Goal: Information Seeking & Learning: Learn about a topic

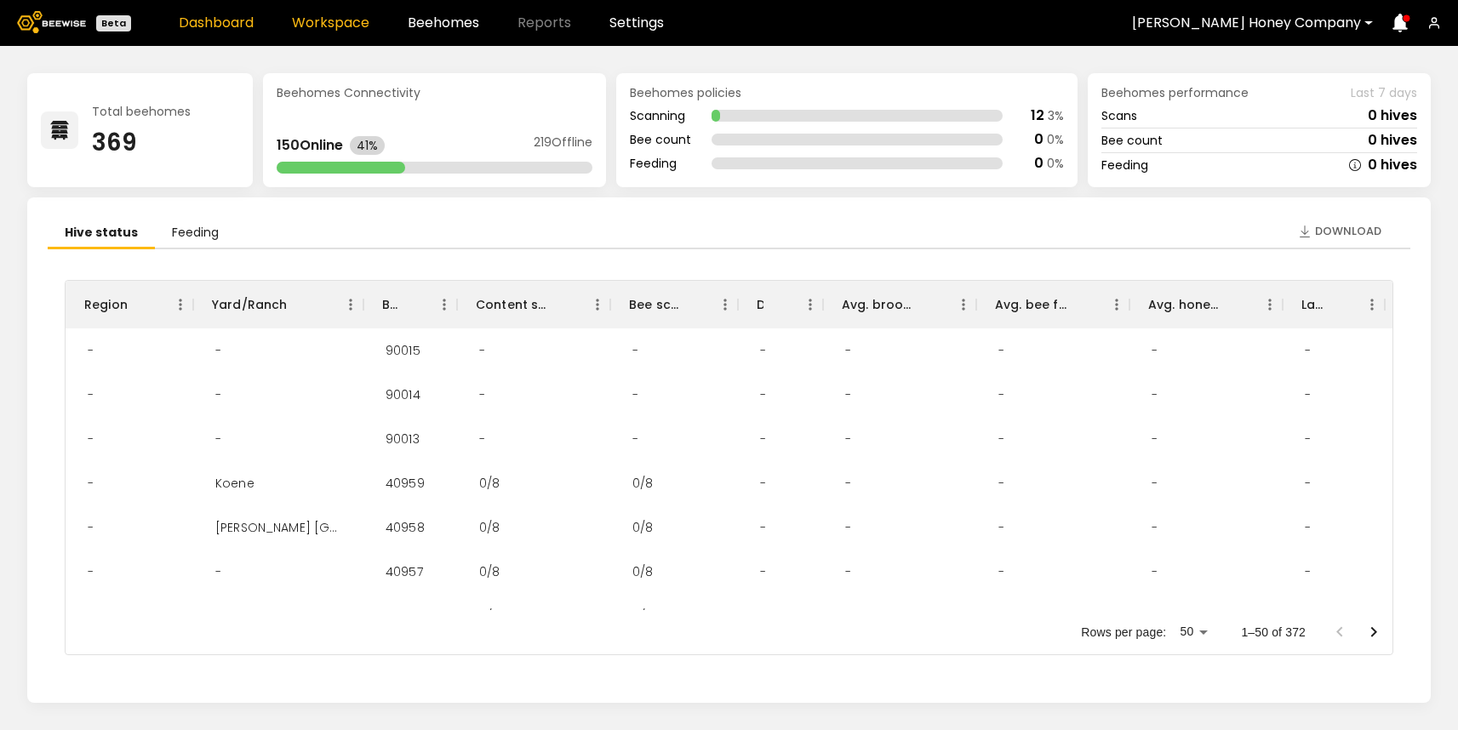
click at [324, 20] on link "Workspace" at bounding box center [330, 23] width 77 height 14
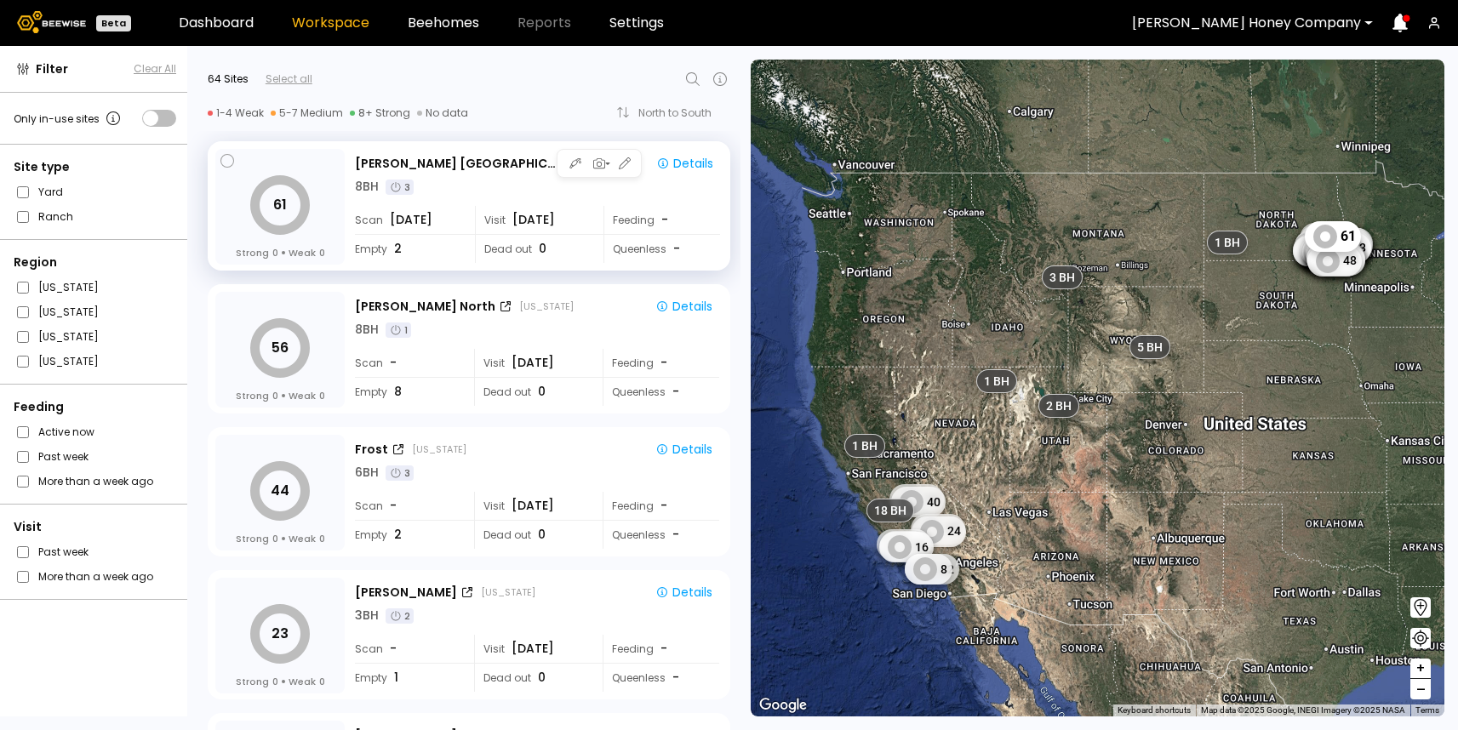
click at [593, 214] on div "Scan Jul 13 Visit Aug 13 Feeding -" at bounding box center [537, 220] width 365 height 29
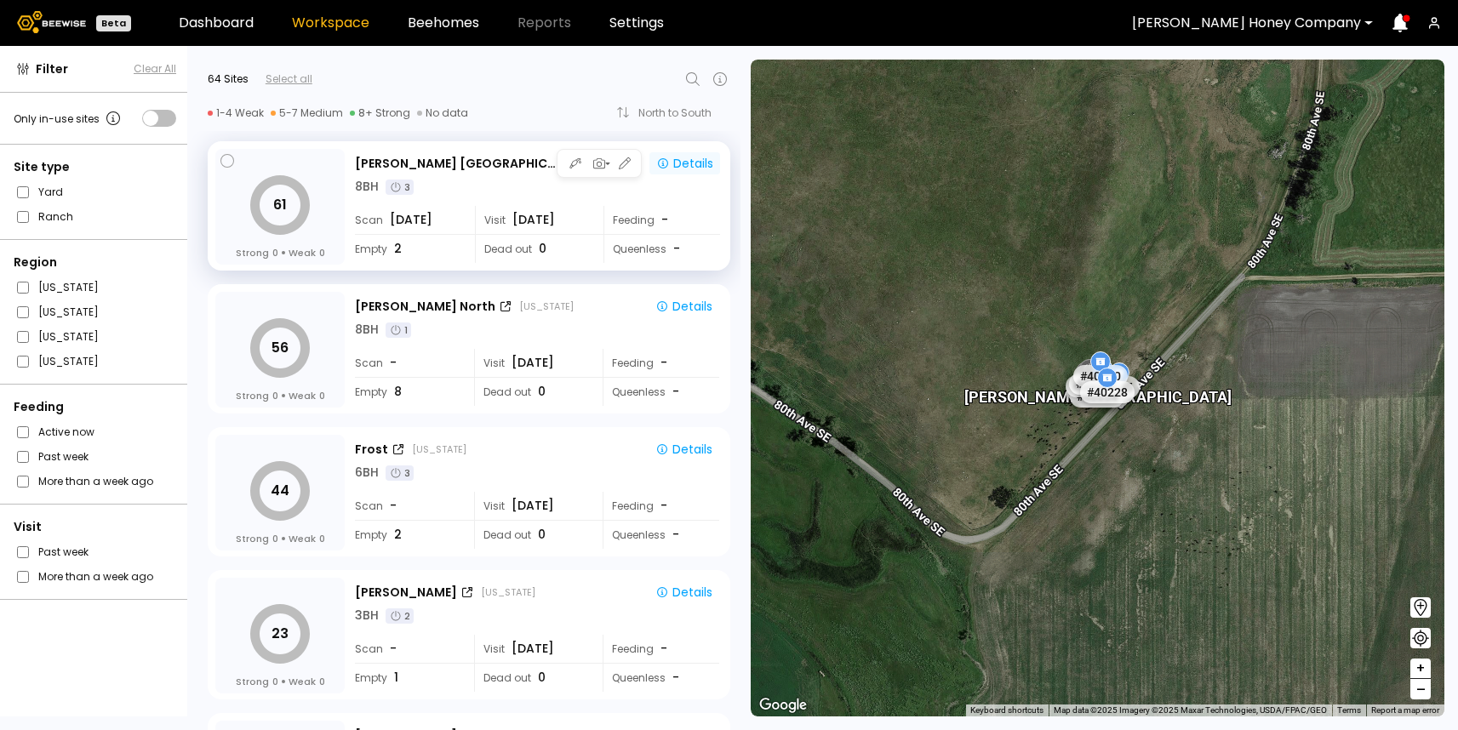
click at [688, 161] on div "Details" at bounding box center [684, 163] width 57 height 15
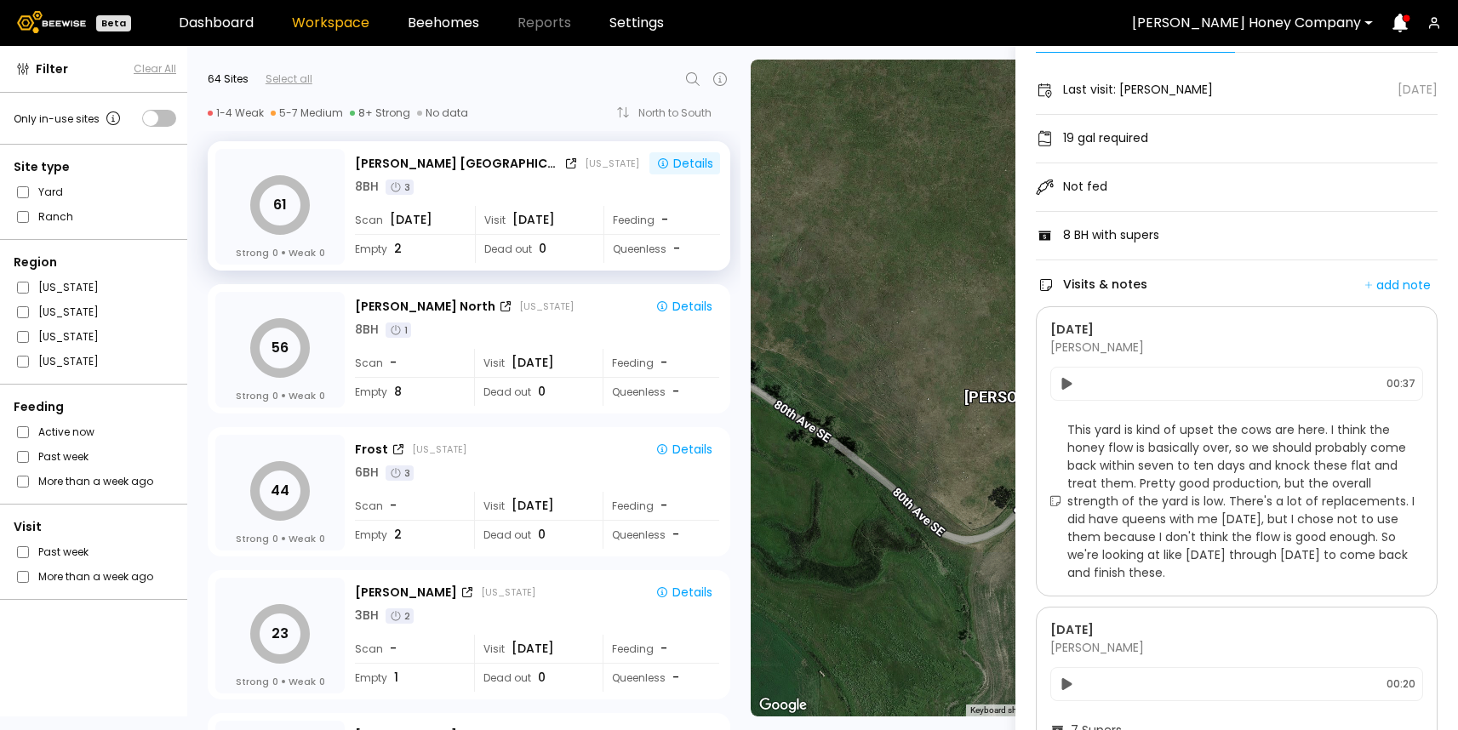
scroll to position [114, 0]
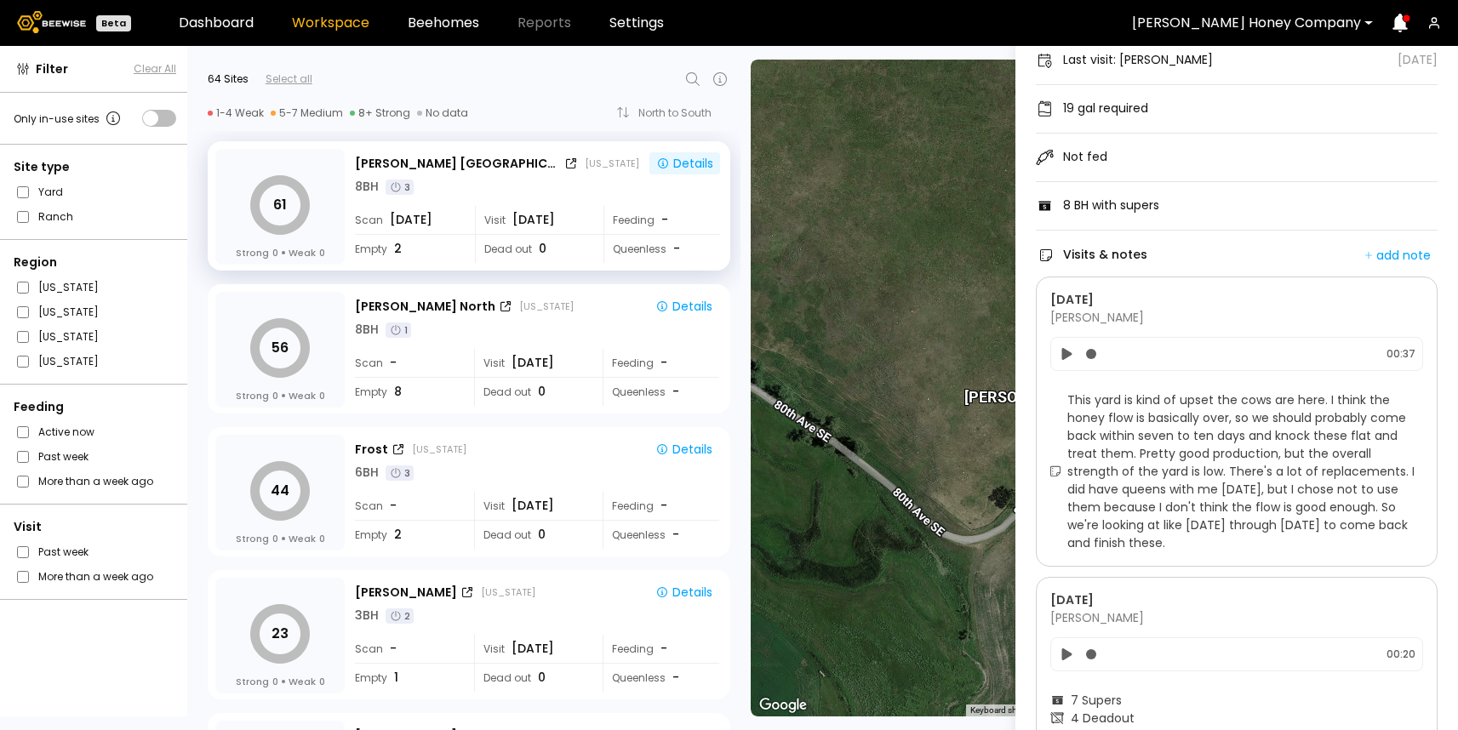
drag, startPoint x: 1067, startPoint y: 398, endPoint x: 1207, endPoint y: 543, distance: 201.1
click at [1207, 544] on span "This yard is kind of upset the cows are here. I think the honey flow is basical…" at bounding box center [1245, 472] width 356 height 161
copy span "This yard is kind of upset the cows are here. I think the honey flow is basical…"
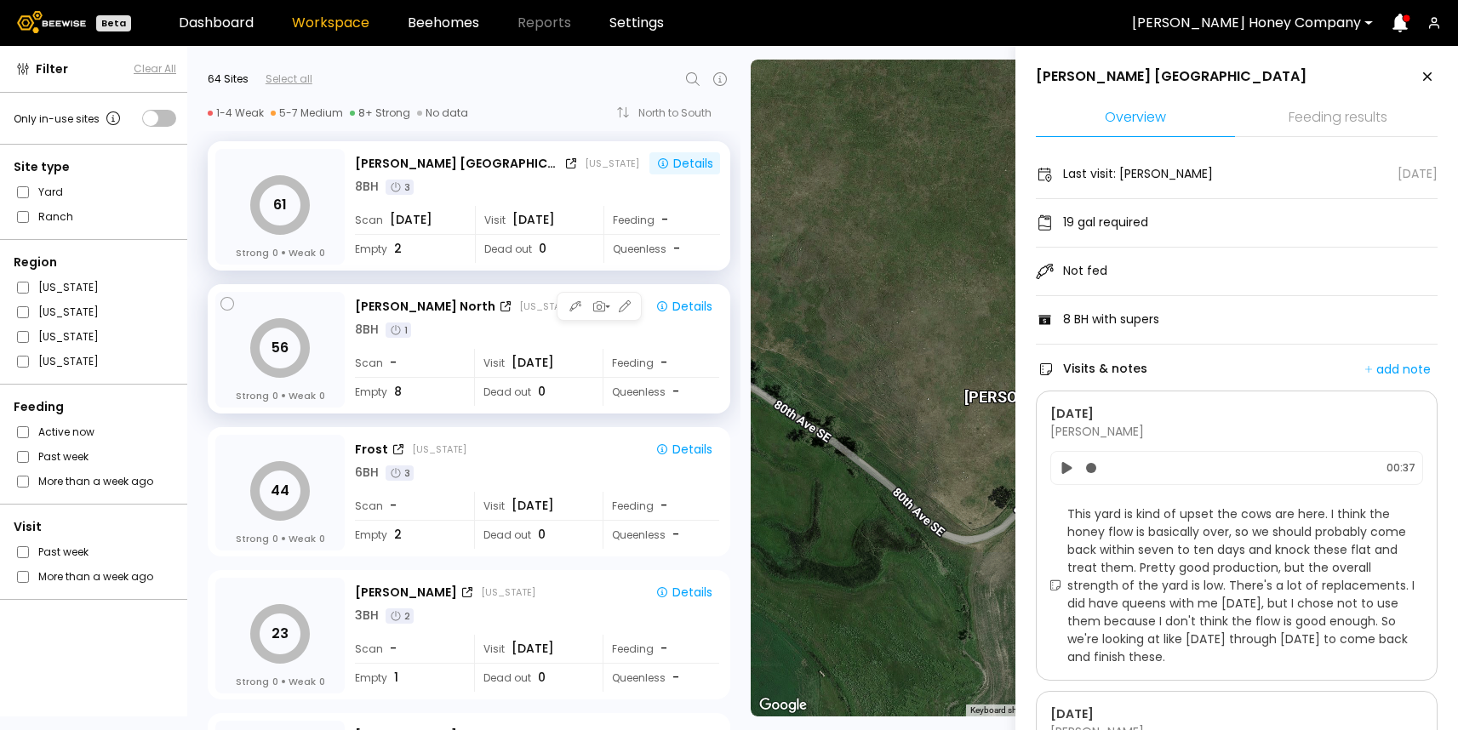
click at [512, 352] on div "Visit Aug 13" at bounding box center [532, 363] width 117 height 28
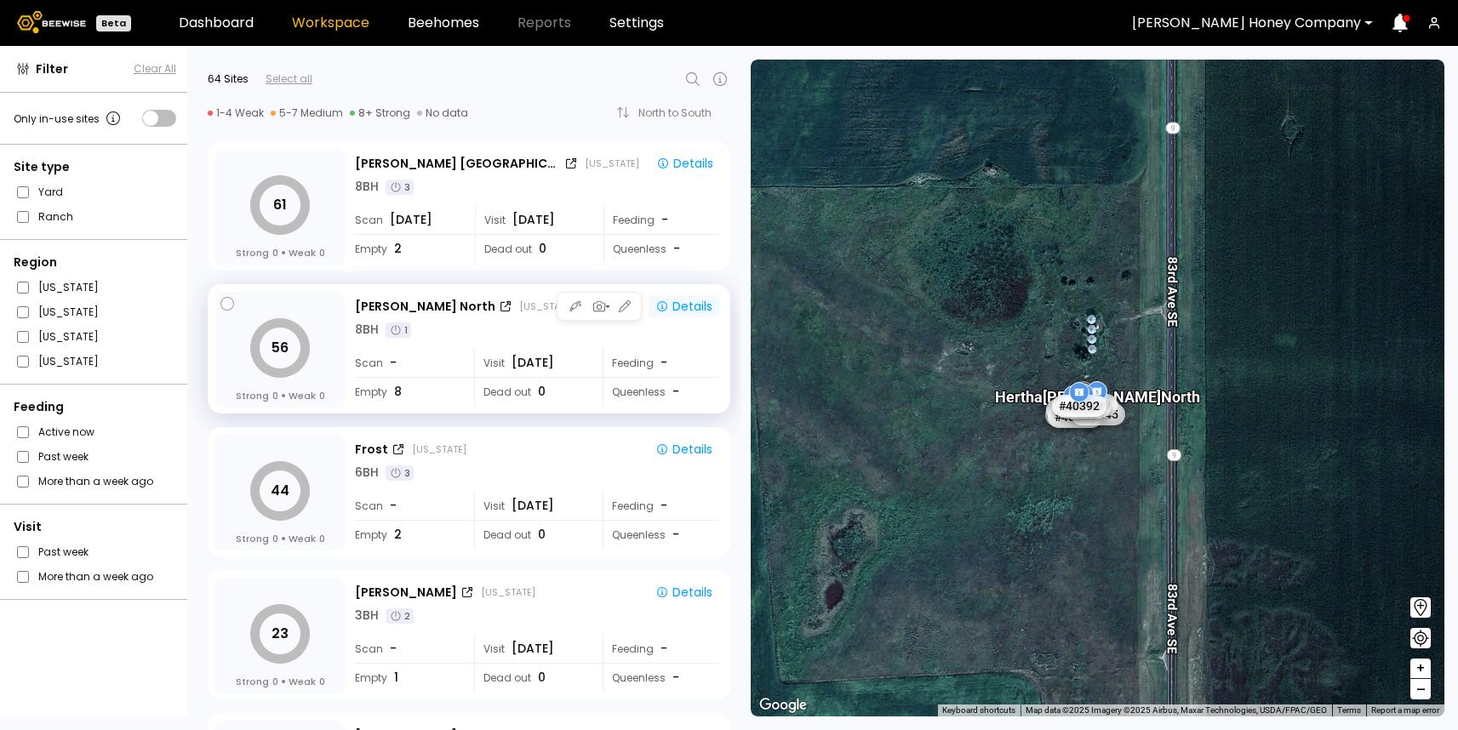
click at [690, 307] on div "Details" at bounding box center [683, 306] width 57 height 15
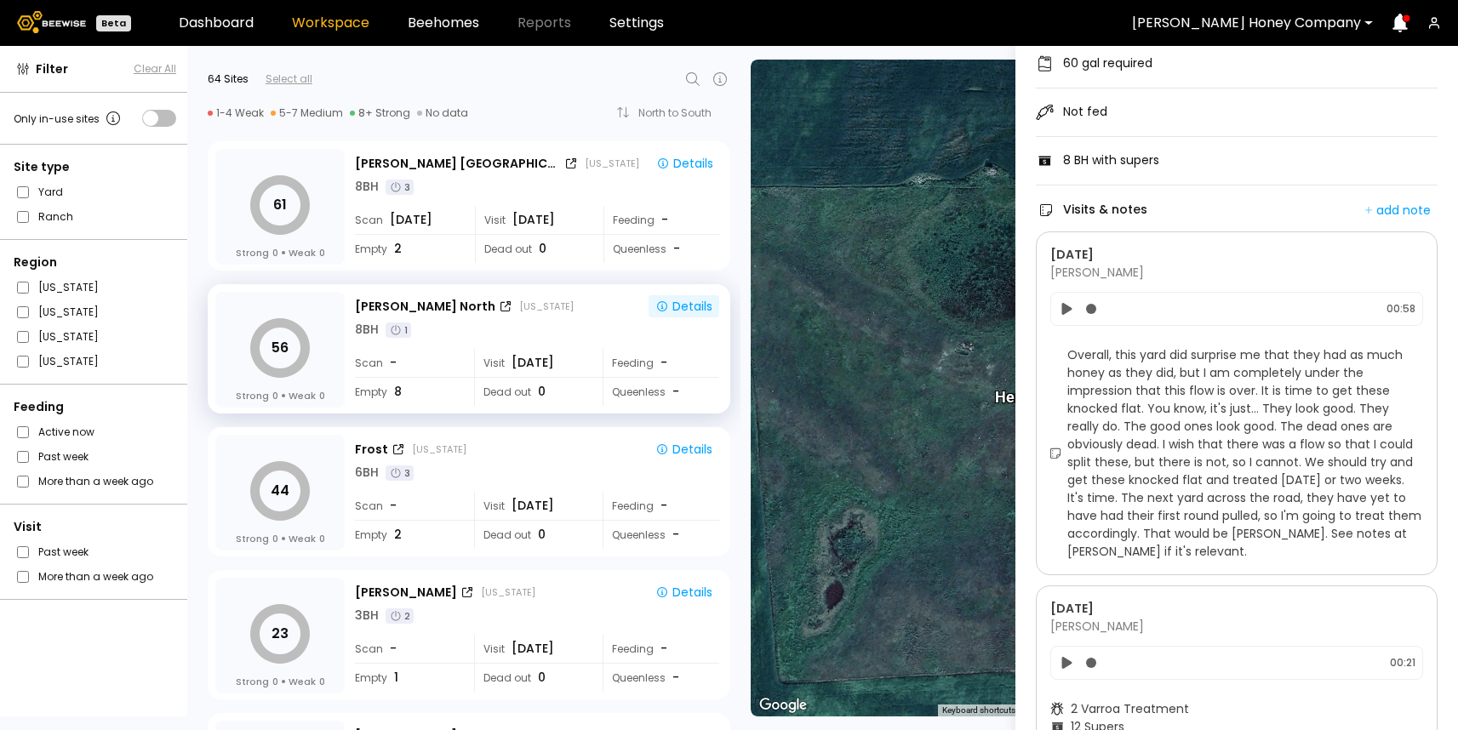
scroll to position [180, 0]
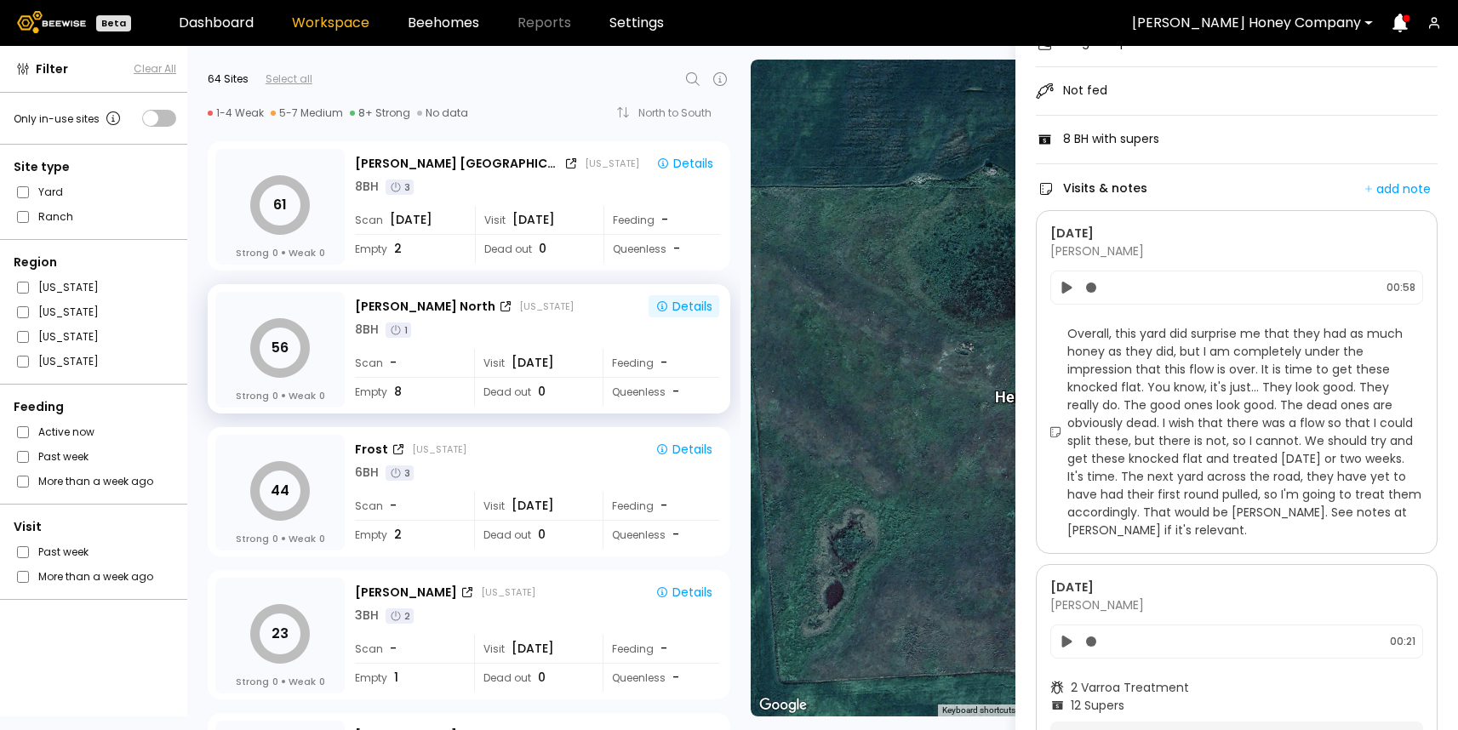
click at [1070, 332] on span "Overall, this yard did surprise me that they had as much honey as they did, but…" at bounding box center [1245, 432] width 356 height 215
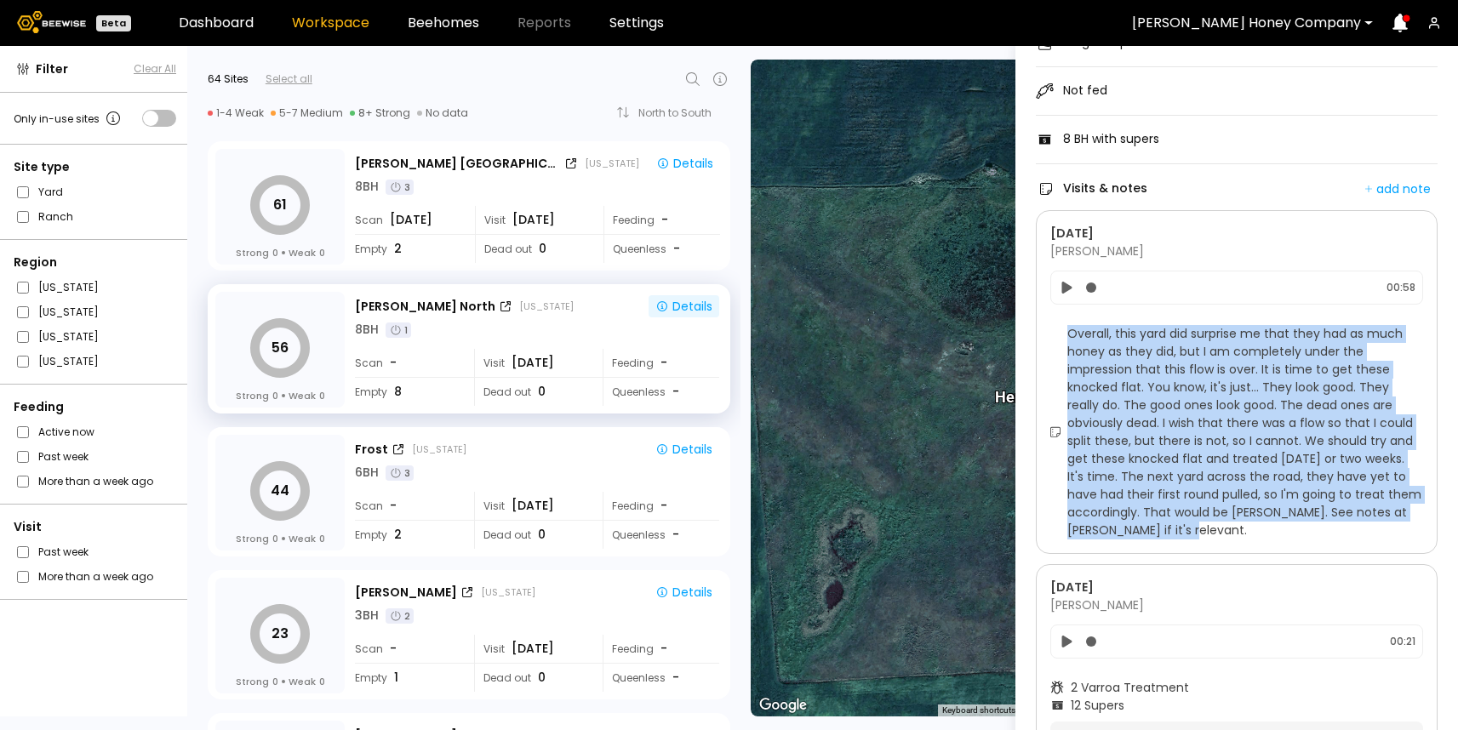
drag, startPoint x: 1069, startPoint y: 332, endPoint x: 1162, endPoint y: 531, distance: 219.7
click at [1162, 531] on span "Overall, this yard did surprise me that they had as much honey as they did, but…" at bounding box center [1245, 432] width 356 height 215
copy span "Overall, this yard did surprise me that they had as much honey as they did, but…"
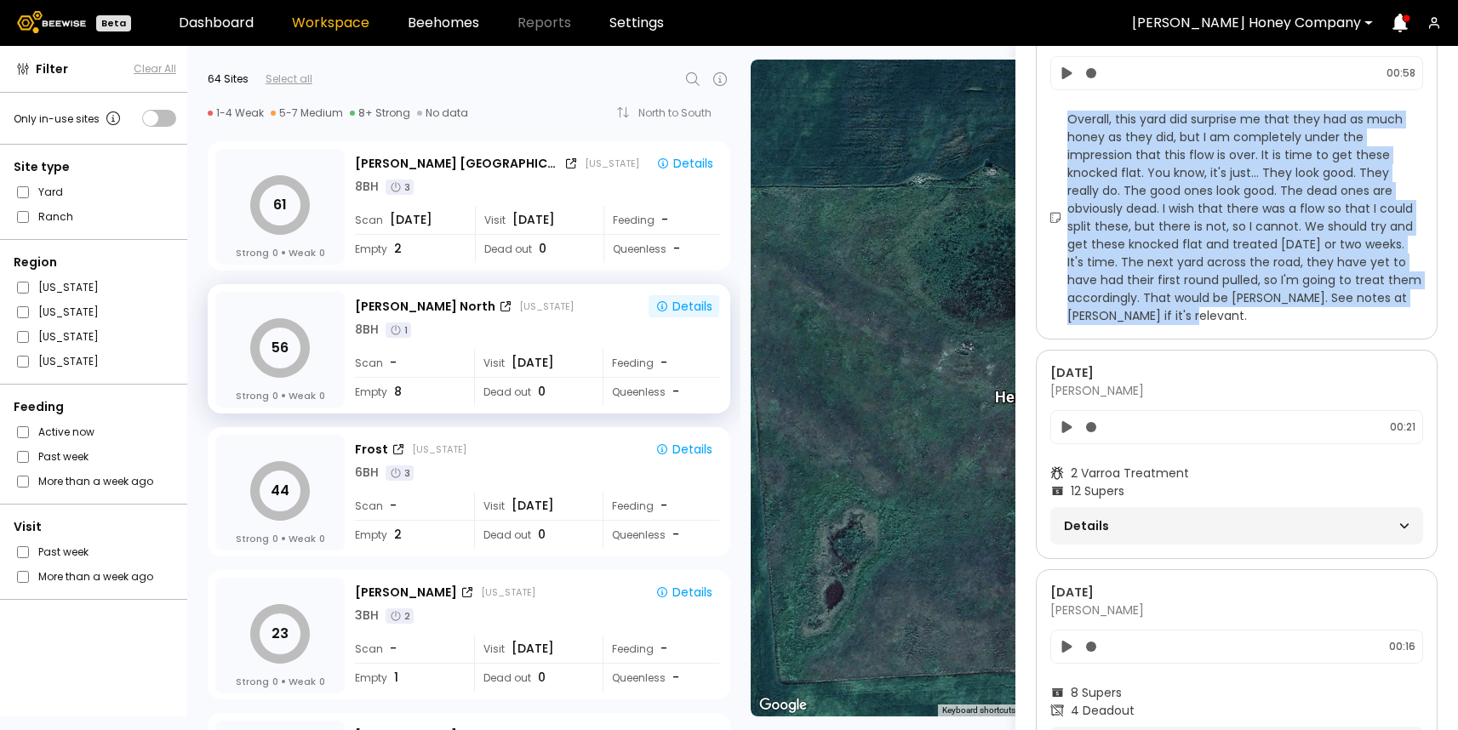
scroll to position [412, 0]
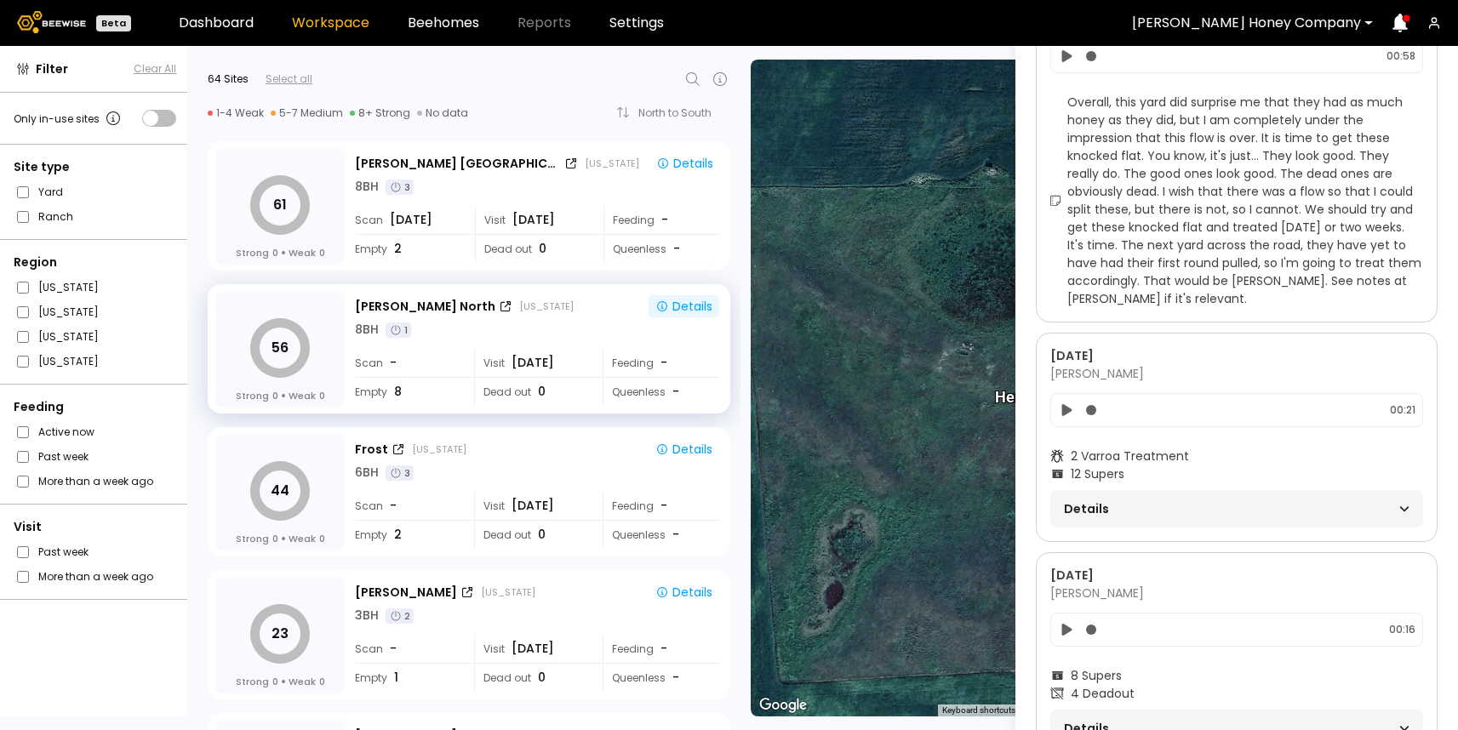
click at [1142, 510] on span "Details" at bounding box center [1150, 509] width 173 height 24
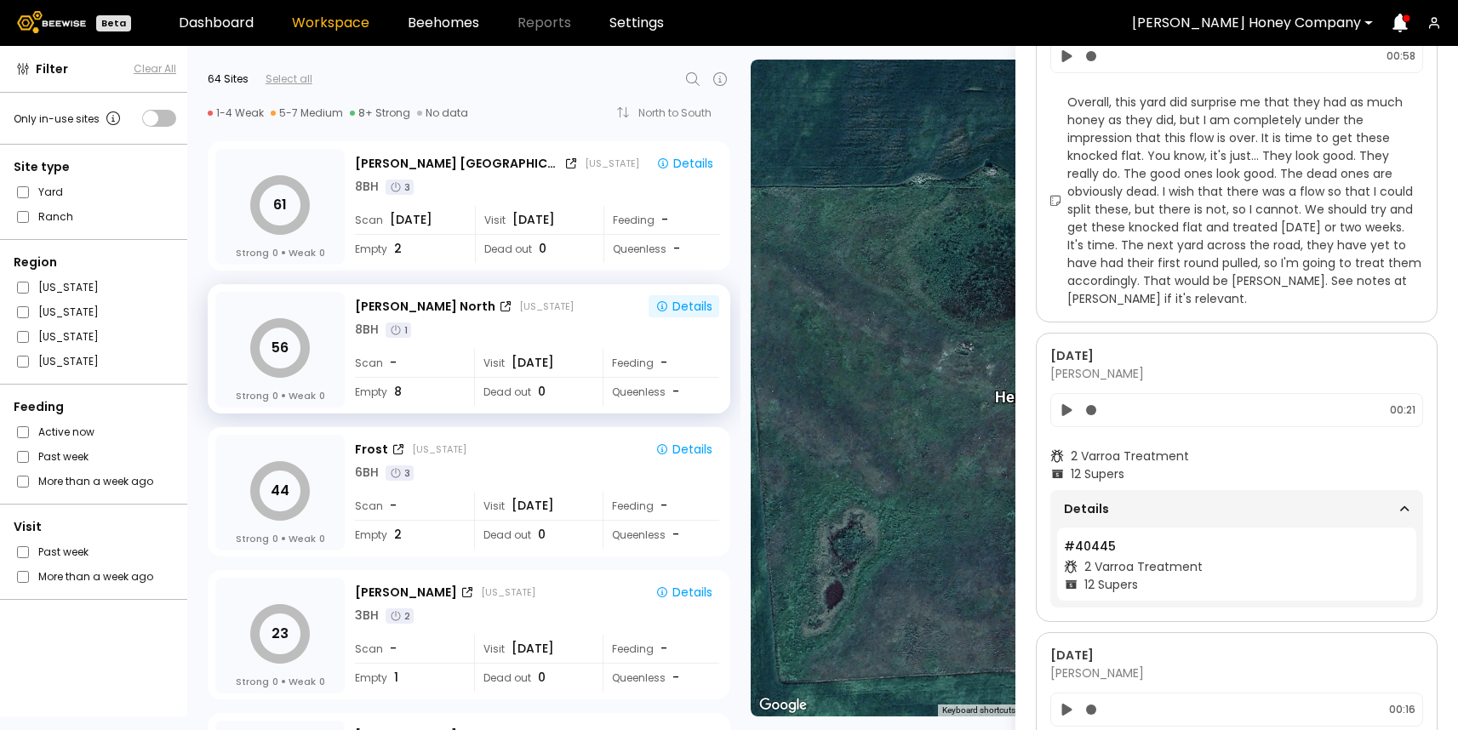
click at [1120, 510] on span "Details" at bounding box center [1150, 509] width 173 height 24
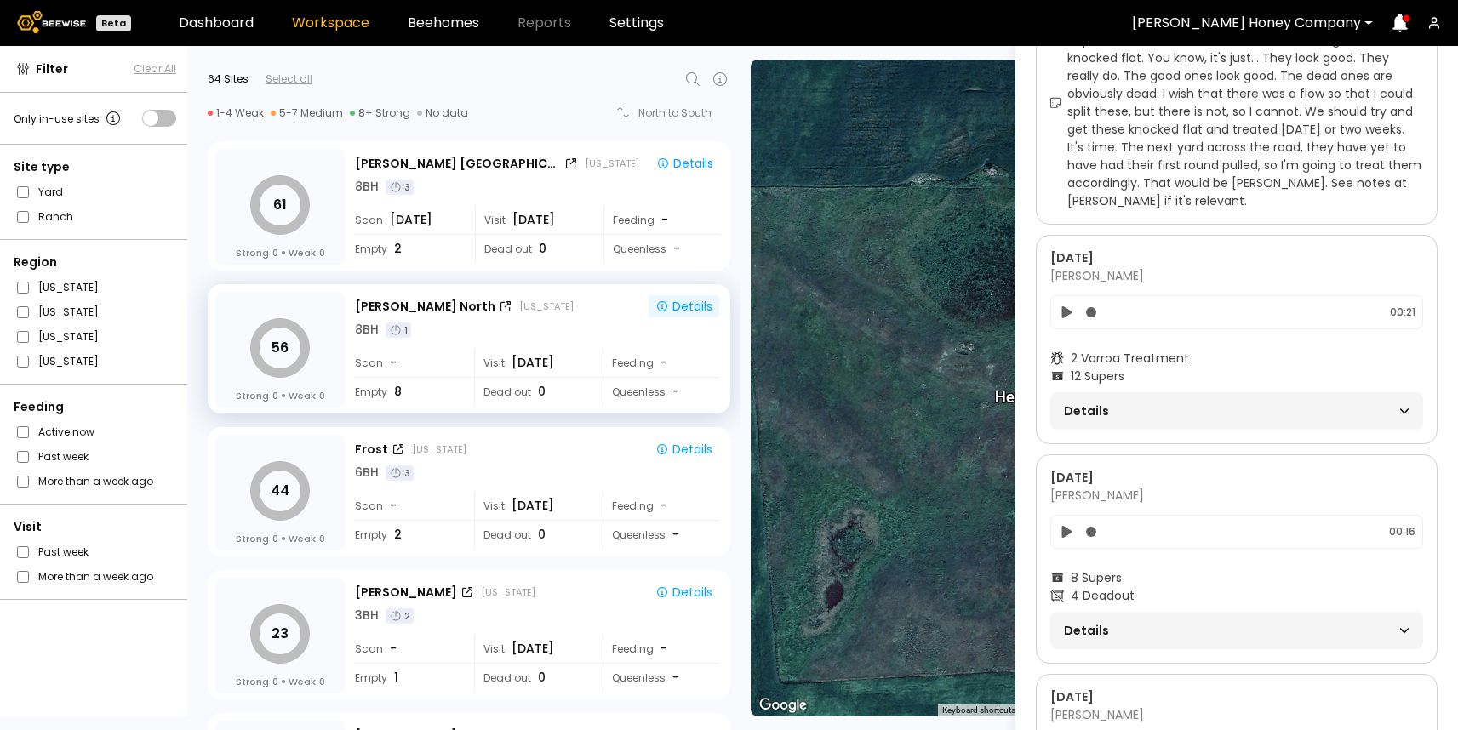
scroll to position [552, 0]
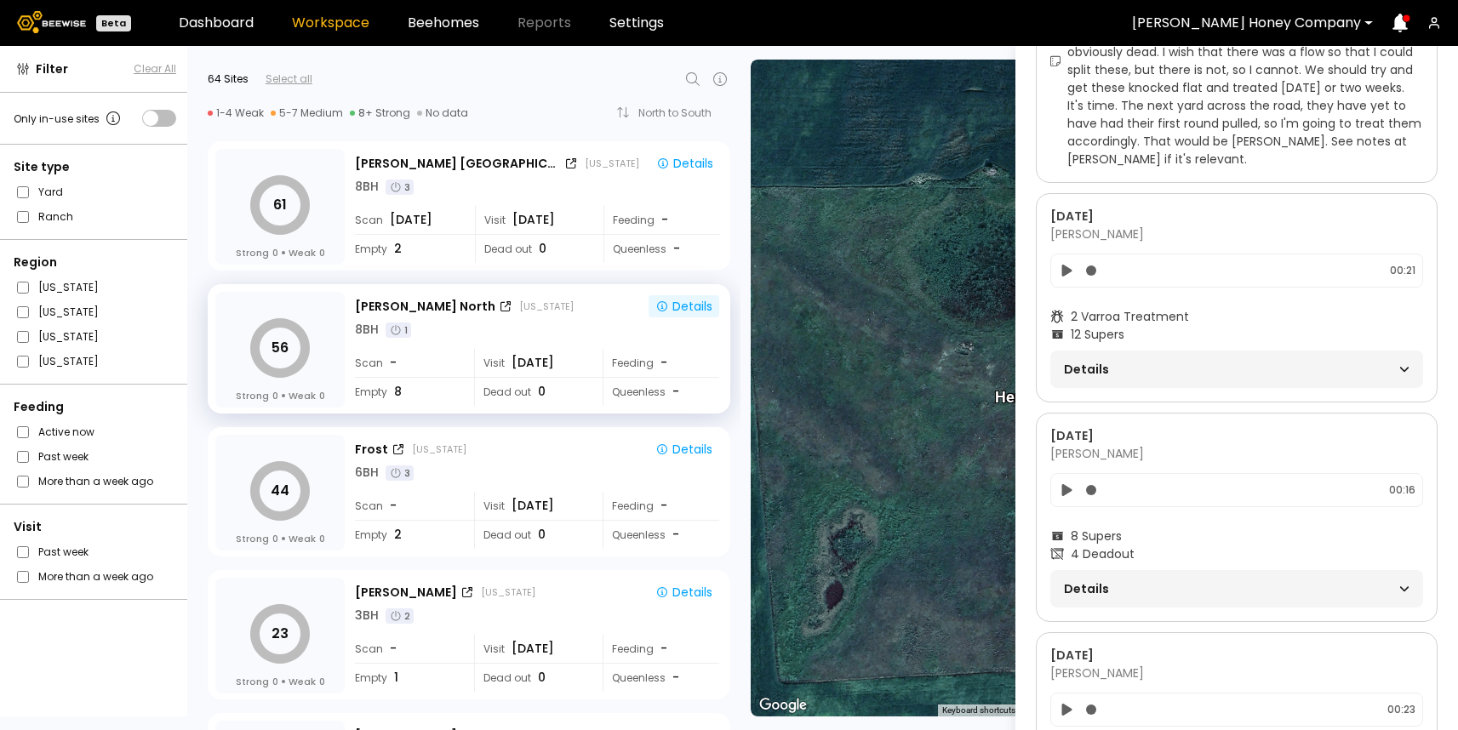
click at [1096, 589] on span "Details" at bounding box center [1150, 589] width 173 height 24
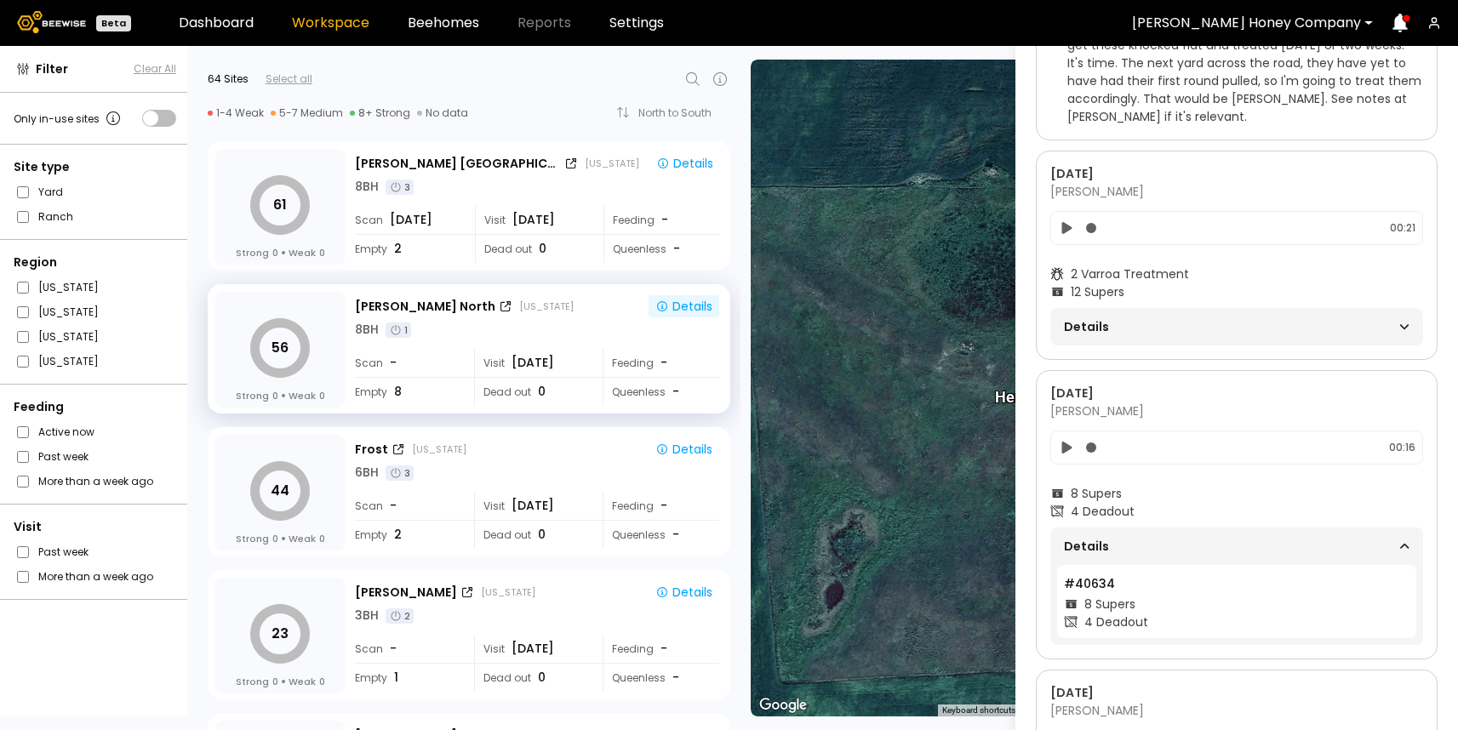
scroll to position [615, 0]
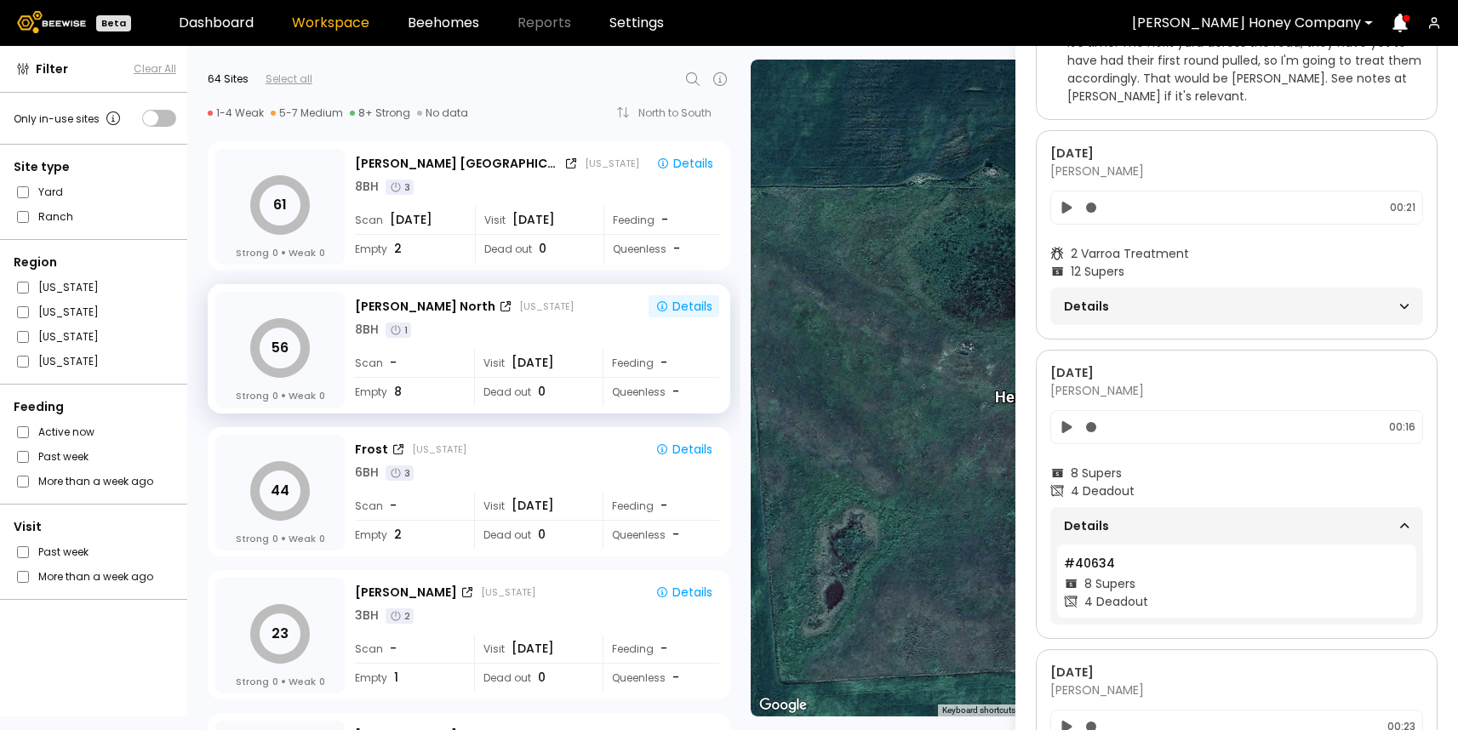
click at [1093, 523] on span "Details" at bounding box center [1150, 526] width 173 height 24
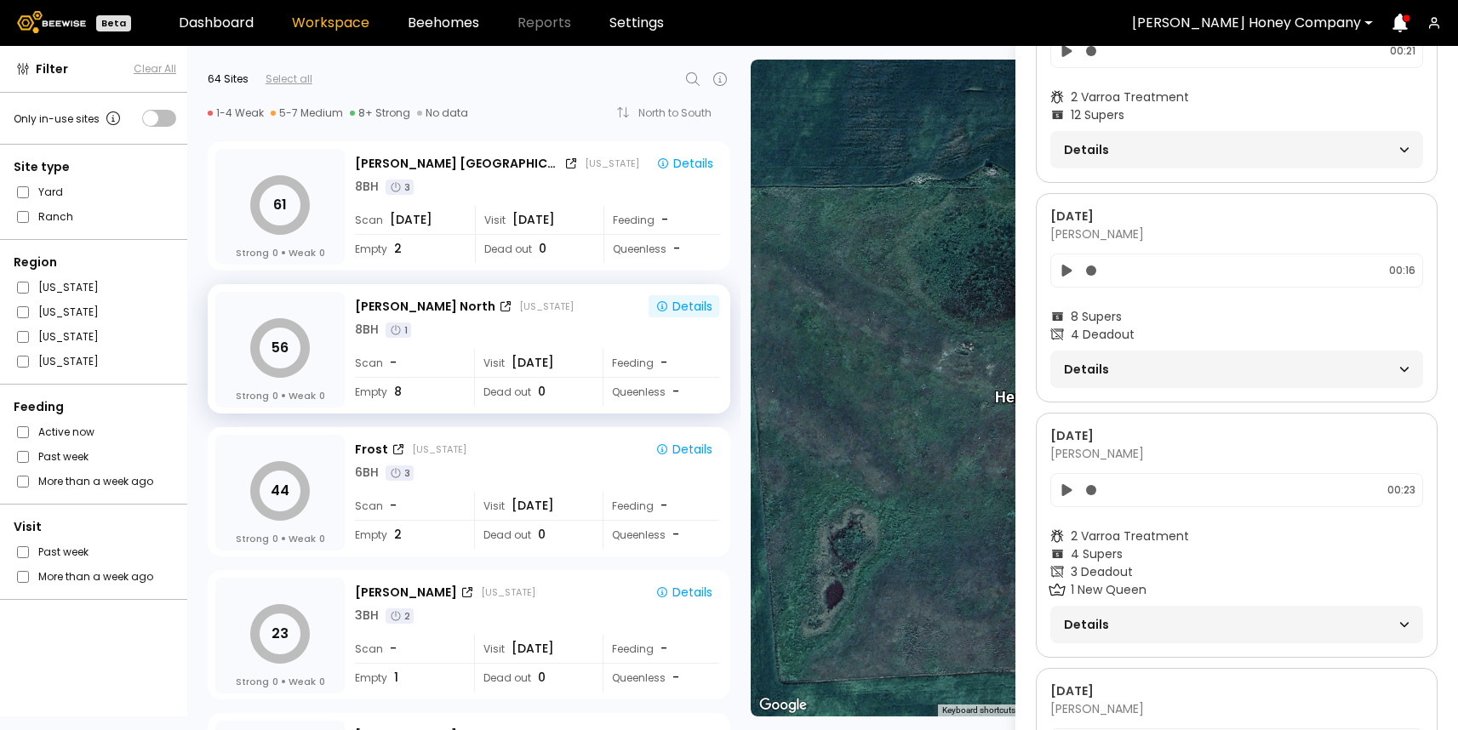
scroll to position [785, 0]
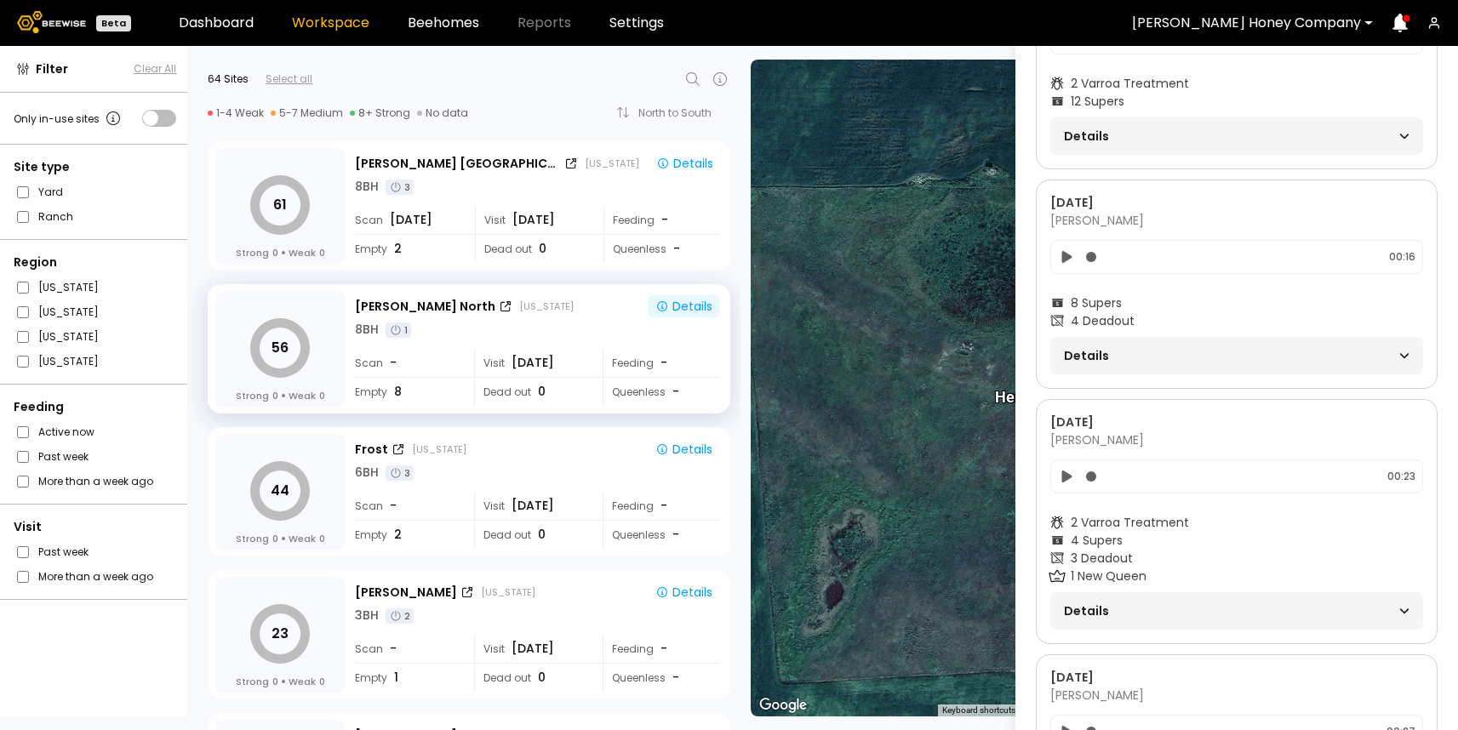
click at [1112, 621] on span "Details" at bounding box center [1150, 611] width 173 height 24
click at [1115, 615] on span "Details" at bounding box center [1150, 611] width 173 height 24
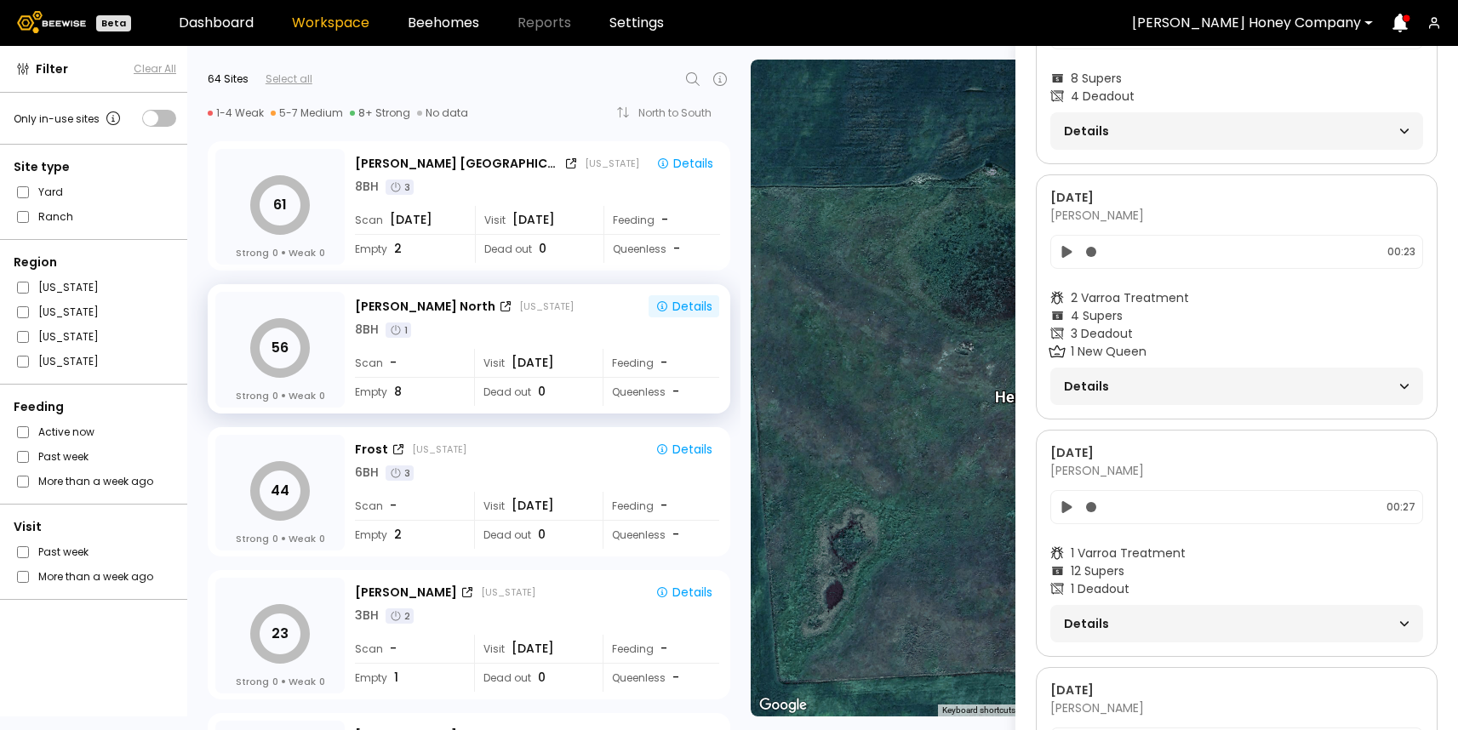
click at [1115, 615] on span "Details" at bounding box center [1150, 624] width 173 height 24
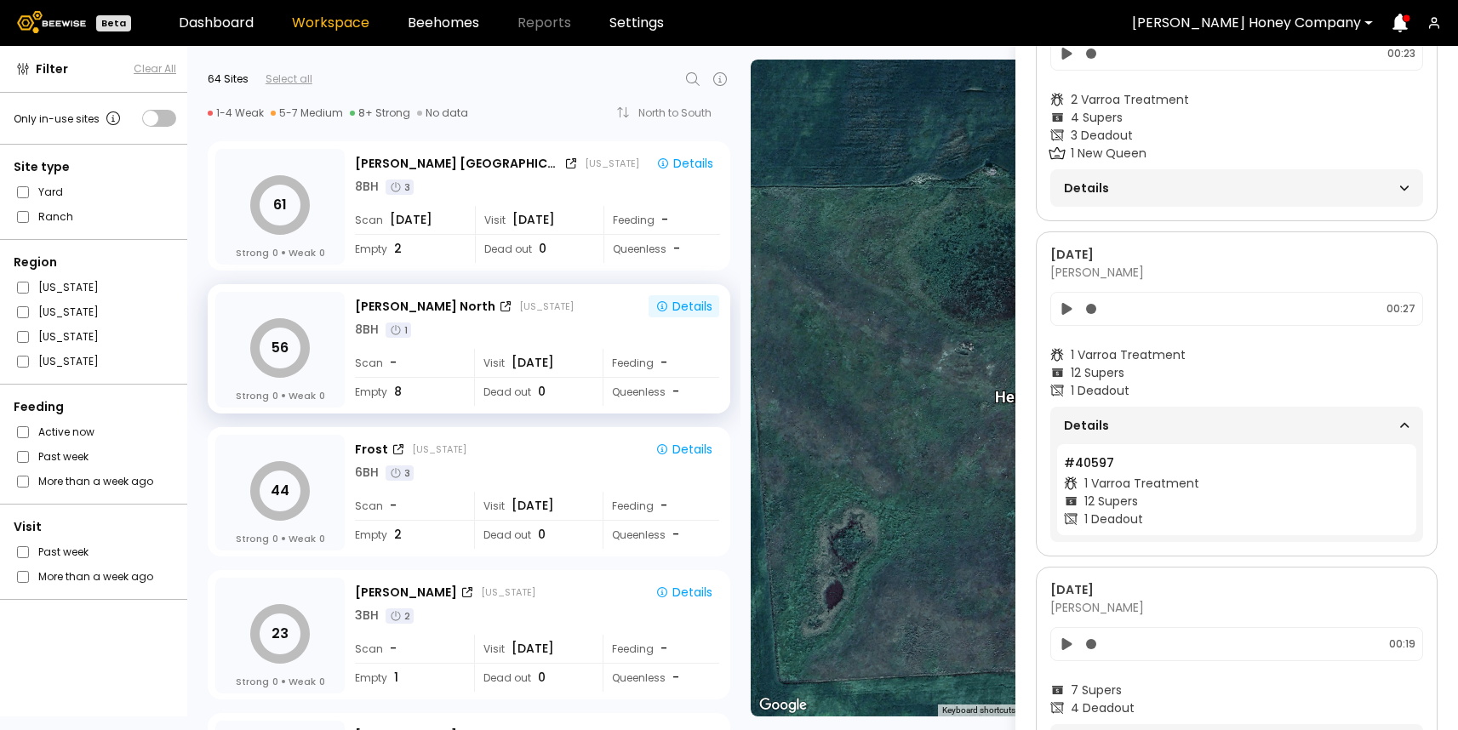
scroll to position [1211, 0]
click at [1099, 432] on span "Details" at bounding box center [1150, 422] width 173 height 24
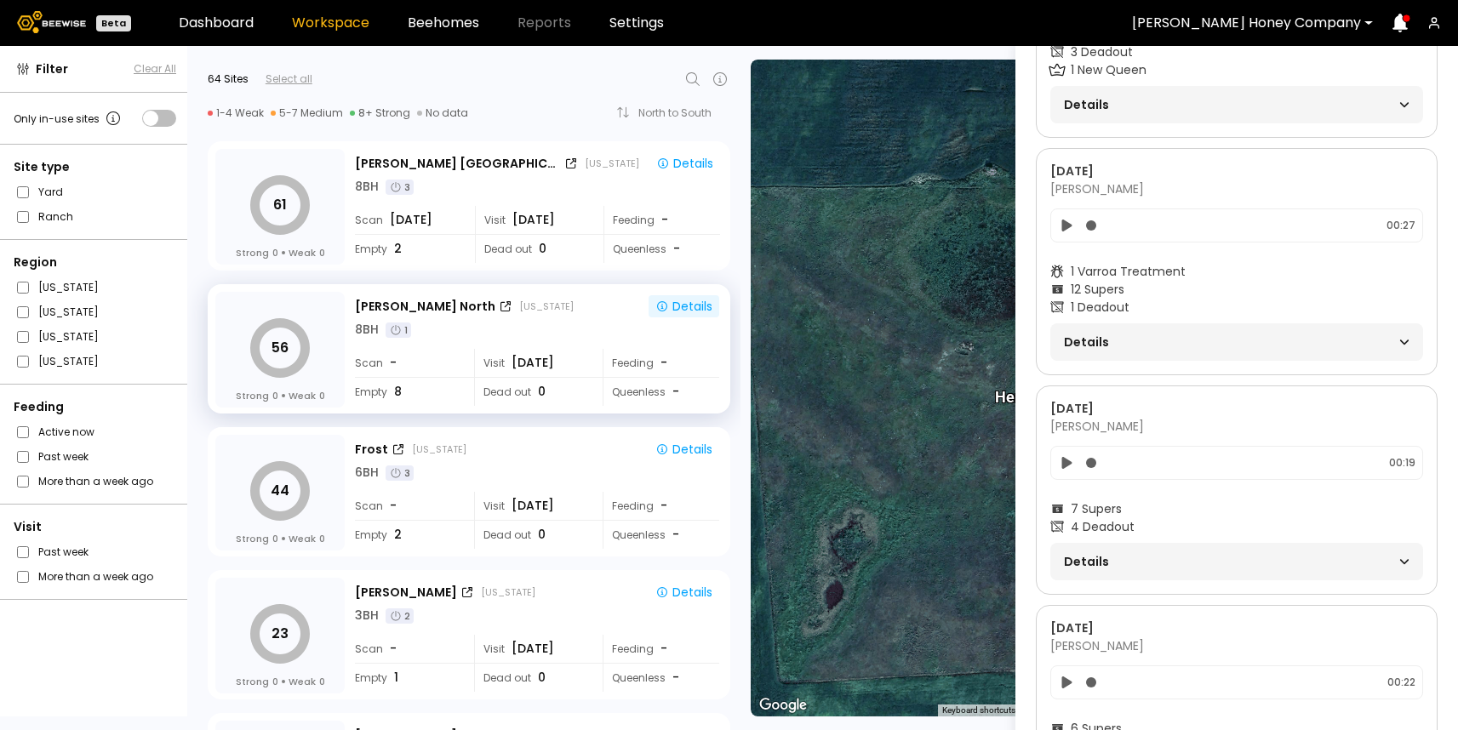
scroll to position [1331, 0]
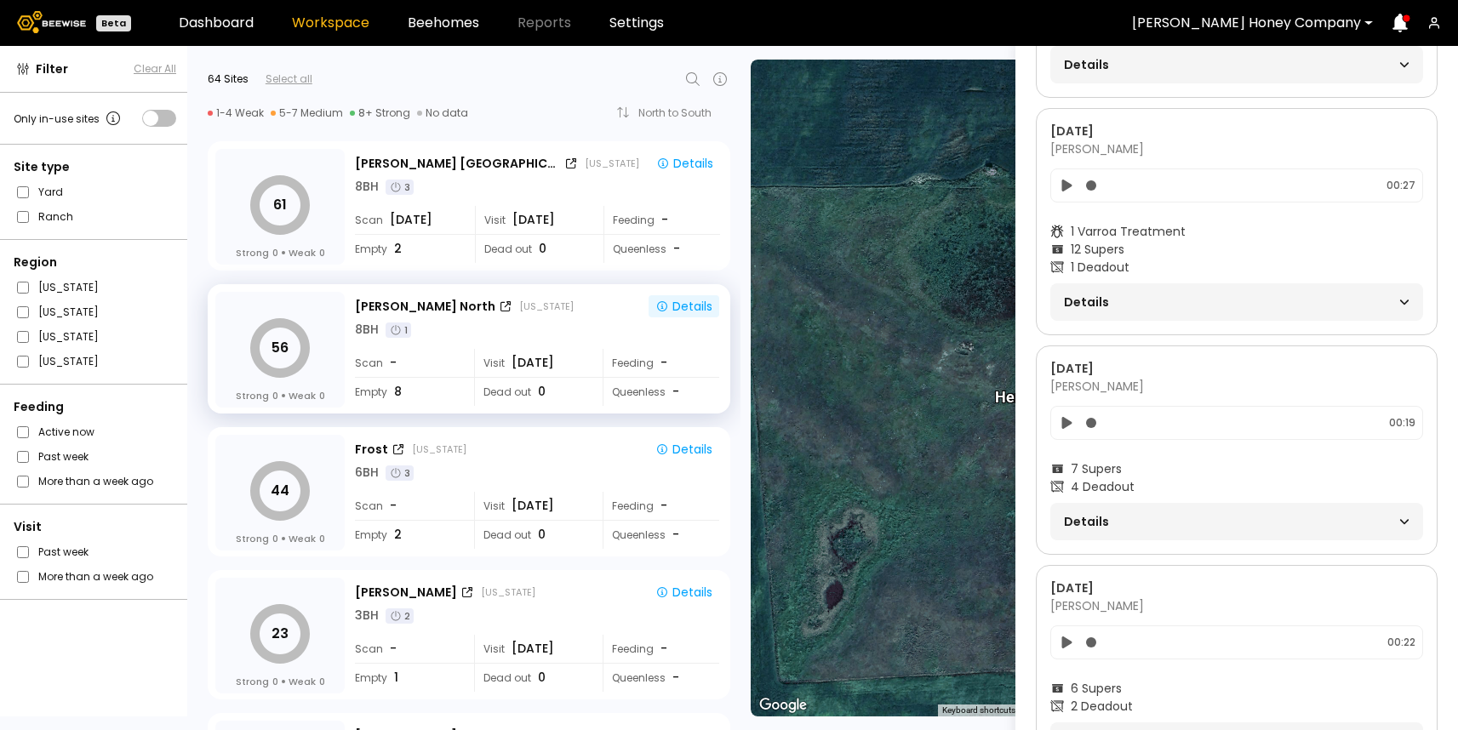
click at [1094, 529] on span "Details" at bounding box center [1150, 522] width 173 height 24
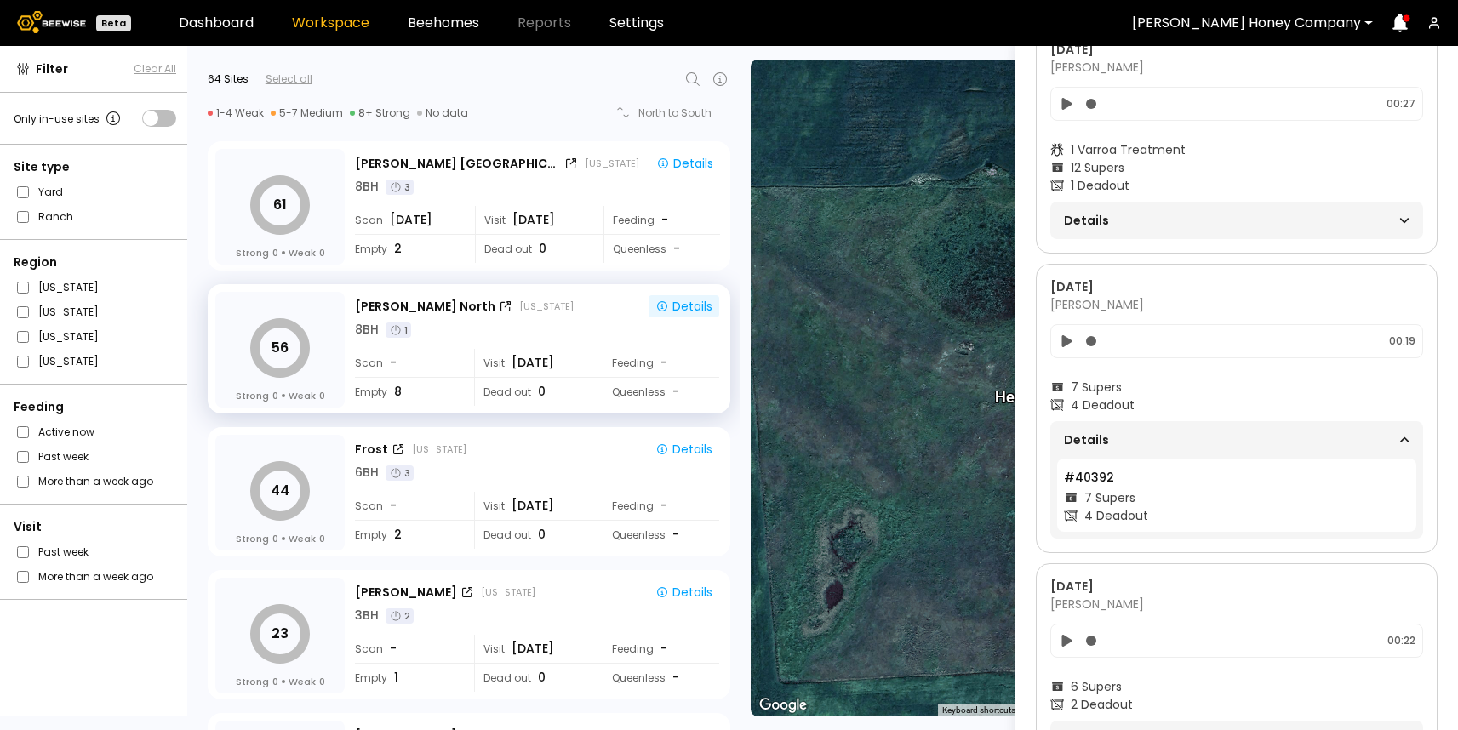
scroll to position [1488, 0]
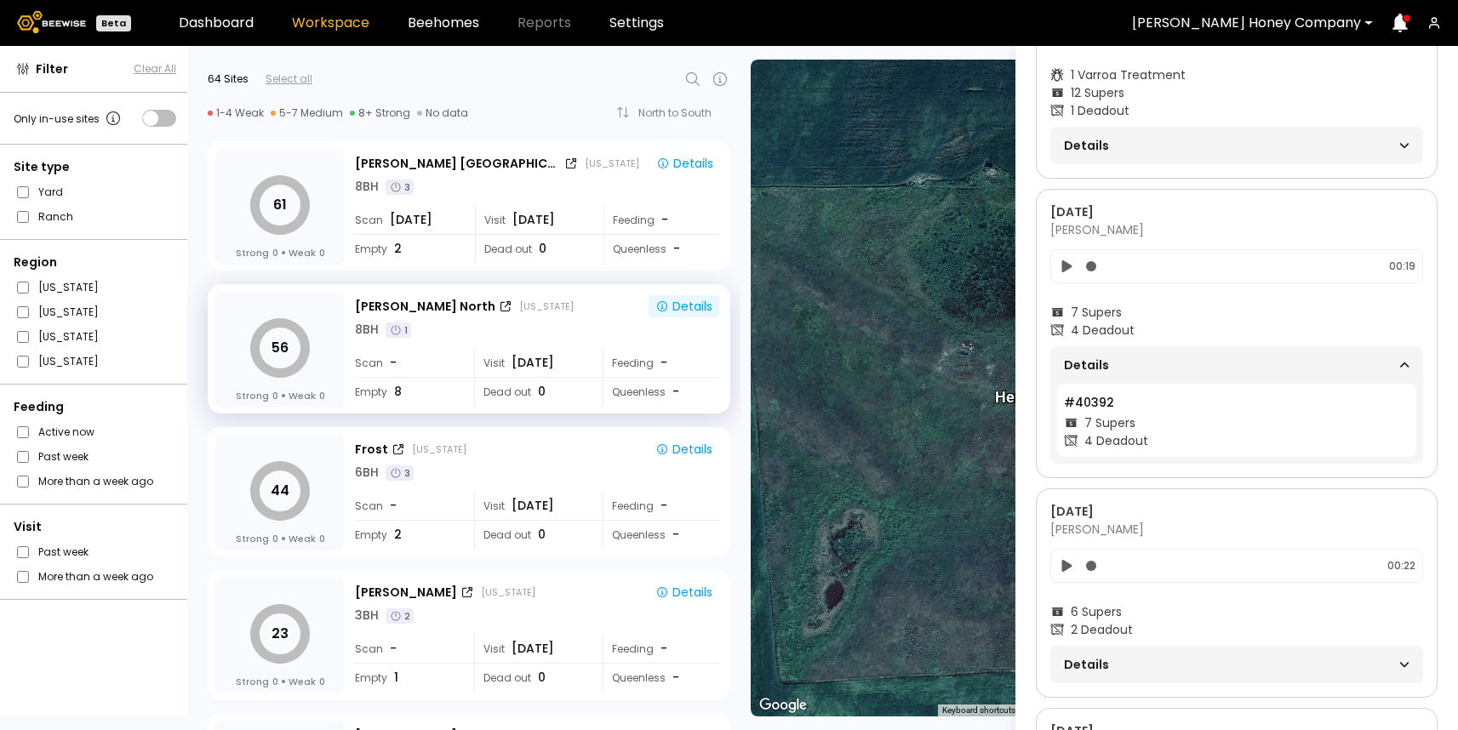
click at [1094, 369] on span "Details" at bounding box center [1150, 365] width 173 height 24
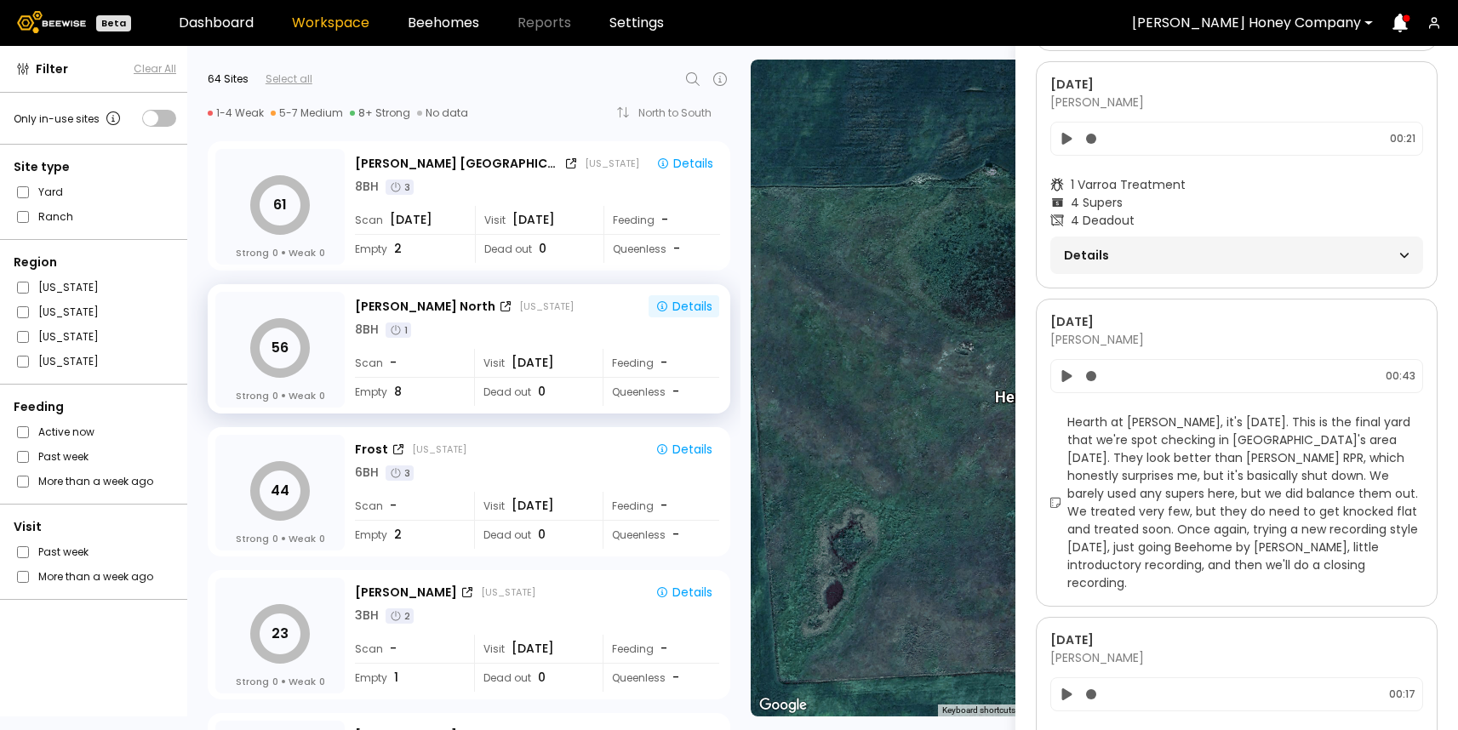
scroll to position [2236, 0]
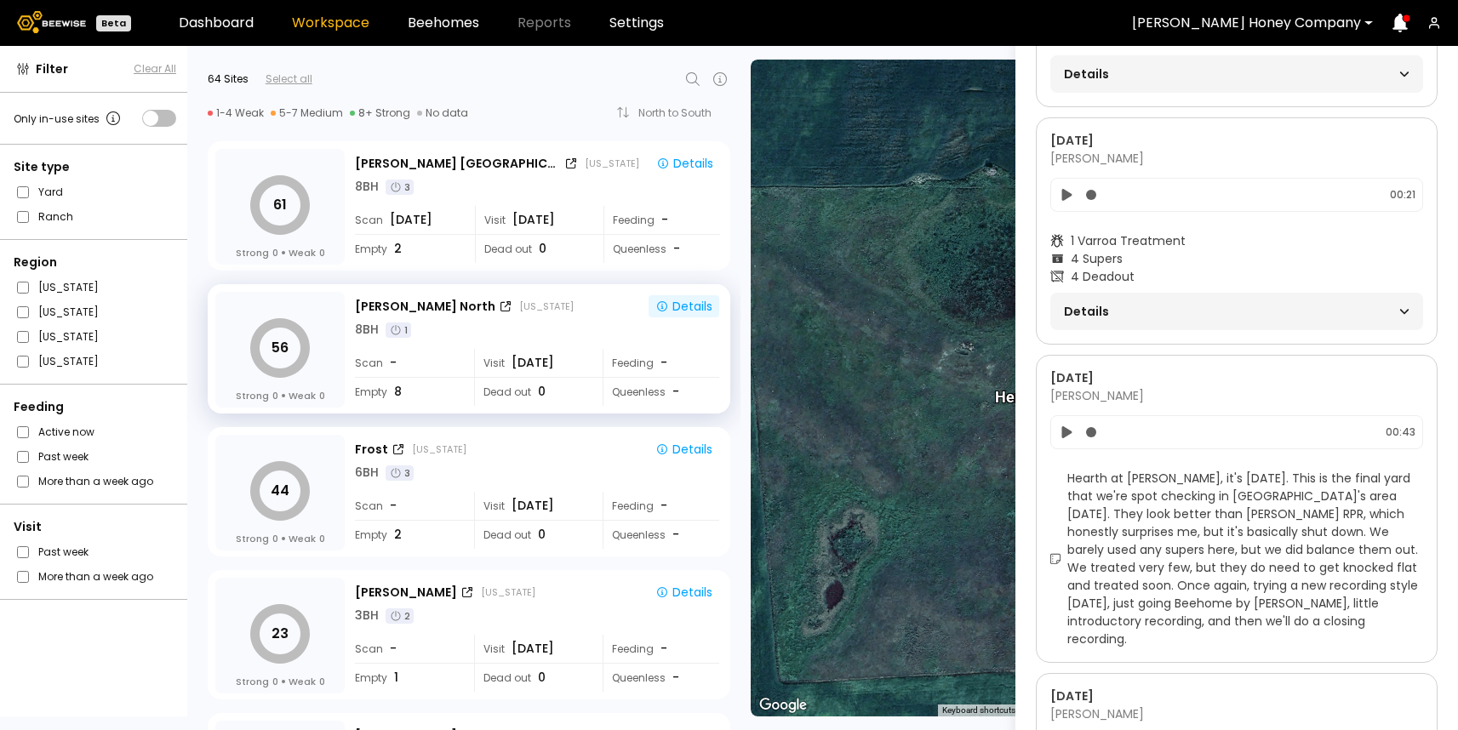
click at [1065, 430] on icon at bounding box center [1067, 432] width 10 height 12
click at [1065, 432] on icon at bounding box center [1067, 432] width 9 height 10
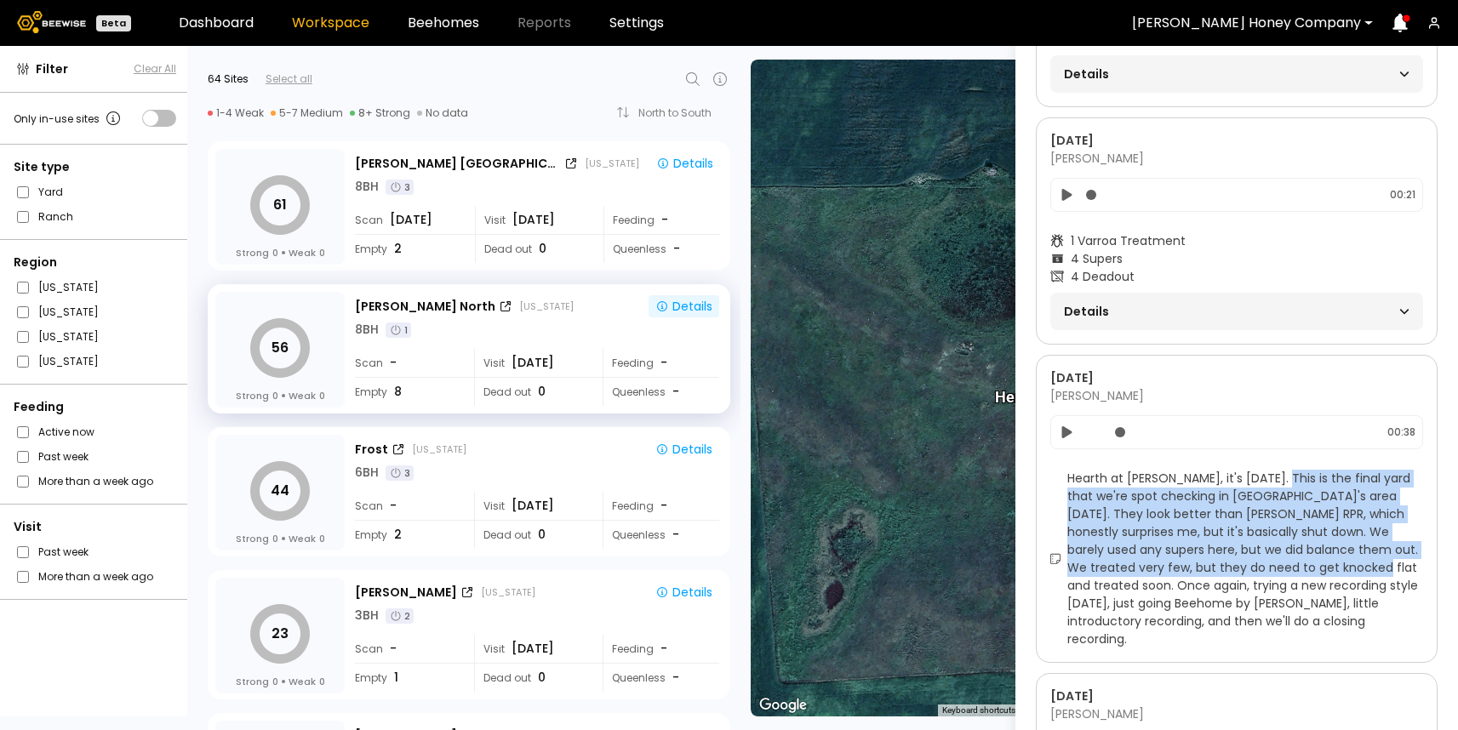
drag, startPoint x: 1279, startPoint y: 477, endPoint x: 1304, endPoint y: 569, distance: 95.4
click at [1304, 569] on span "Hearth at [PERSON_NAME], it's [DATE]. This is the final yard that we're spot ch…" at bounding box center [1245, 559] width 356 height 179
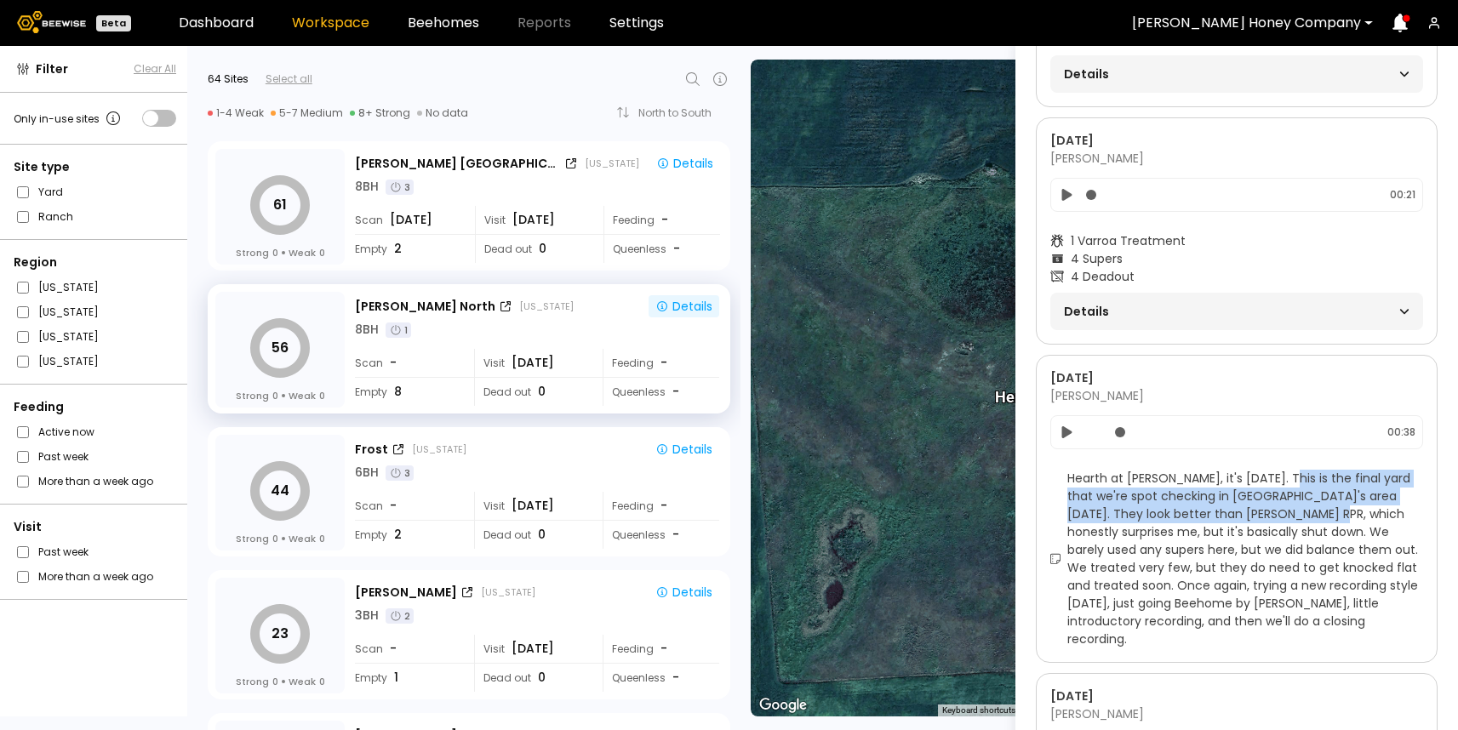
drag, startPoint x: 1284, startPoint y: 476, endPoint x: 1291, endPoint y: 516, distance: 40.6
click at [1291, 516] on span "Hearth at [PERSON_NAME], it's [DATE]. This is the final yard that we're spot ch…" at bounding box center [1245, 559] width 356 height 179
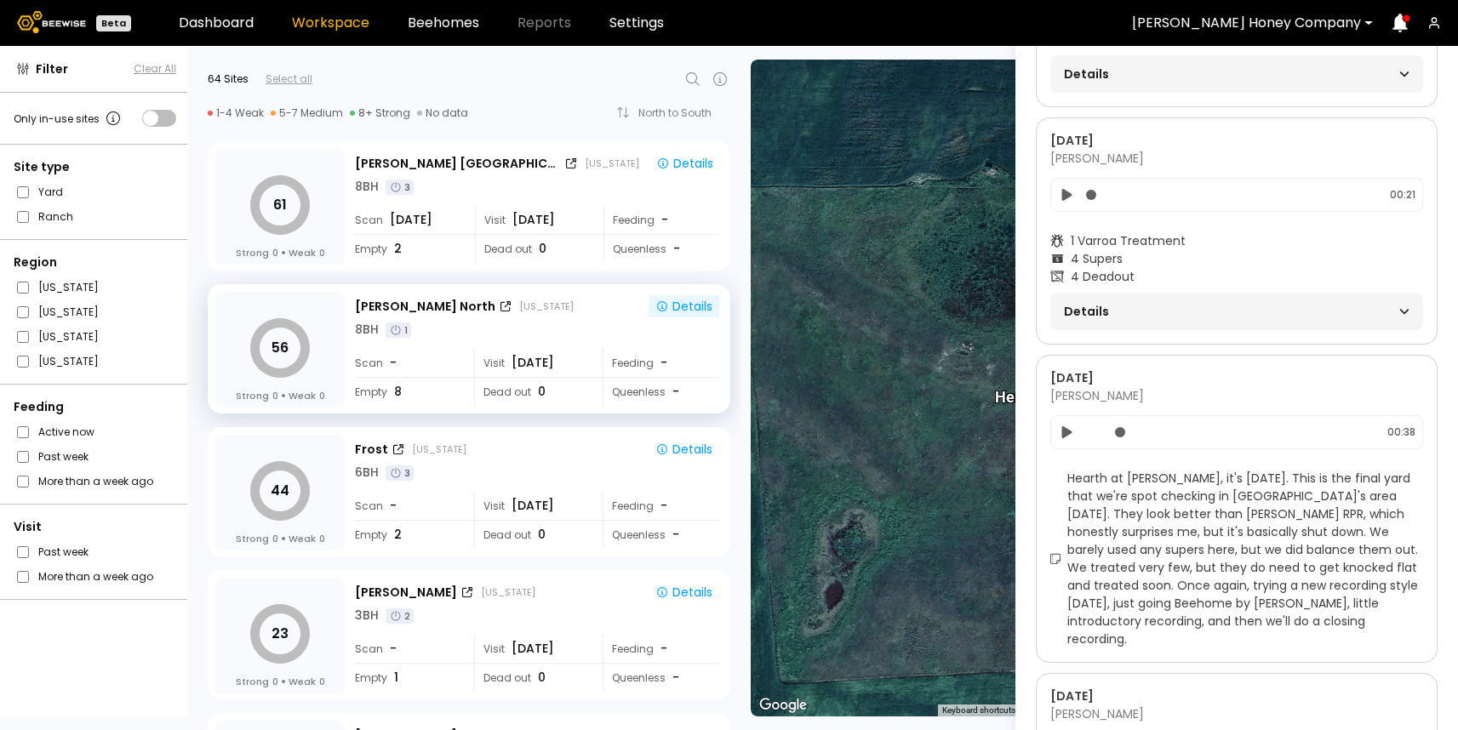
click at [1159, 494] on span "Hearth at [PERSON_NAME], it's [DATE]. This is the final yard that we're spot ch…" at bounding box center [1245, 559] width 356 height 179
drag, startPoint x: 1358, startPoint y: 497, endPoint x: 1195, endPoint y: 540, distance: 168.1
click at [1195, 540] on span "Hearth at [PERSON_NAME], it's [DATE]. This is the final yard that we're spot ch…" at bounding box center [1245, 559] width 356 height 179
click at [1384, 529] on span "Hearth at [PERSON_NAME], it's [DATE]. This is the final yard that we're spot ch…" at bounding box center [1245, 559] width 356 height 179
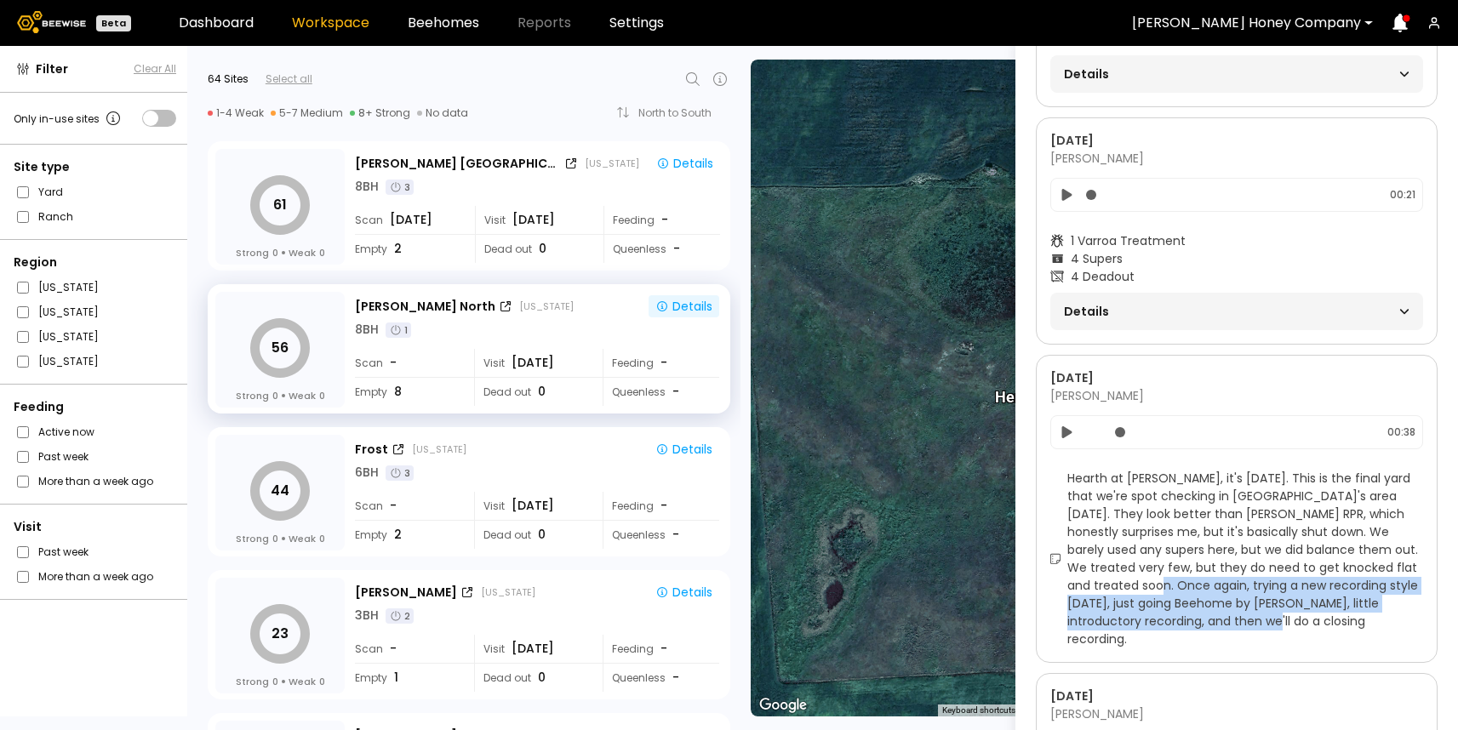
drag, startPoint x: 1090, startPoint y: 593, endPoint x: 1182, endPoint y: 620, distance: 94.8
click at [1182, 620] on span "Hearth at [PERSON_NAME], it's [DATE]. This is the final yard that we're spot ch…" at bounding box center [1245, 559] width 356 height 179
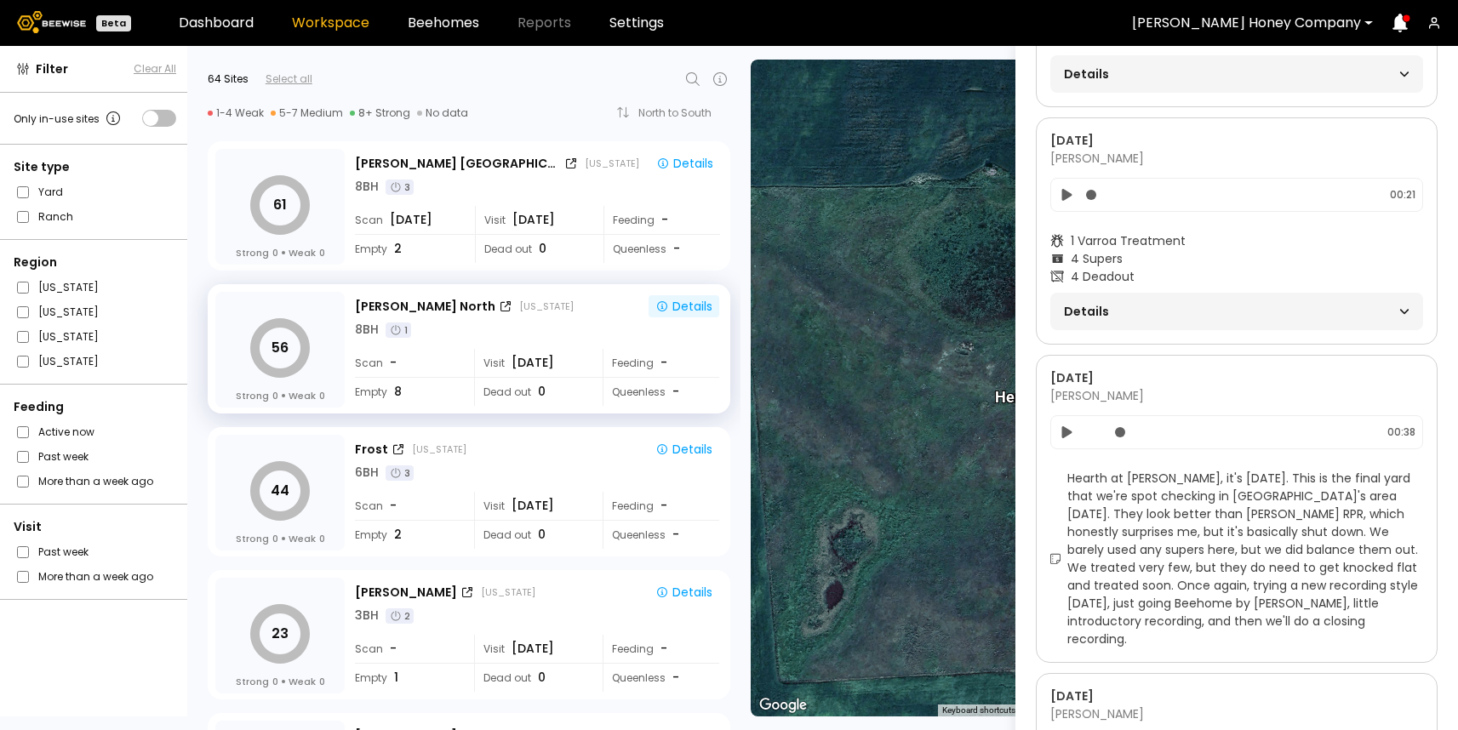
click at [1093, 622] on span "Hearth at [PERSON_NAME], it's [DATE]. This is the final yard that we're spot ch…" at bounding box center [1245, 559] width 356 height 179
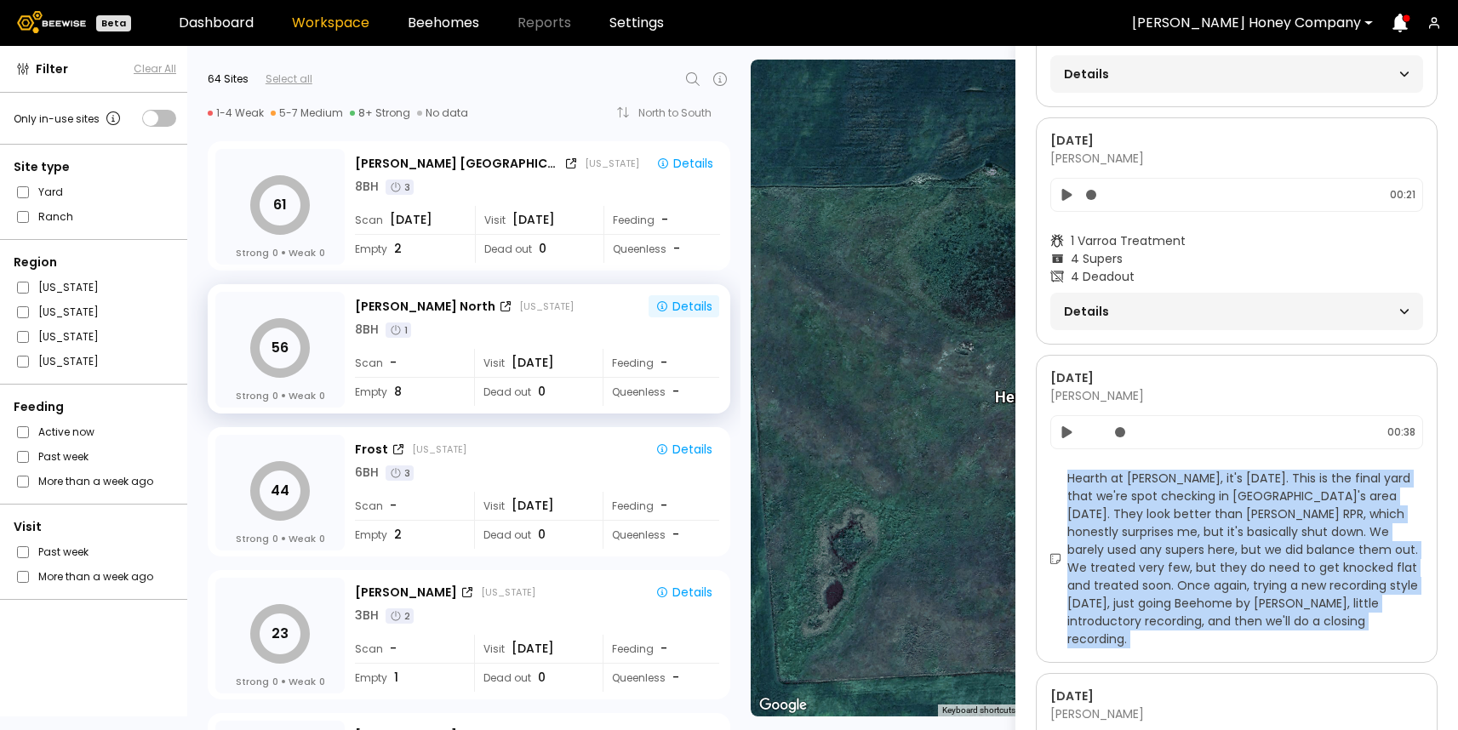
click at [1093, 622] on span "Hearth at [PERSON_NAME], it's [DATE]. This is the final yard that we're spot ch…" at bounding box center [1245, 559] width 356 height 179
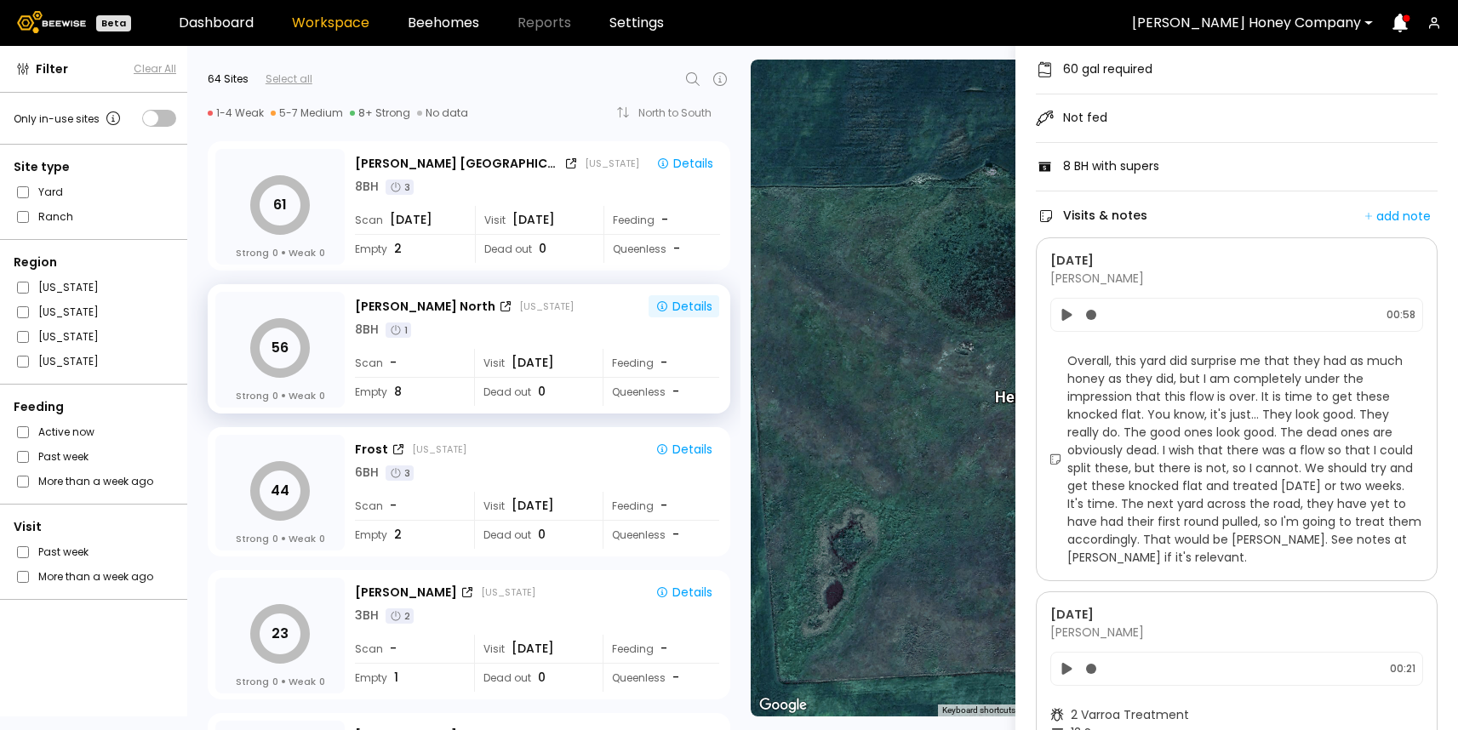
scroll to position [158, 0]
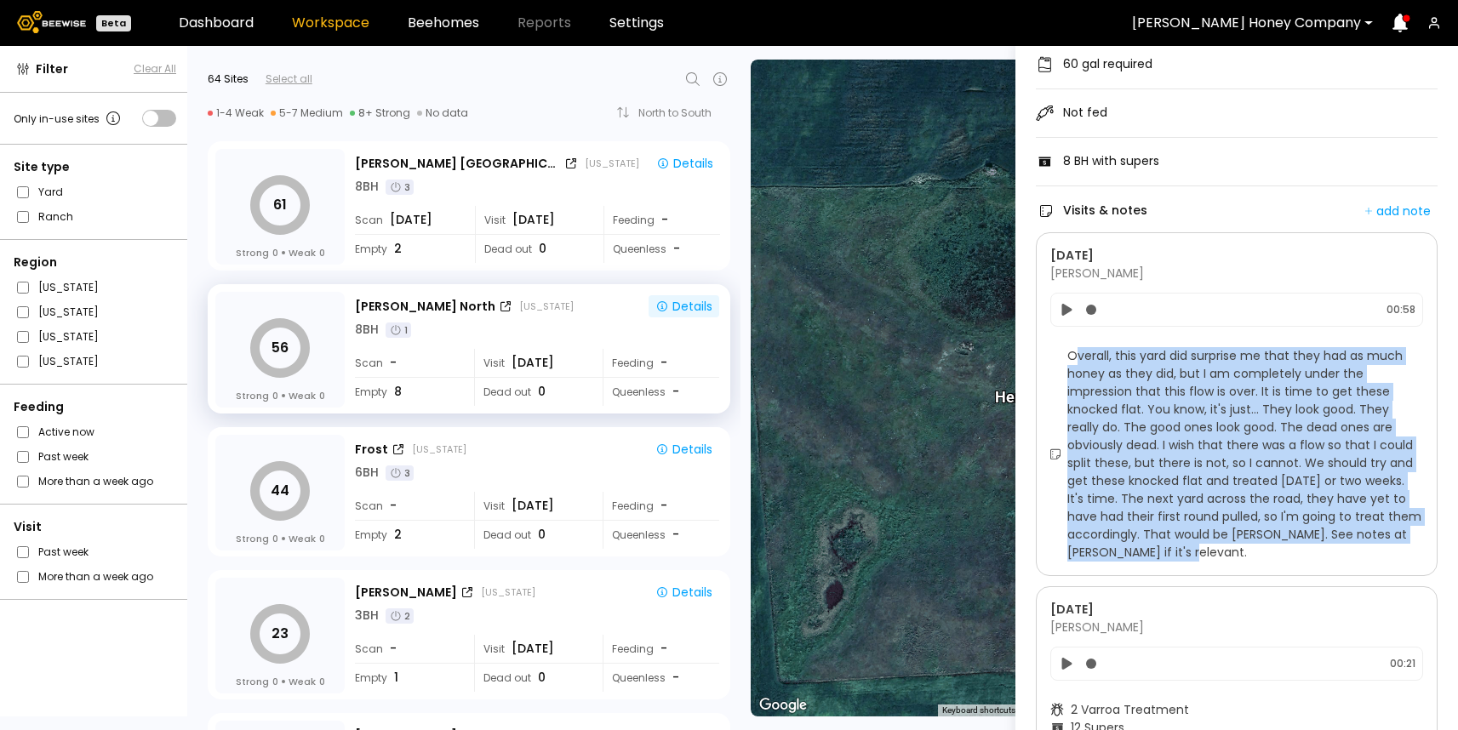
drag, startPoint x: 1073, startPoint y: 357, endPoint x: 1181, endPoint y: 552, distance: 222.5
click at [1181, 551] on span "Overall, this yard did surprise me that they had as much honey as they did, but…" at bounding box center [1245, 454] width 356 height 215
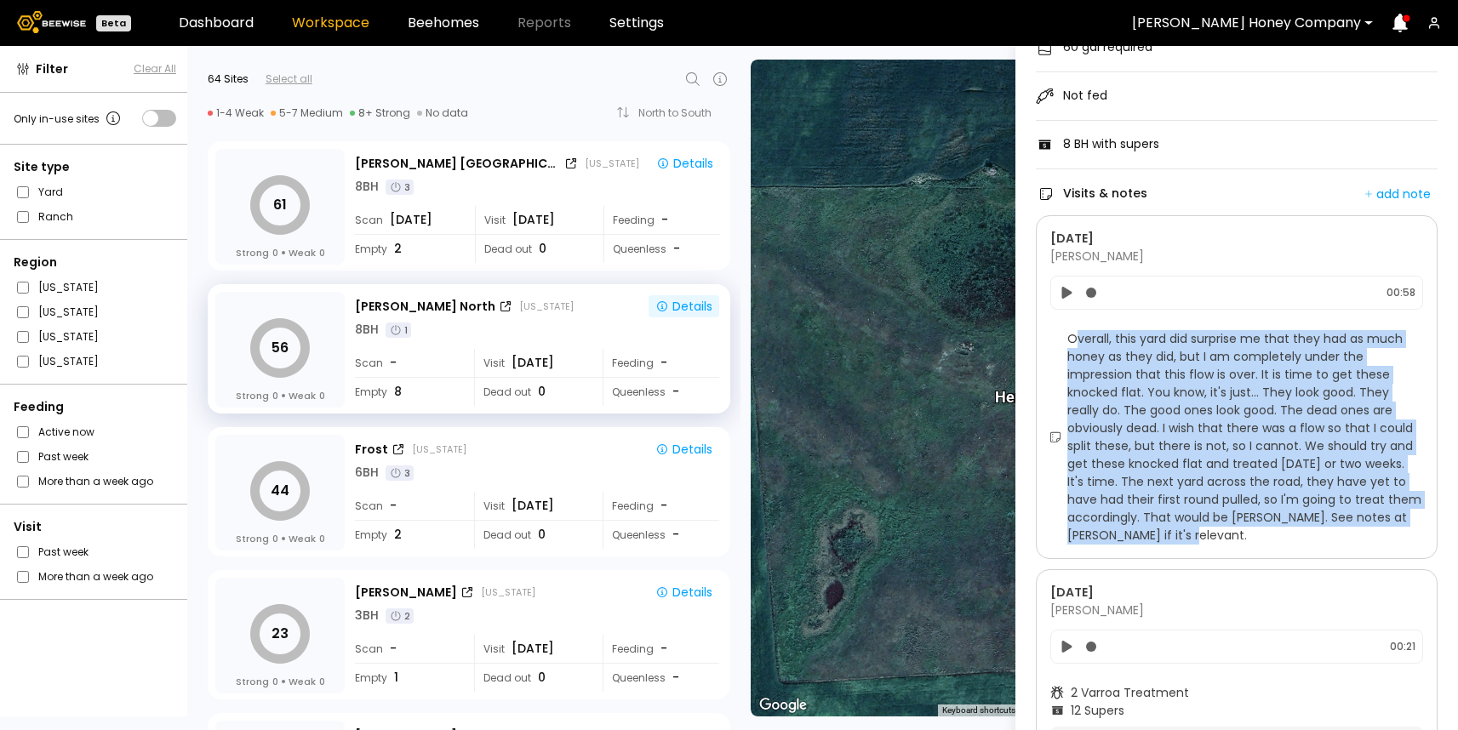
scroll to position [181, 0]
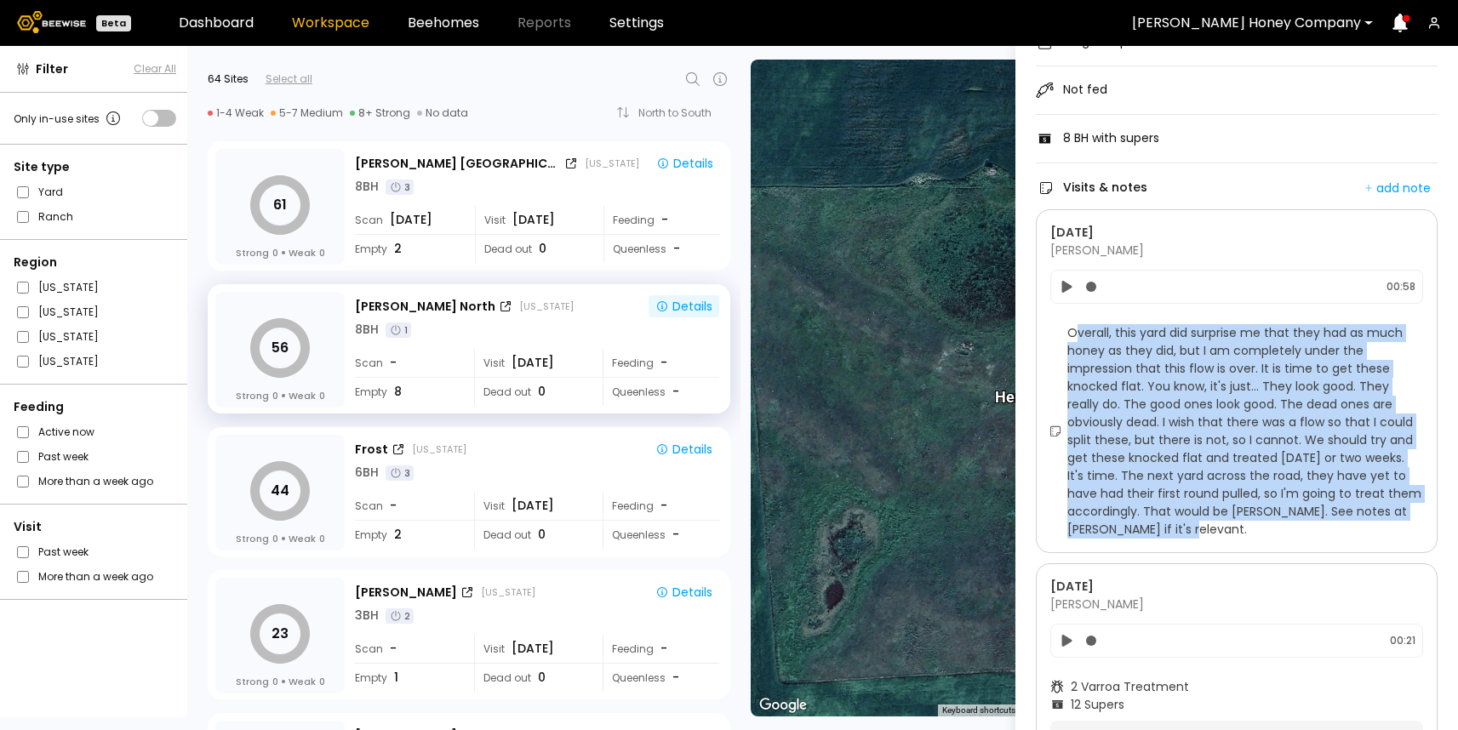
click at [1156, 495] on span "Overall, this yard did surprise me that they had as much honey as they did, but…" at bounding box center [1245, 431] width 356 height 215
drag, startPoint x: 1069, startPoint y: 329, endPoint x: 1156, endPoint y: 536, distance: 225.1
click at [1156, 537] on span "Overall, this yard did surprise me that they had as much honey as they did, but…" at bounding box center [1245, 431] width 356 height 215
copy span "Overall, this yard did surprise me that they had as much honey as they did, but…"
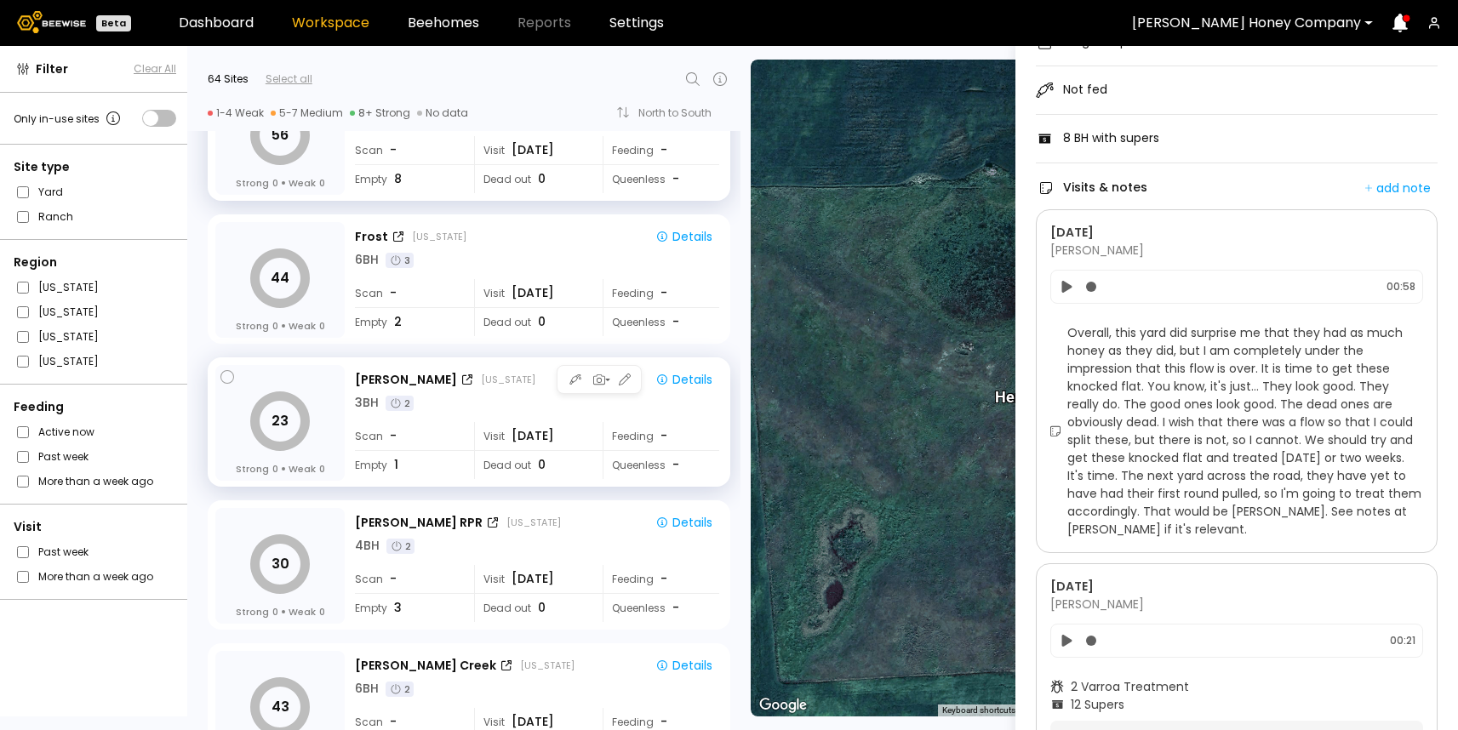
scroll to position [0, 0]
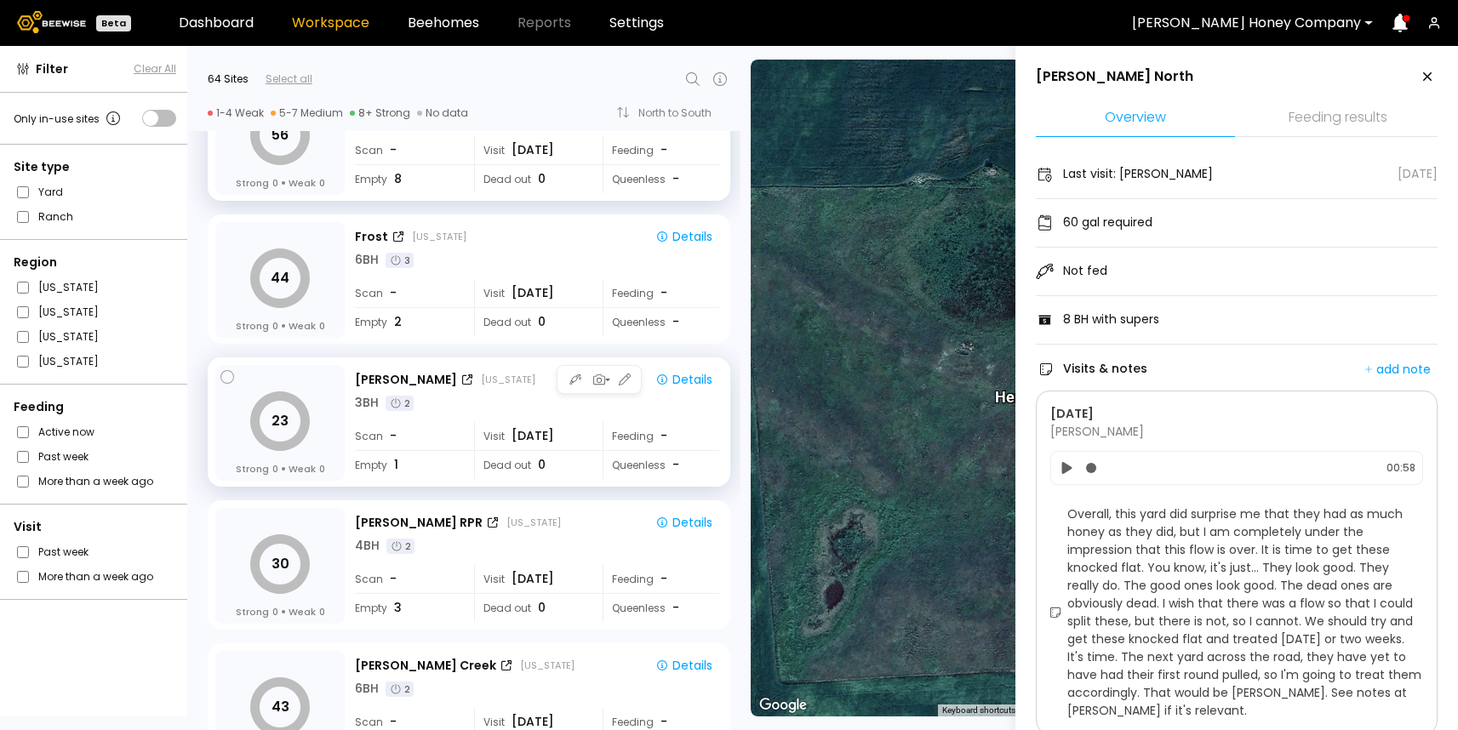
click at [537, 369] on div "Stanley North Dakota Details" at bounding box center [537, 380] width 364 height 22
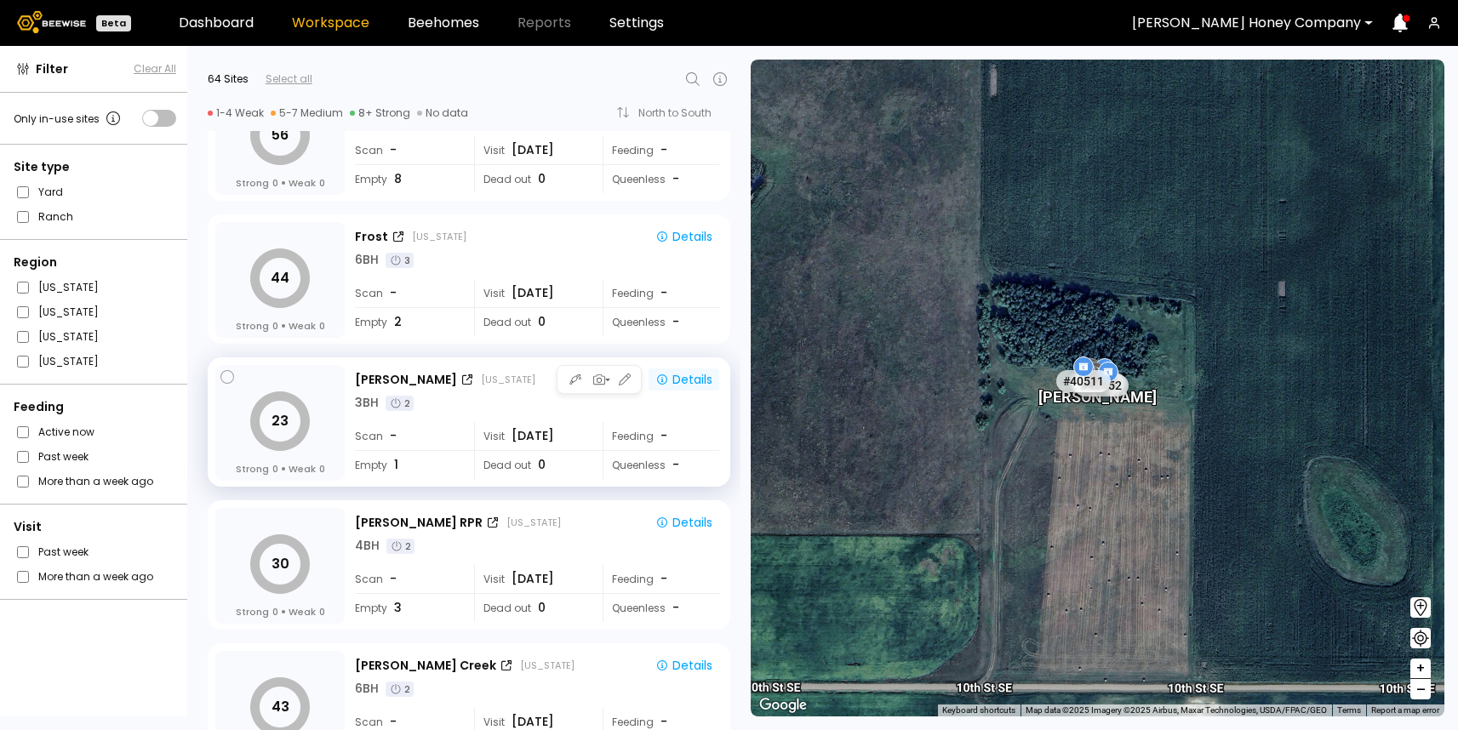
click at [695, 381] on div "Details" at bounding box center [683, 379] width 57 height 15
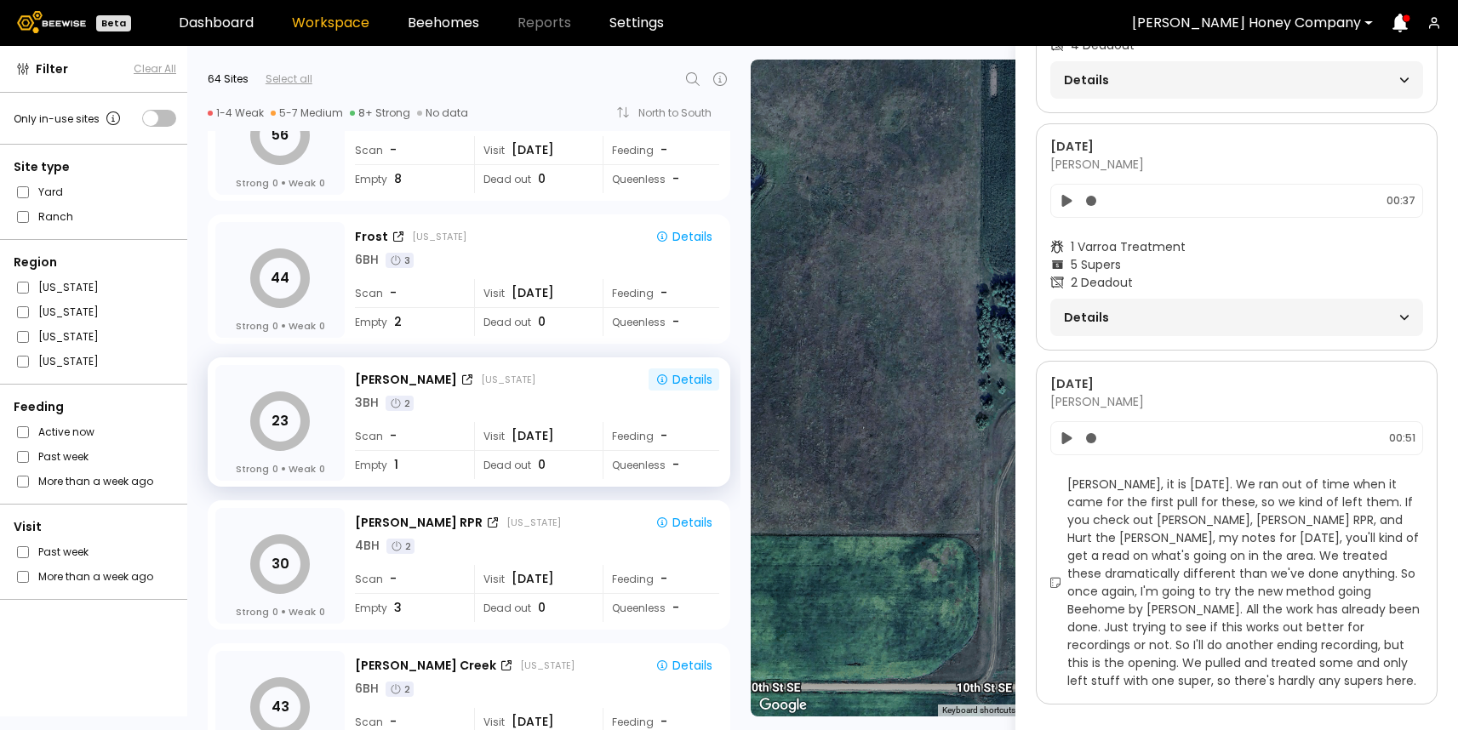
scroll to position [1580, 0]
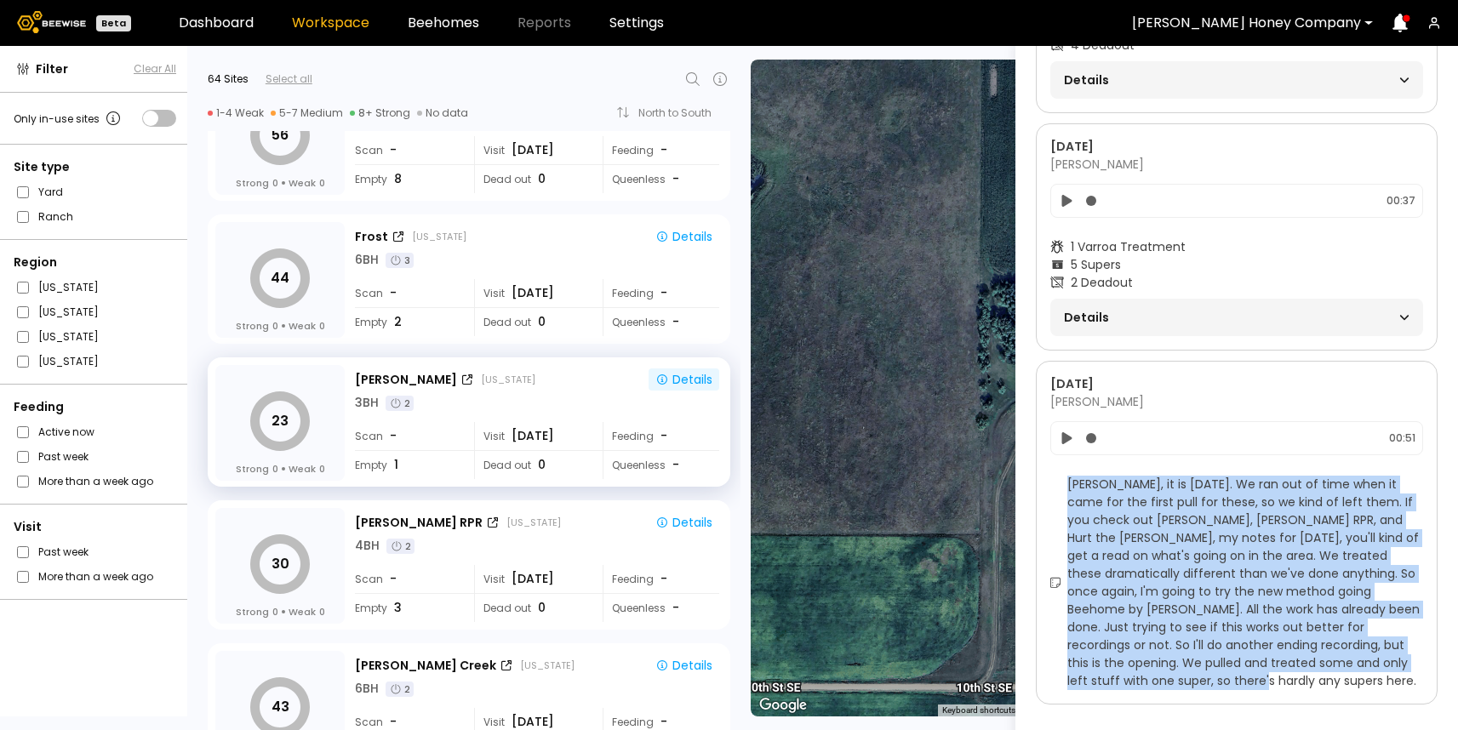
drag, startPoint x: 1068, startPoint y: 467, endPoint x: 1190, endPoint y: 660, distance: 227.7
click at [1190, 660] on span "[PERSON_NAME], it is [DATE]. We ran out of time when it came for the first pull…" at bounding box center [1245, 583] width 356 height 215
copy span "[PERSON_NAME], it is [DATE]. We ran out of time when it came for the first pull…"
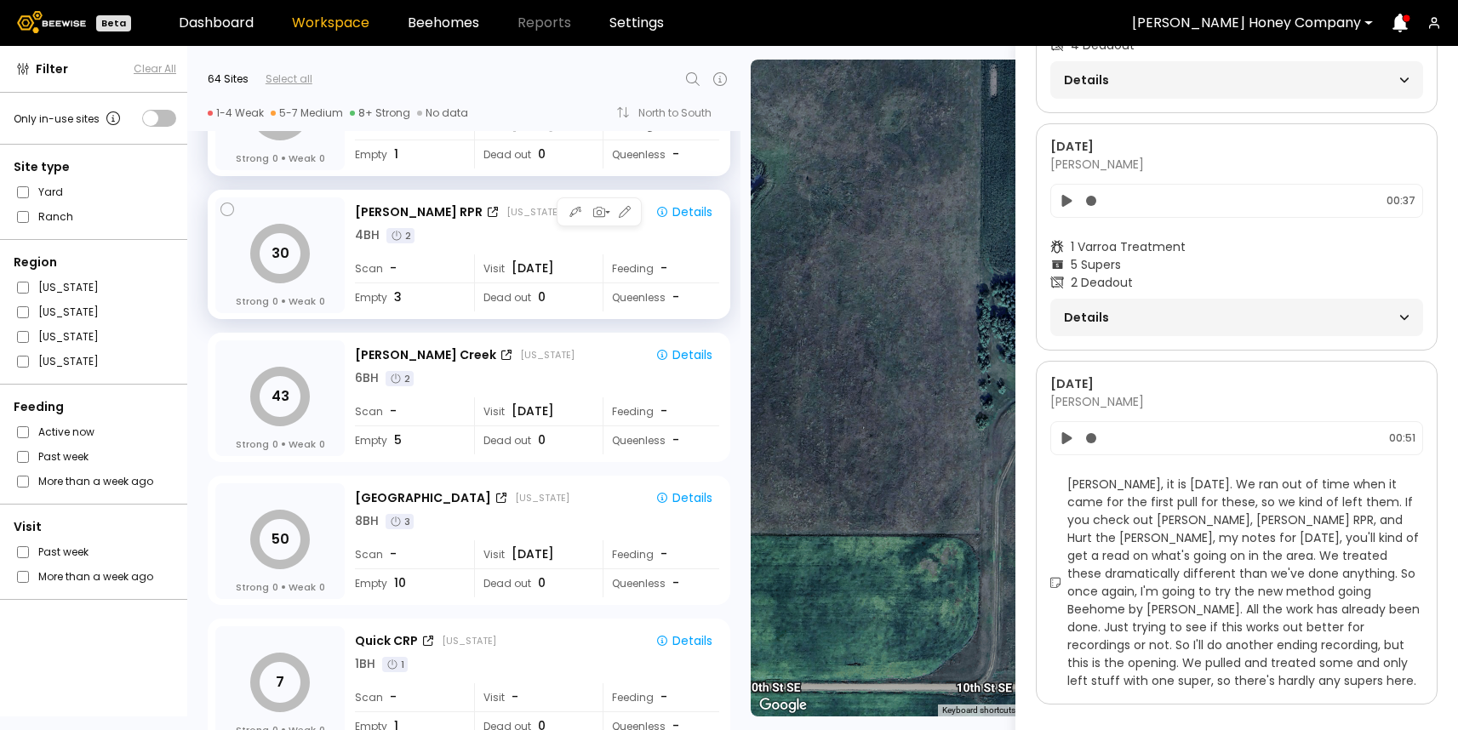
scroll to position [0, 0]
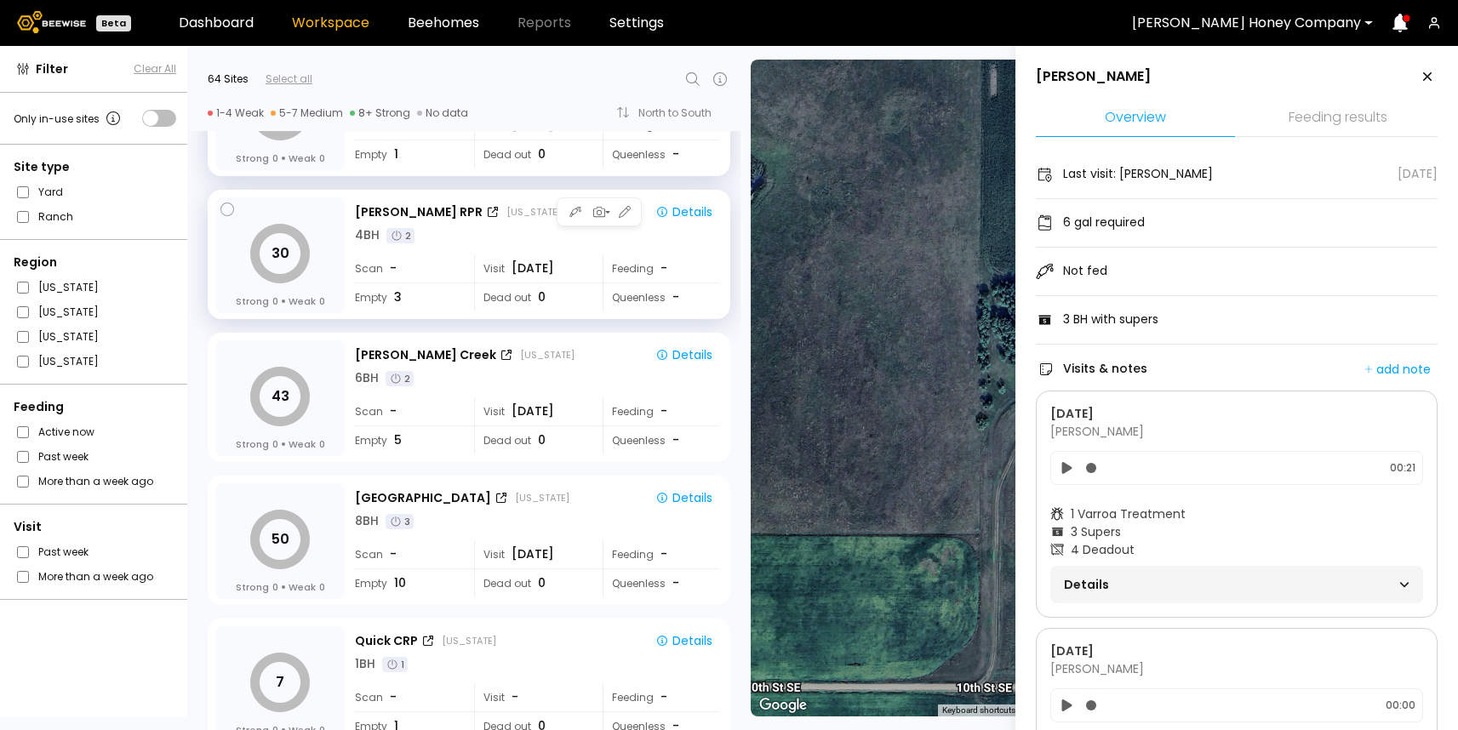
click at [575, 252] on div "Timm RPR North Dakota Details 4 BH 2 Scan - Visit Aug 13 Feeding - Empty 3 Dead…" at bounding box center [539, 255] width 368 height 117
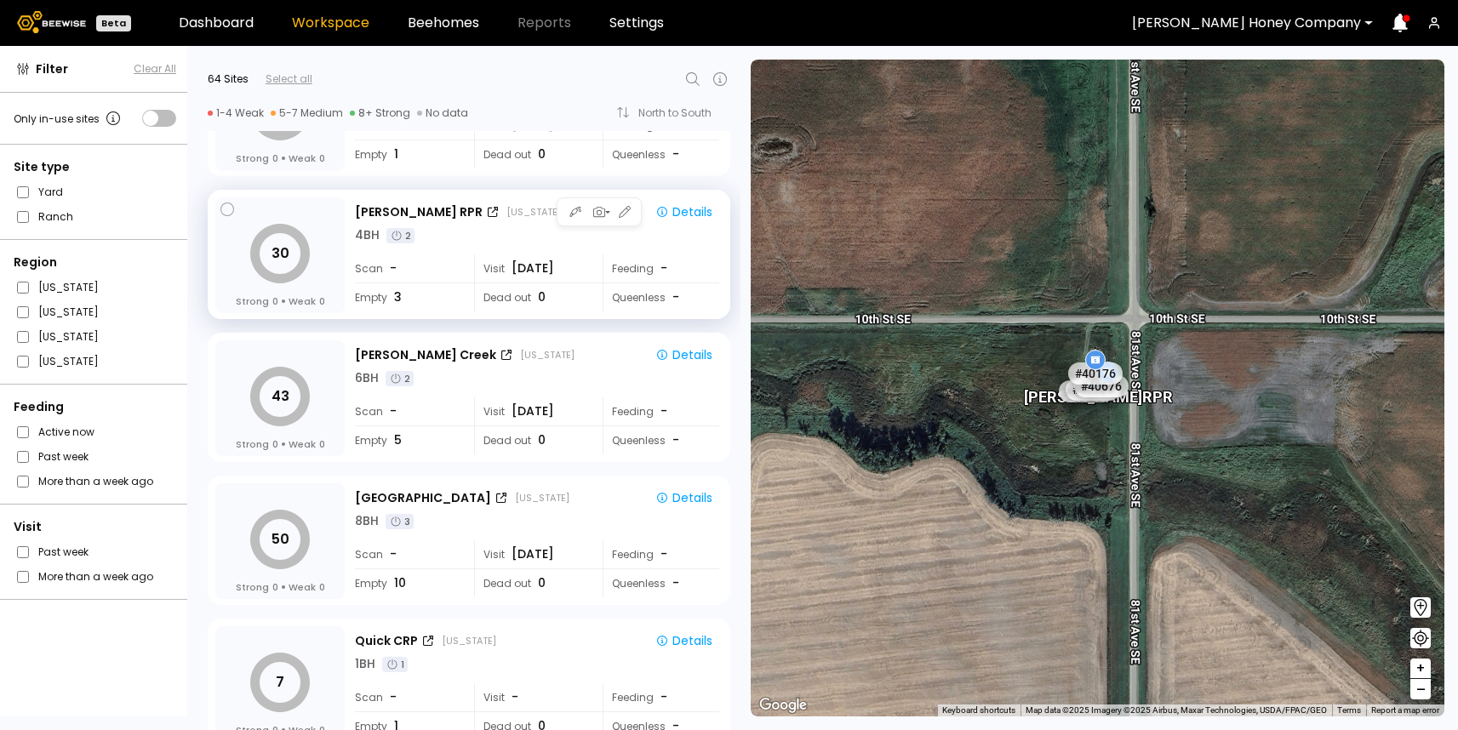
click at [671, 223] on div "Timm RPR North Dakota Details 4 BH 2" at bounding box center [537, 222] width 364 height 43
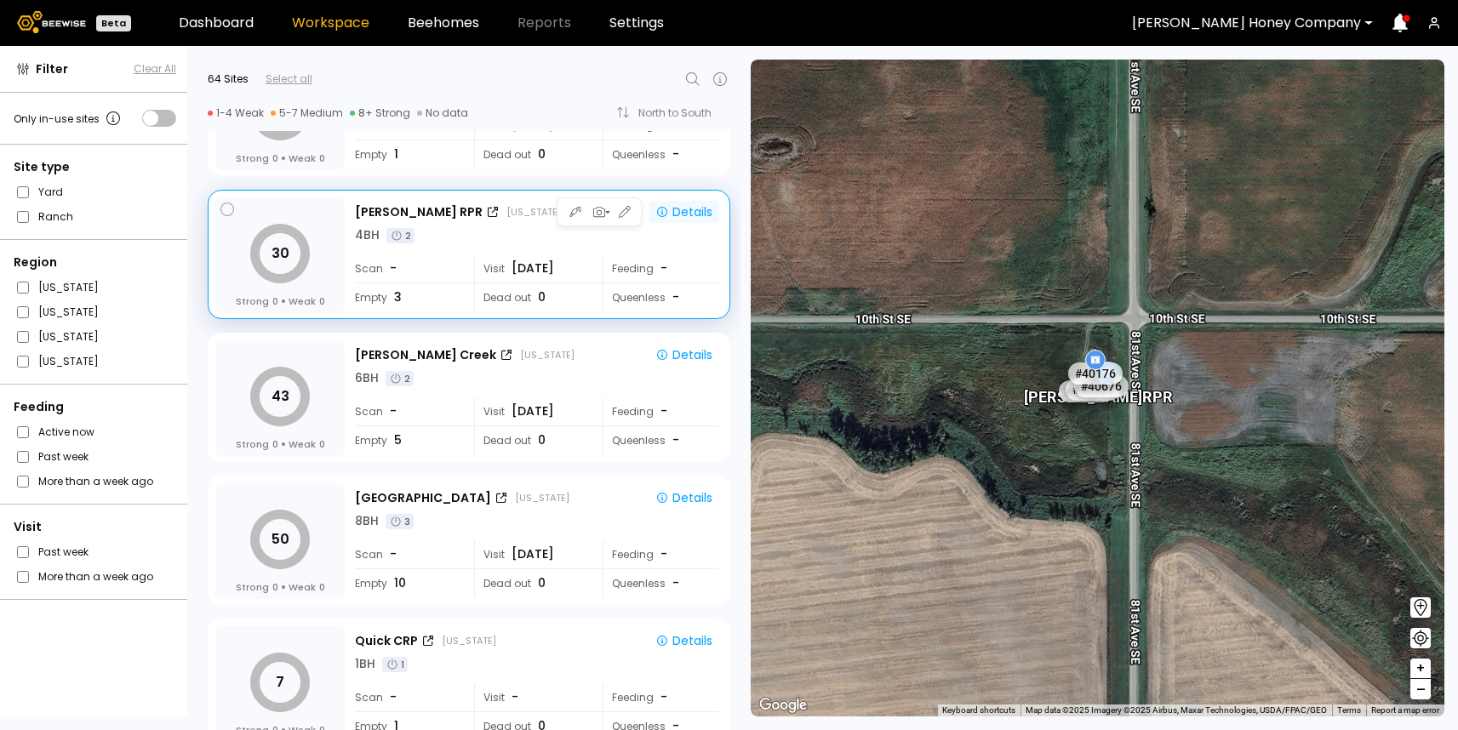
click at [676, 219] on div "Details" at bounding box center [683, 211] width 57 height 15
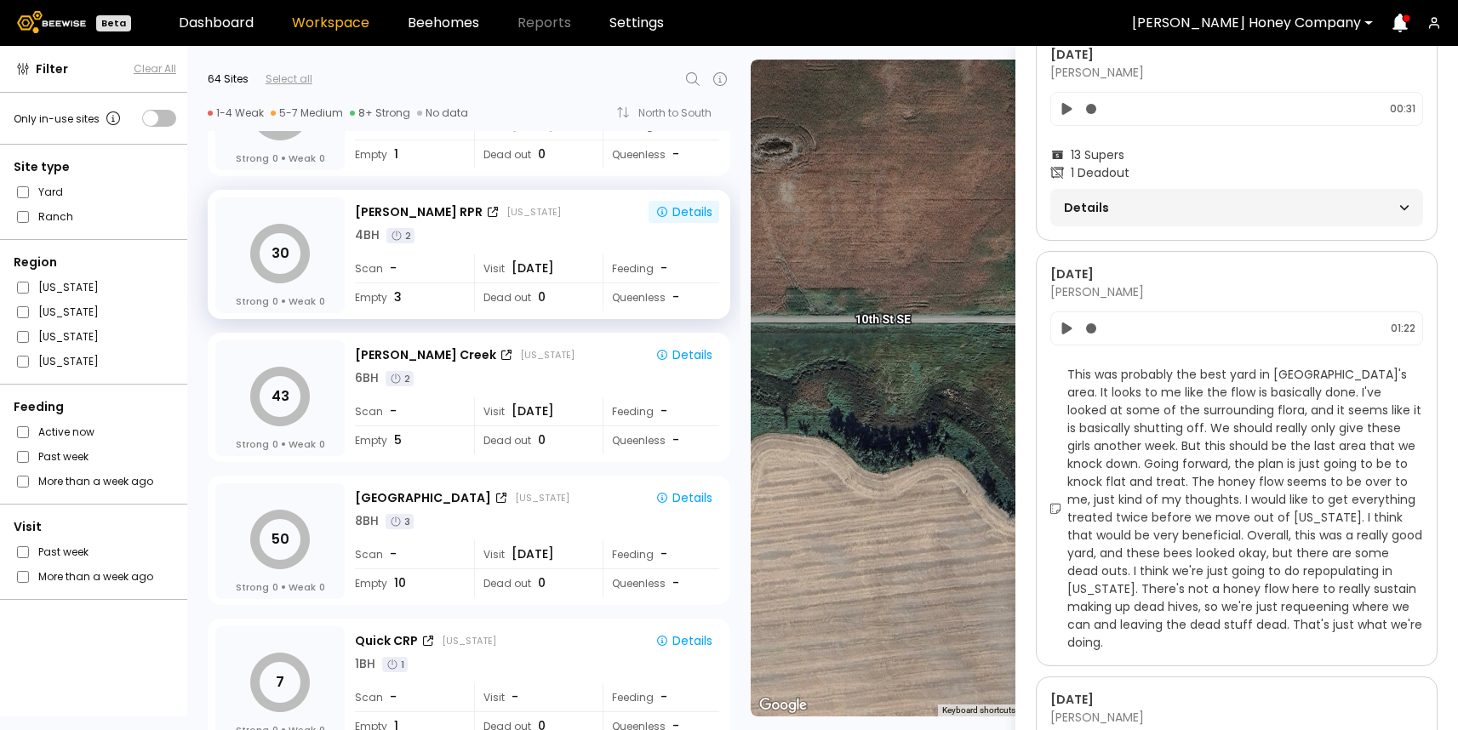
scroll to position [386, 0]
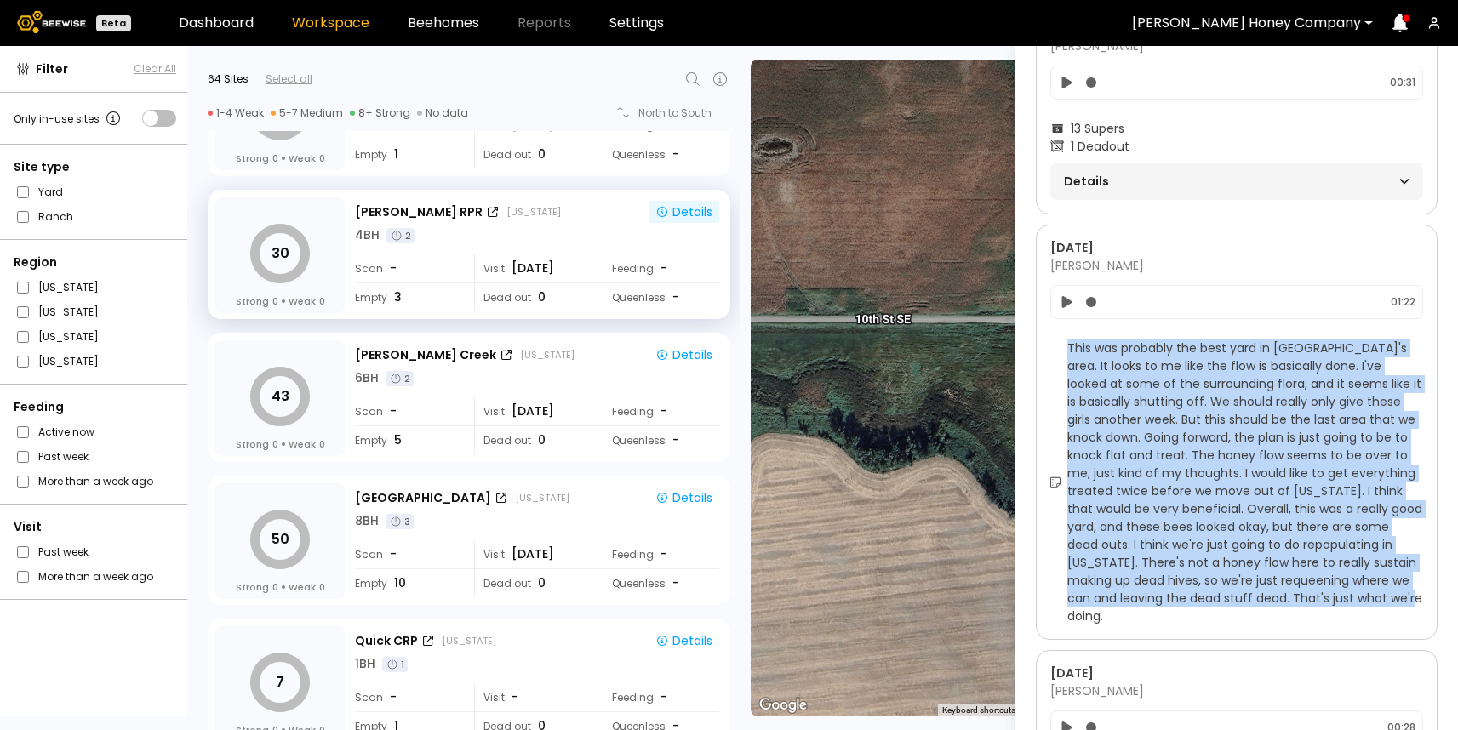
drag, startPoint x: 1070, startPoint y: 346, endPoint x: 1413, endPoint y: 597, distance: 424.7
click at [1413, 597] on span "This was probably the best yard in Damaris's area. It looks to me like the flow…" at bounding box center [1245, 483] width 356 height 286
copy span "This was probably the best yard in Damaris's area. It looks to me like the flow…"
click at [1100, 352] on span "This was probably the best yard in Damaris's area. It looks to me like the flow…" at bounding box center [1245, 483] width 356 height 286
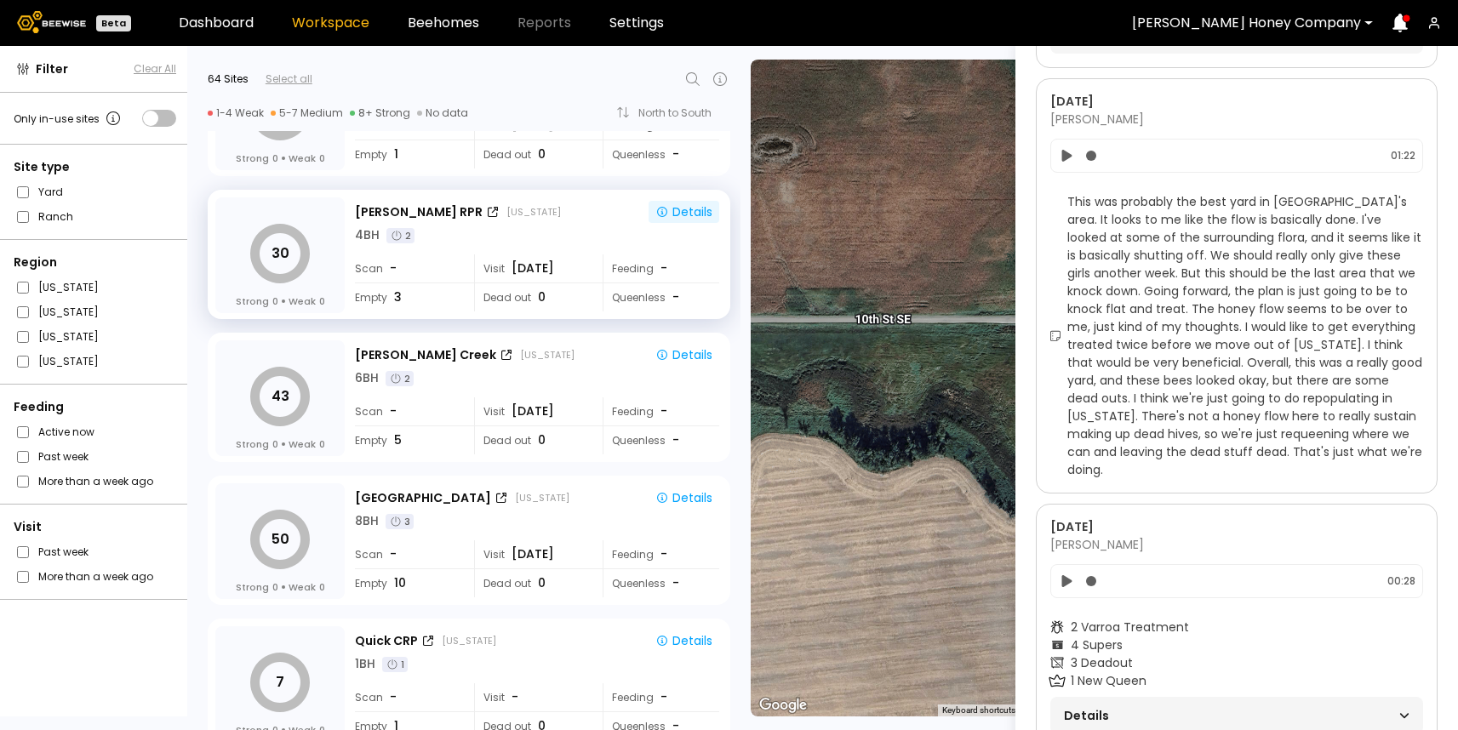
scroll to position [0, 0]
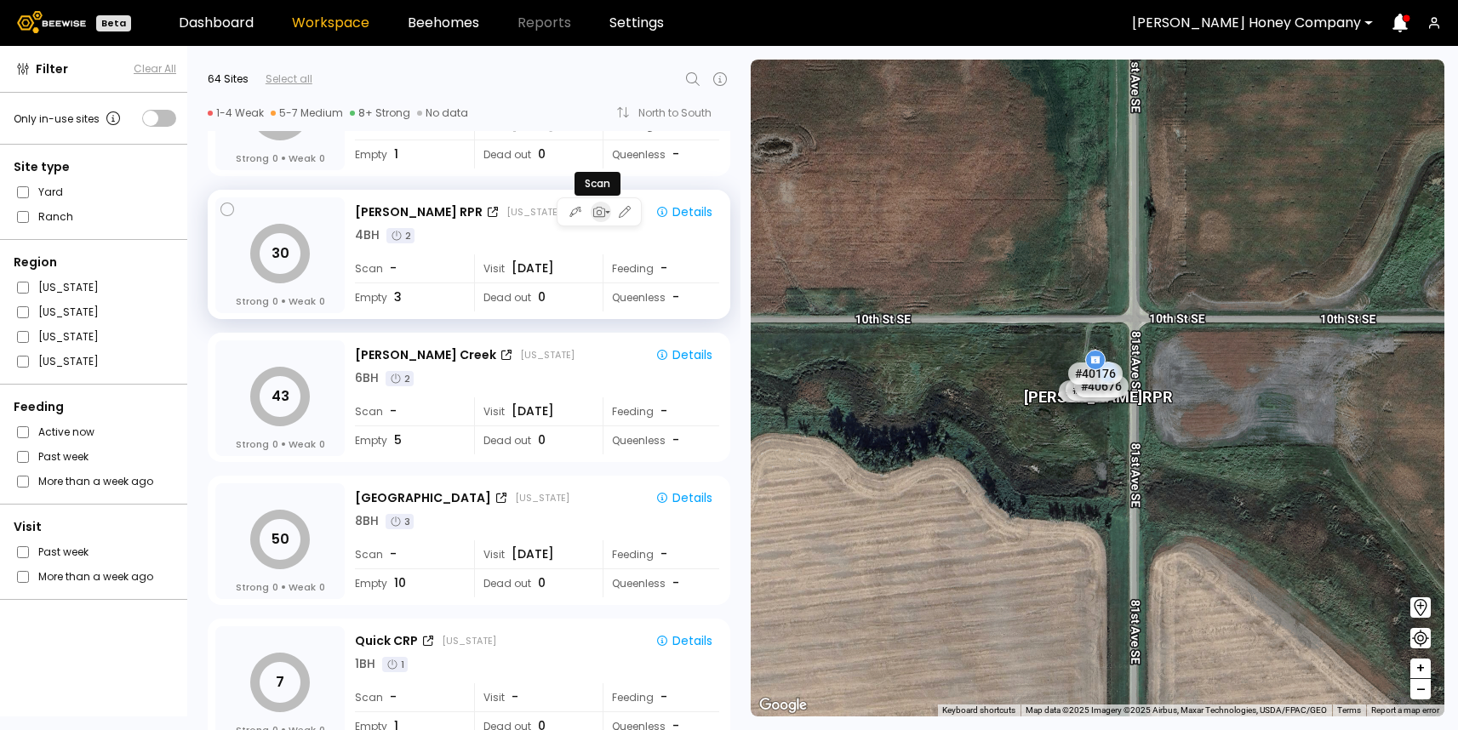
click at [601, 216] on icon "button" at bounding box center [599, 212] width 12 height 10
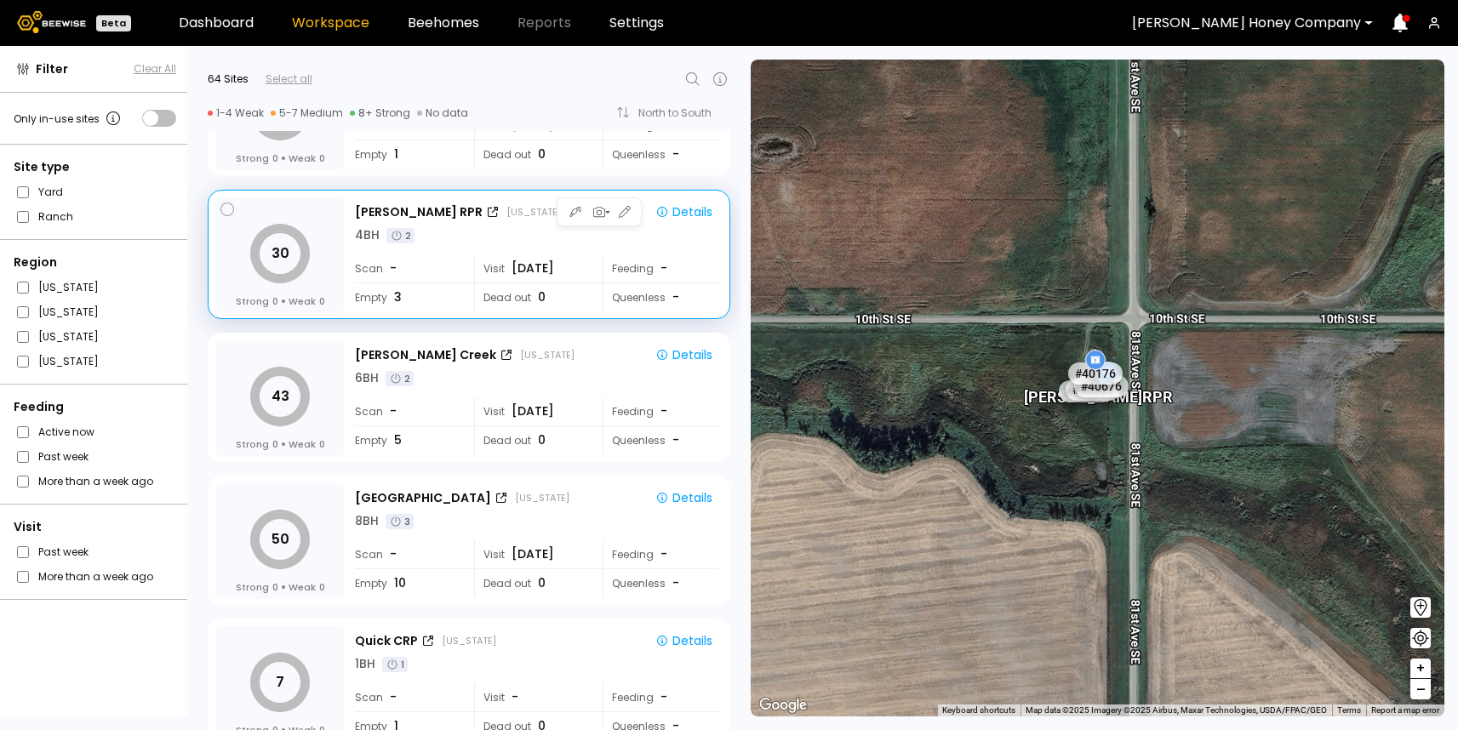
click at [539, 270] on span "[DATE]" at bounding box center [533, 269] width 43 height 18
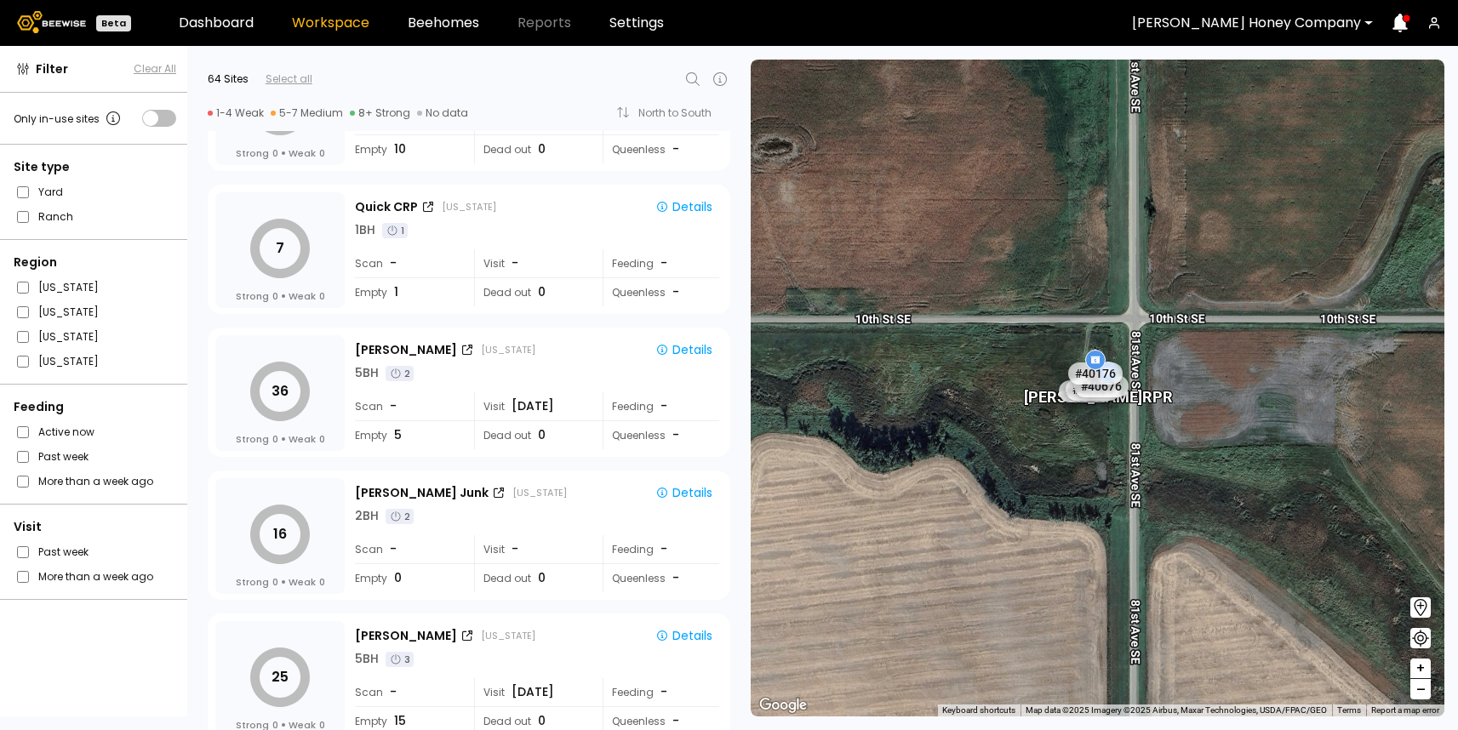
scroll to position [999, 0]
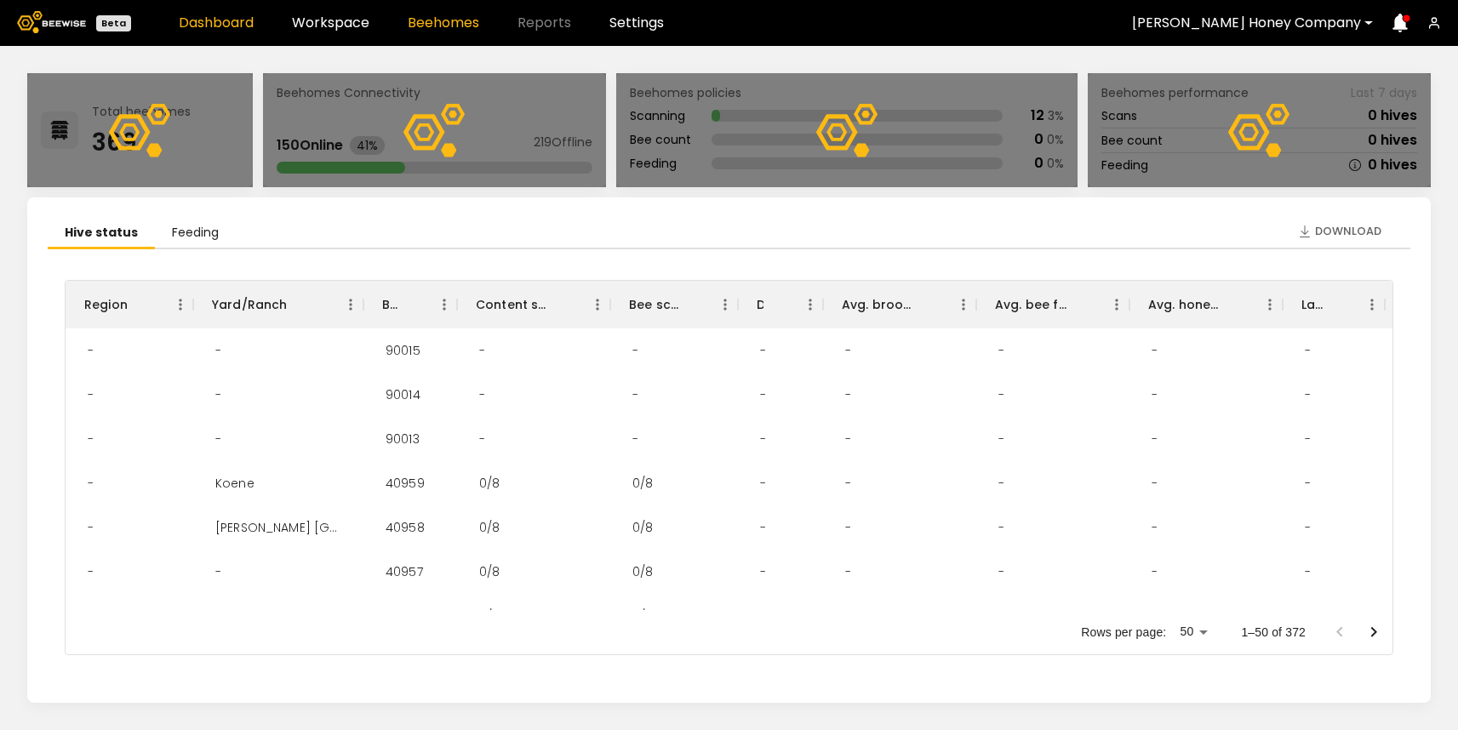
click at [426, 16] on link "Beehomes" at bounding box center [444, 23] width 72 height 14
click at [336, 17] on link "Workspace" at bounding box center [330, 23] width 77 height 14
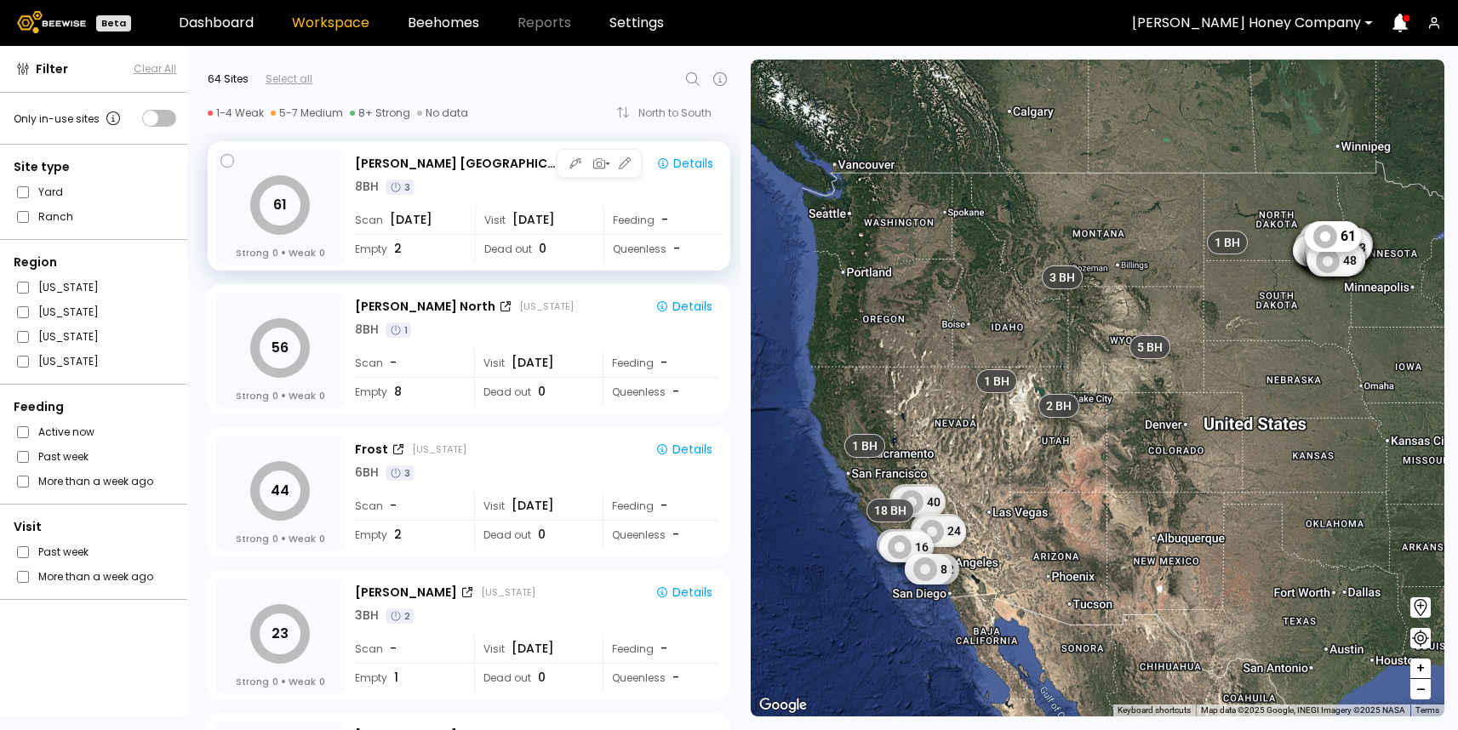
click at [510, 198] on div "[PERSON_NAME] [GEOGRAPHIC_DATA] [US_STATE] Details 8 BH 3 Scan [DATE] Visit [DA…" at bounding box center [539, 207] width 369 height 117
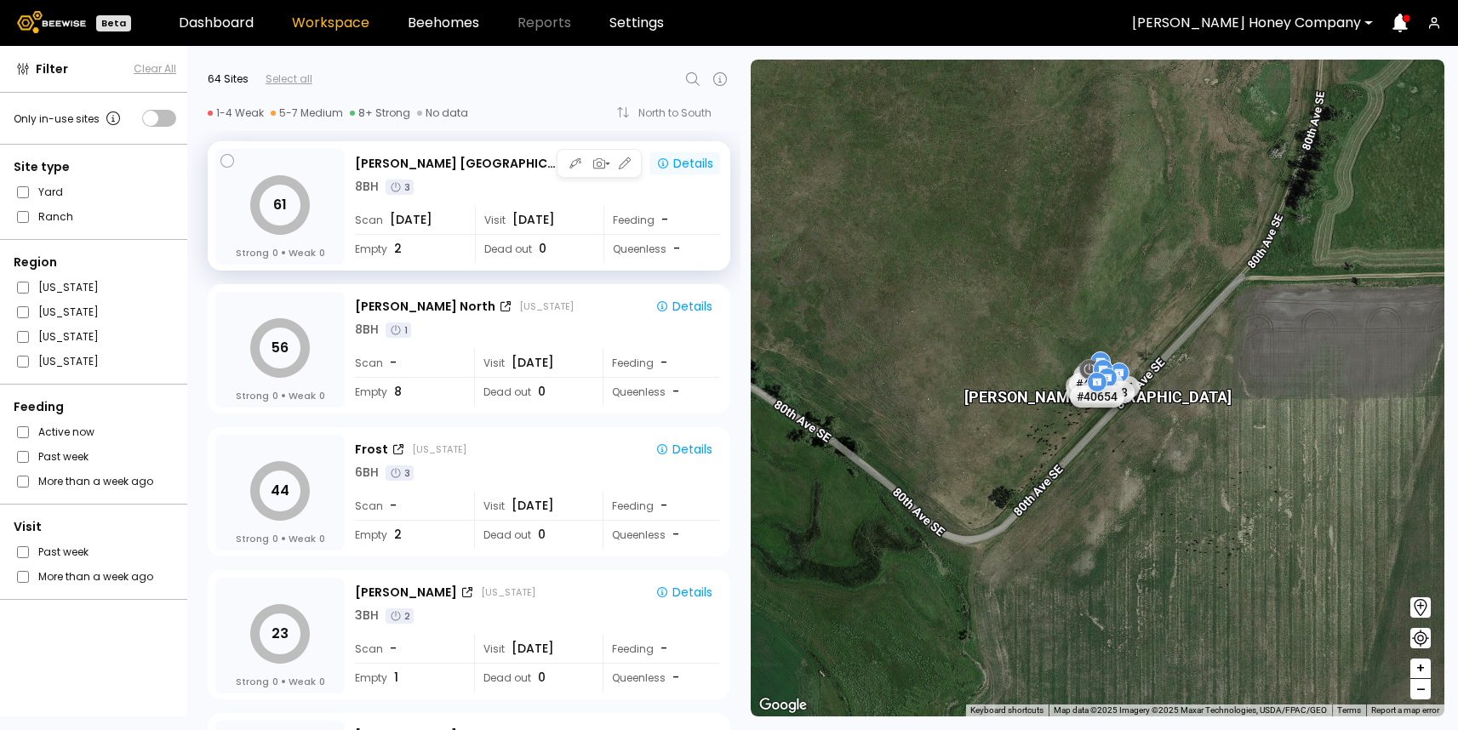
click at [692, 168] on div "Details" at bounding box center [684, 163] width 57 height 15
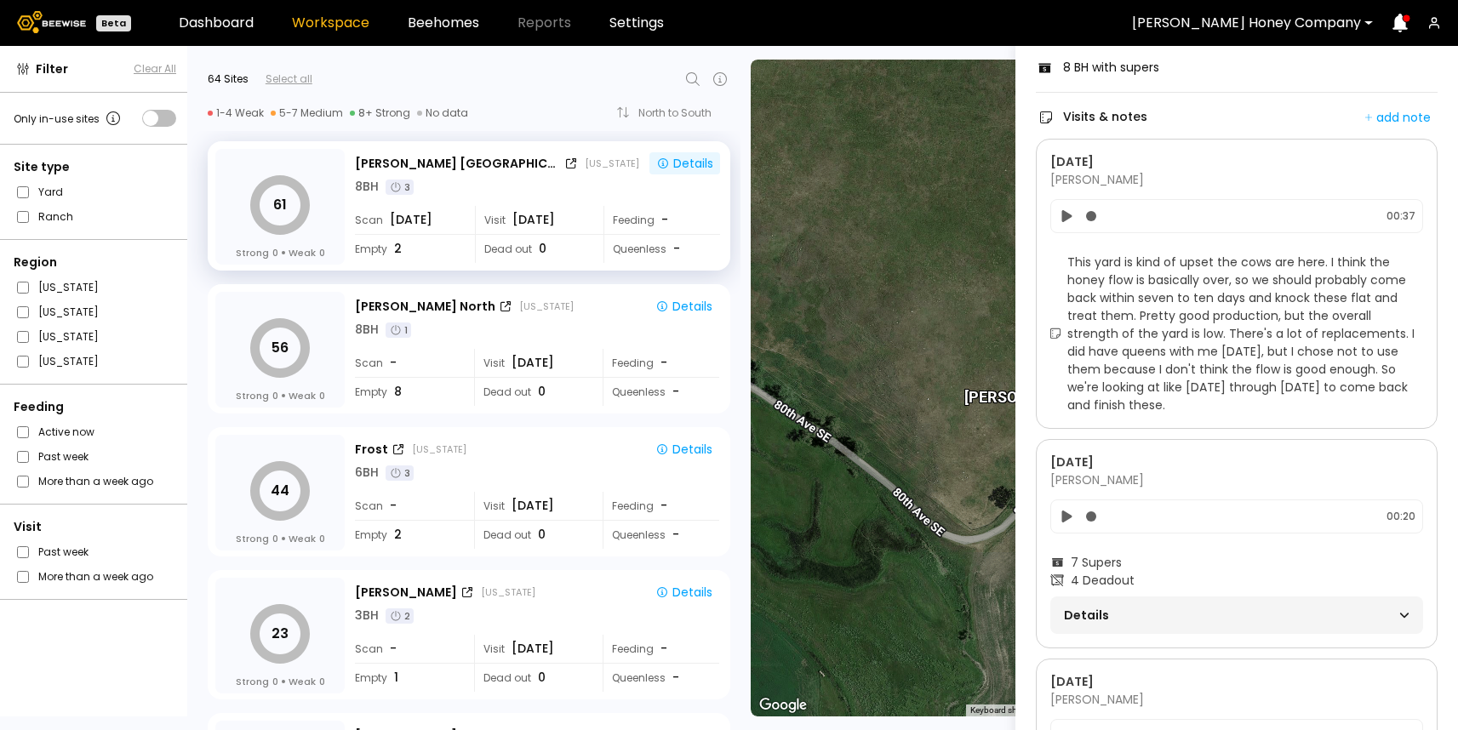
scroll to position [229, 0]
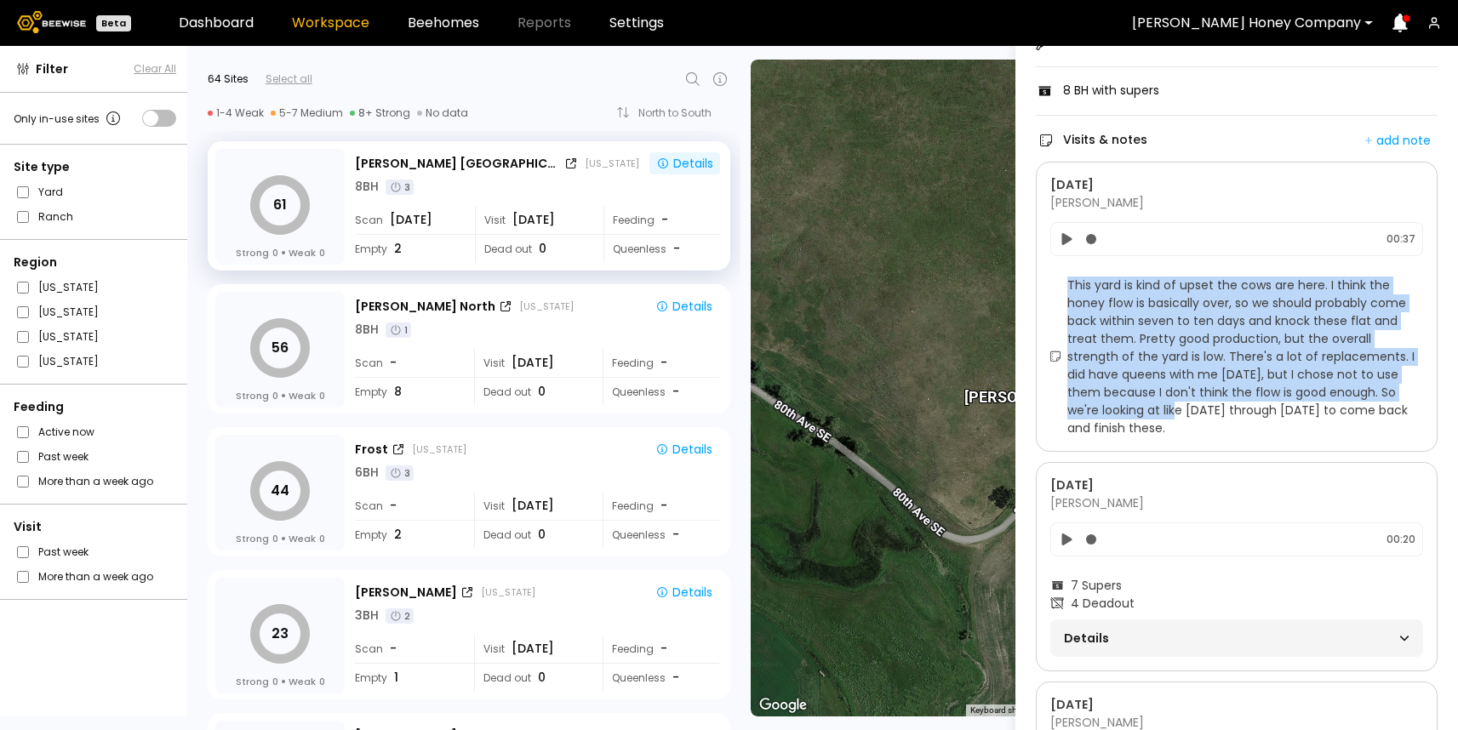
drag, startPoint x: 1070, startPoint y: 285, endPoint x: 1149, endPoint y: 410, distance: 148.1
click at [1149, 409] on span "This yard is kind of upset the cows are here. I think the honey flow is basical…" at bounding box center [1245, 357] width 356 height 161
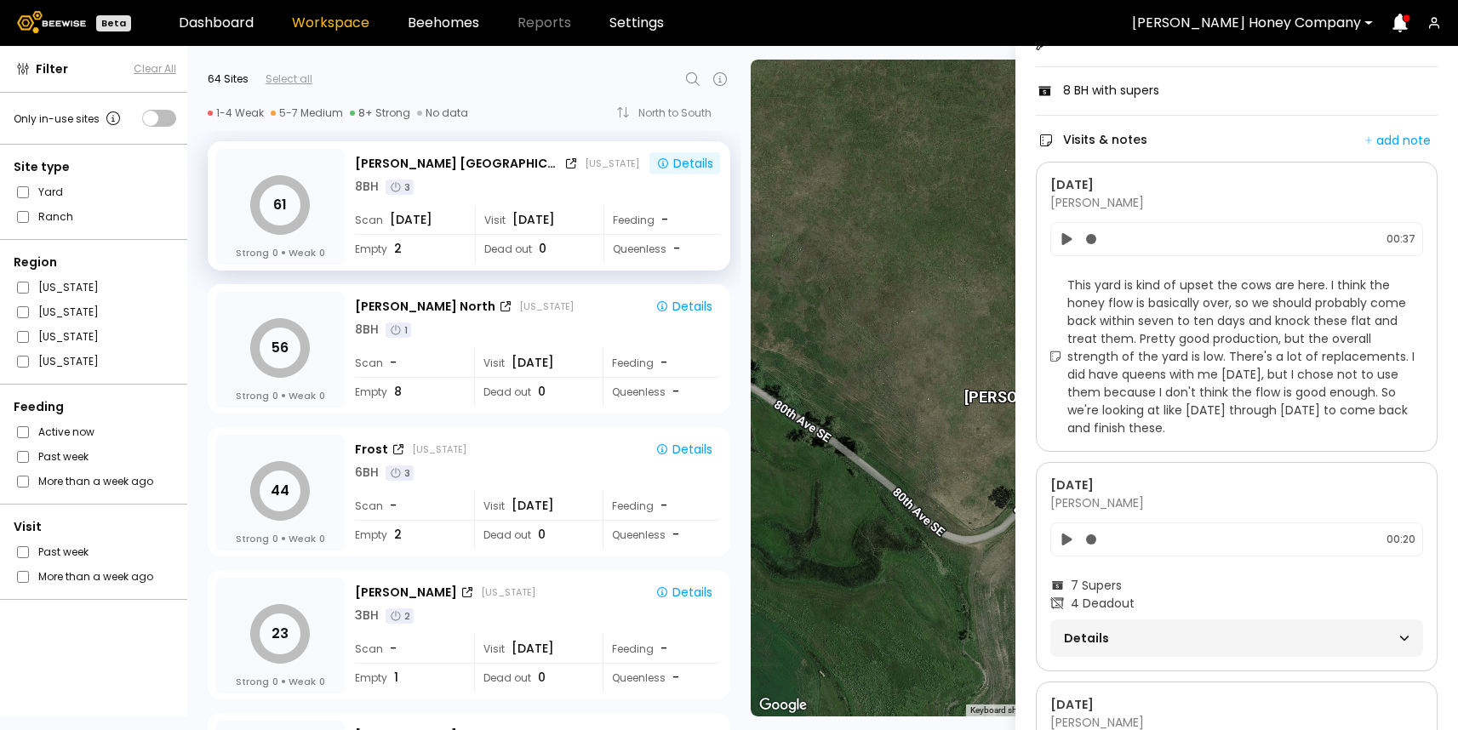
click at [1164, 327] on span "This yard is kind of upset the cows are here. I think the honey flow is basical…" at bounding box center [1245, 357] width 356 height 161
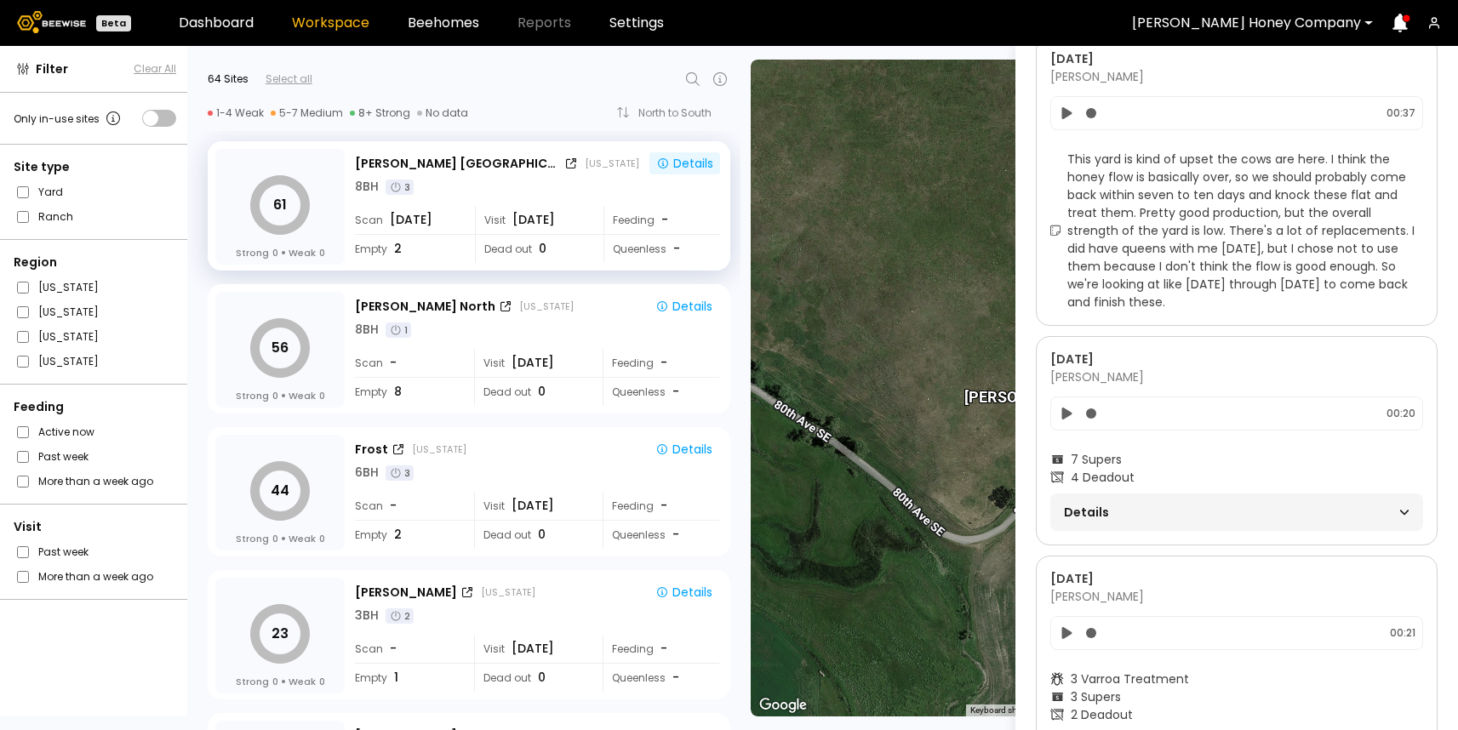
scroll to position [341, 0]
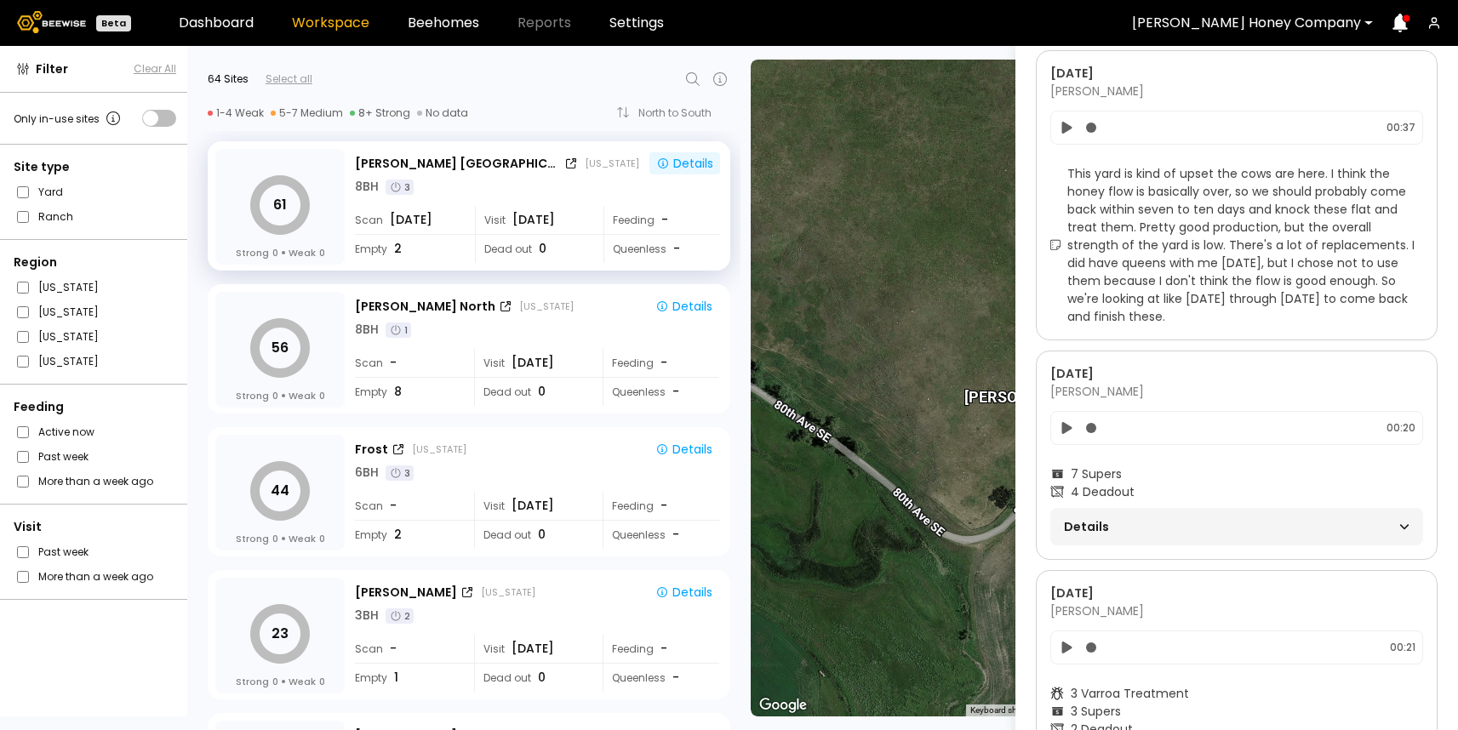
drag, startPoint x: 1069, startPoint y: 166, endPoint x: 1209, endPoint y: 318, distance: 206.7
click at [1209, 318] on span "This yard is kind of upset the cows are here. I think the honey flow is basical…" at bounding box center [1245, 245] width 356 height 161
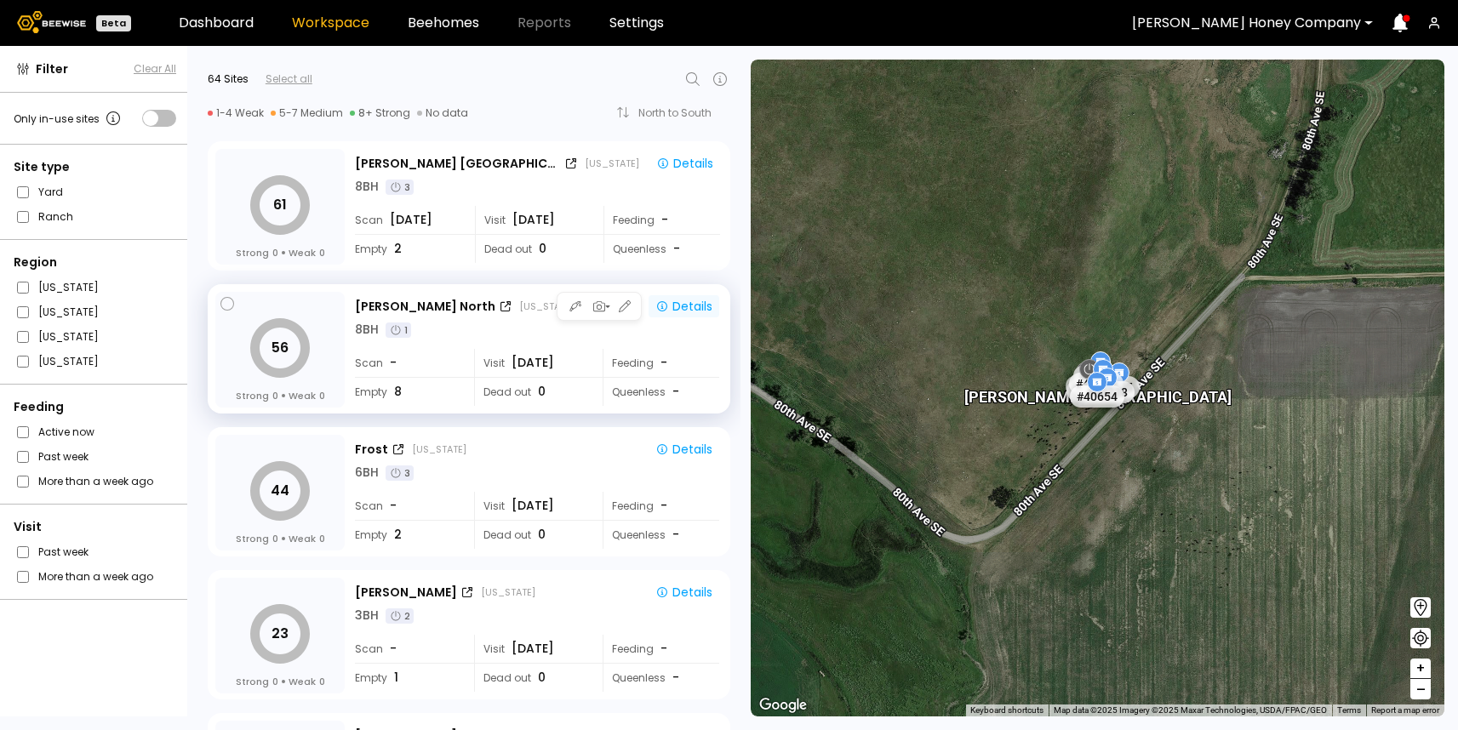
click at [698, 303] on div "Details" at bounding box center [683, 306] width 57 height 15
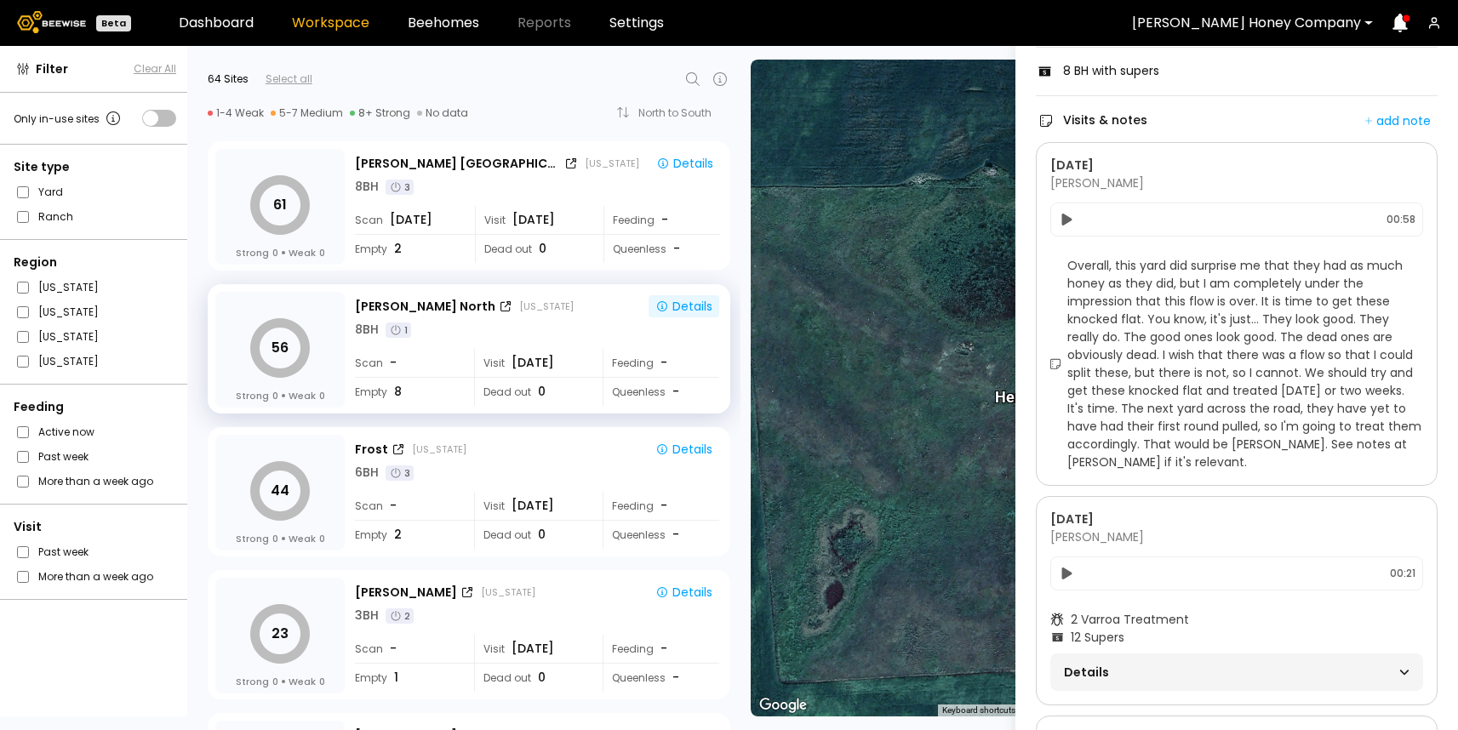
scroll to position [273, 0]
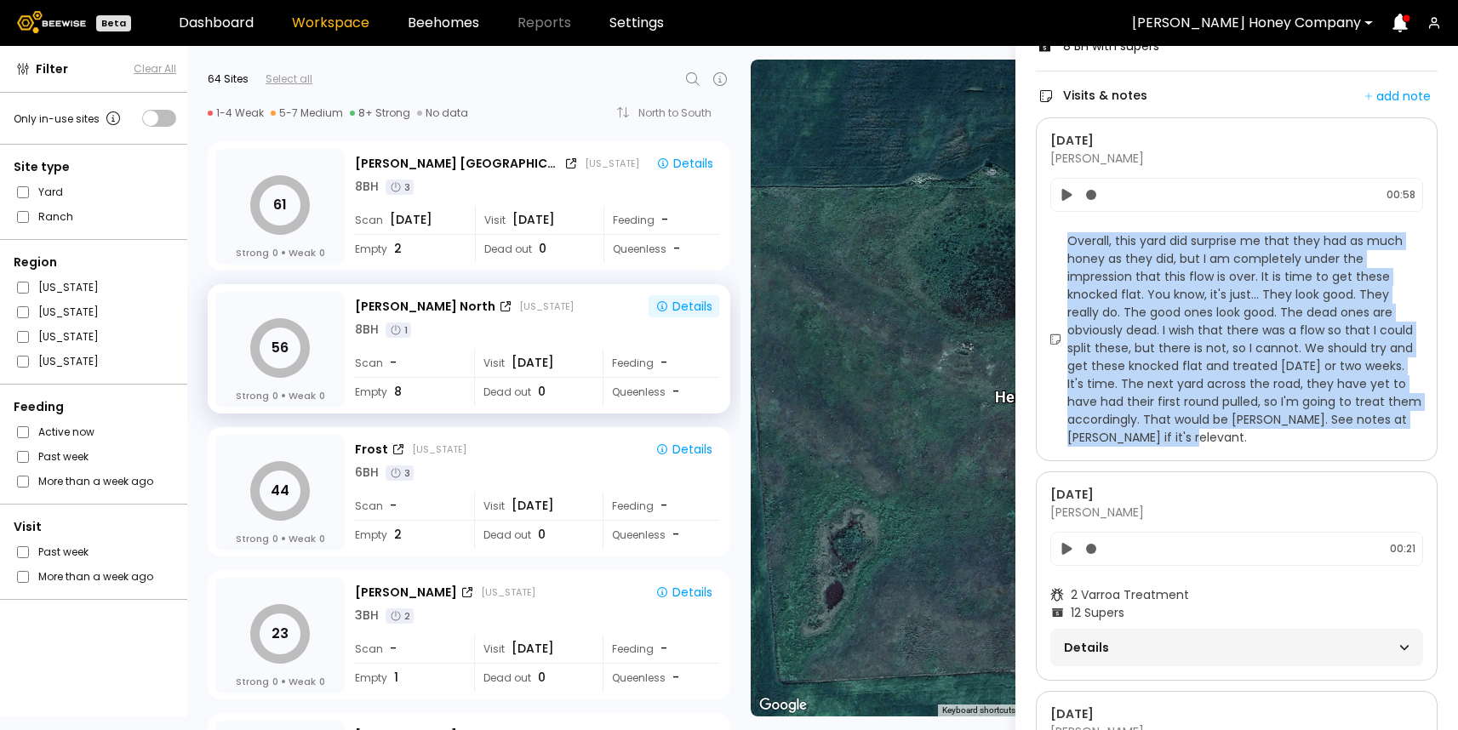
drag, startPoint x: 1072, startPoint y: 242, endPoint x: 1187, endPoint y: 444, distance: 232.9
click at [1188, 445] on span "Overall, this yard did surprise me that they had as much honey as they did, but…" at bounding box center [1245, 339] width 356 height 215
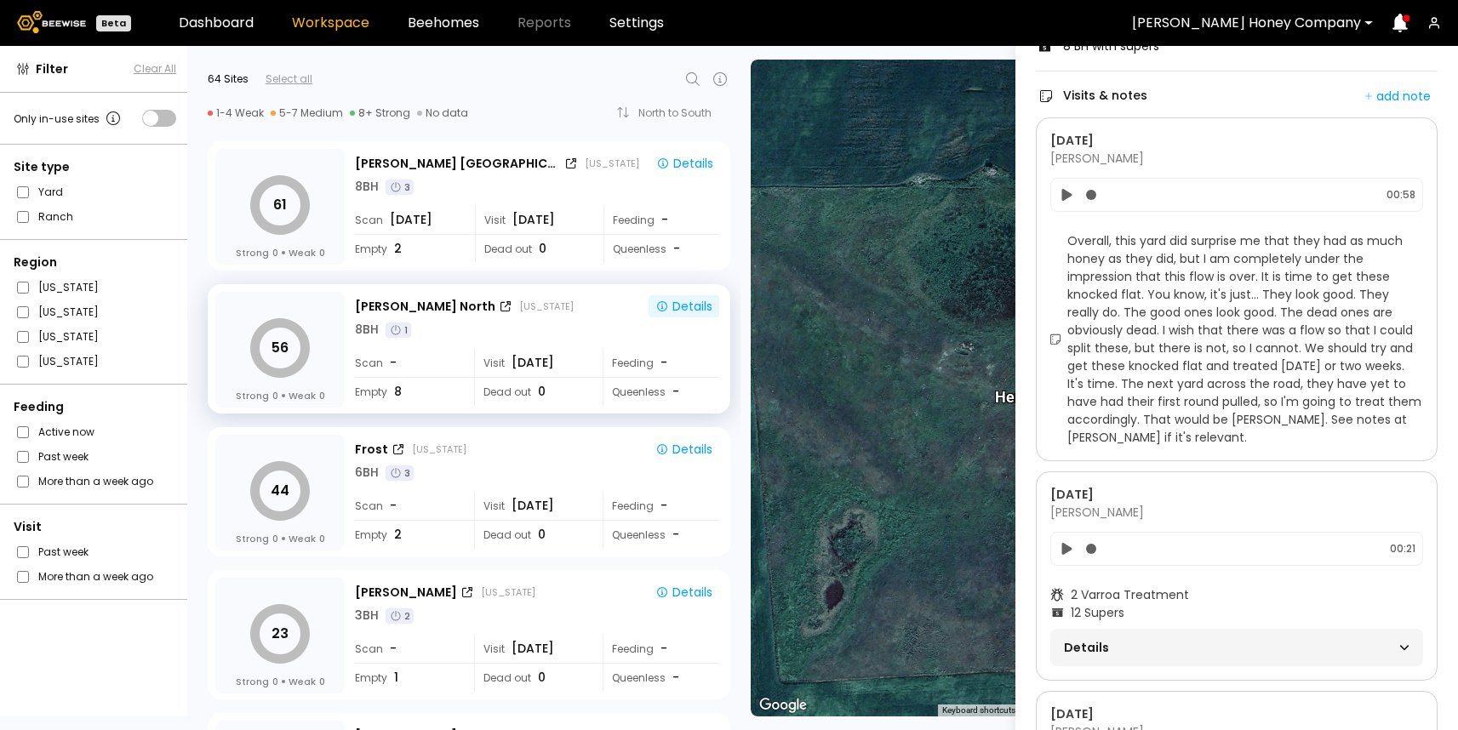
click at [1152, 418] on span "Overall, this yard did surprise me that they had as much honey as they did, but…" at bounding box center [1245, 339] width 356 height 215
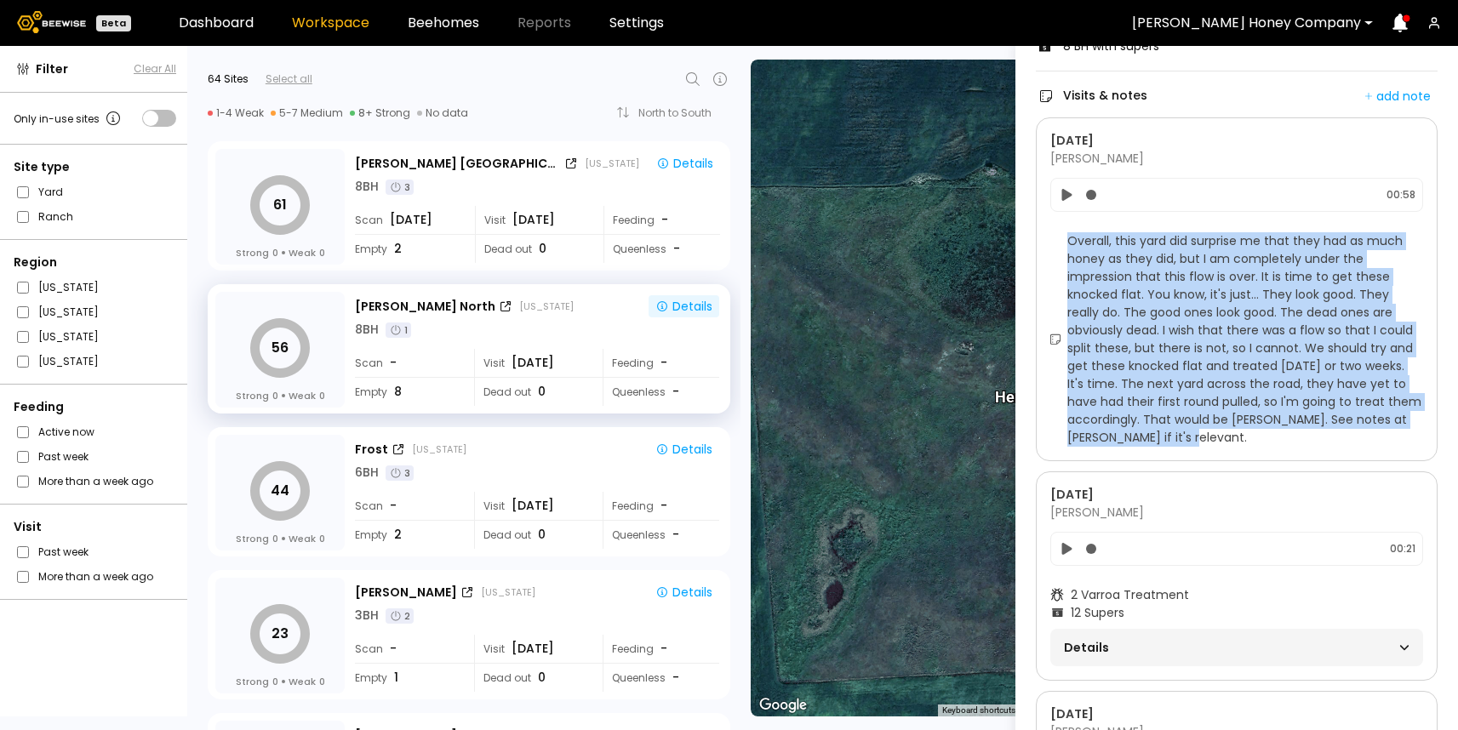
drag, startPoint x: 1068, startPoint y: 244, endPoint x: 1165, endPoint y: 436, distance: 214.7
click at [1165, 436] on span "Overall, this yard did surprise me that they had as much honey as they did, but…" at bounding box center [1245, 339] width 356 height 215
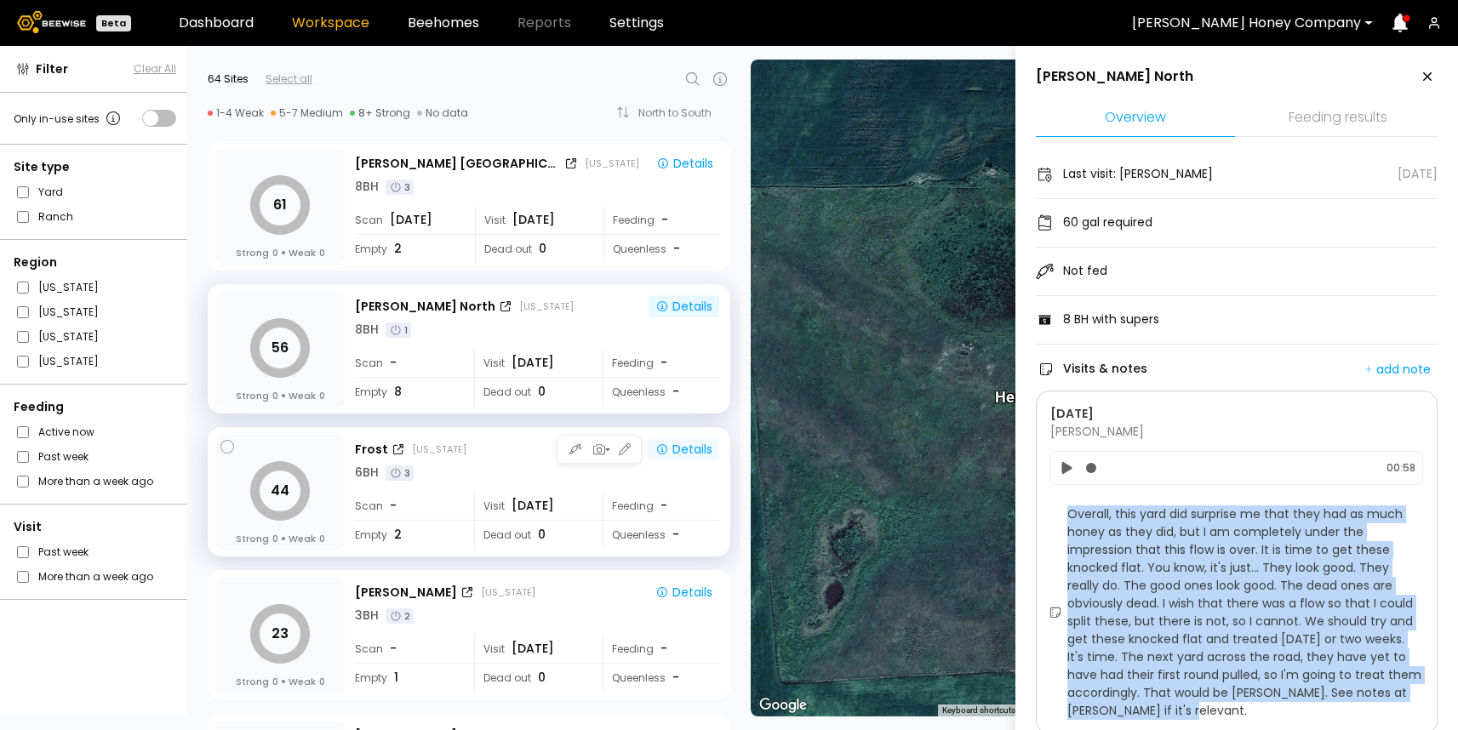
click at [673, 446] on div "Details" at bounding box center [683, 449] width 57 height 15
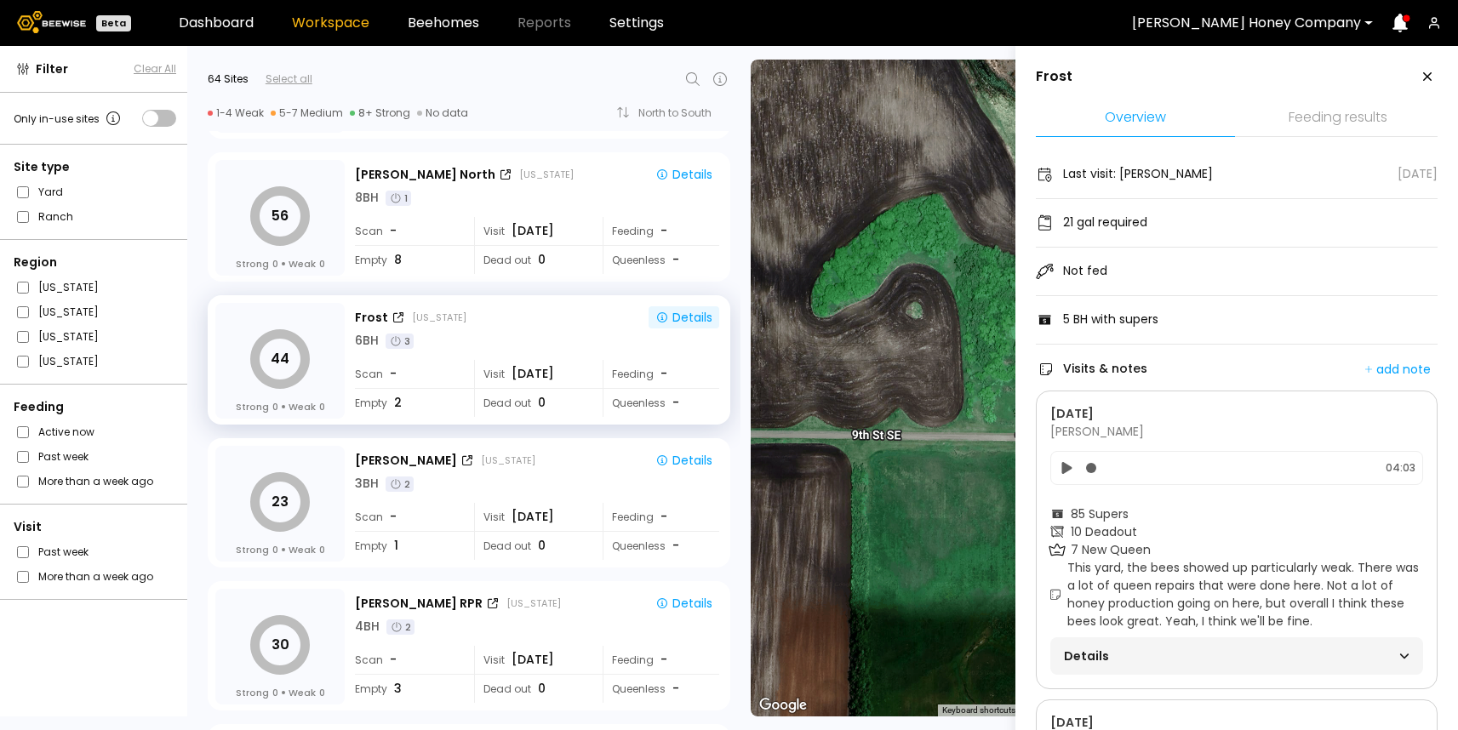
scroll to position [238, 0]
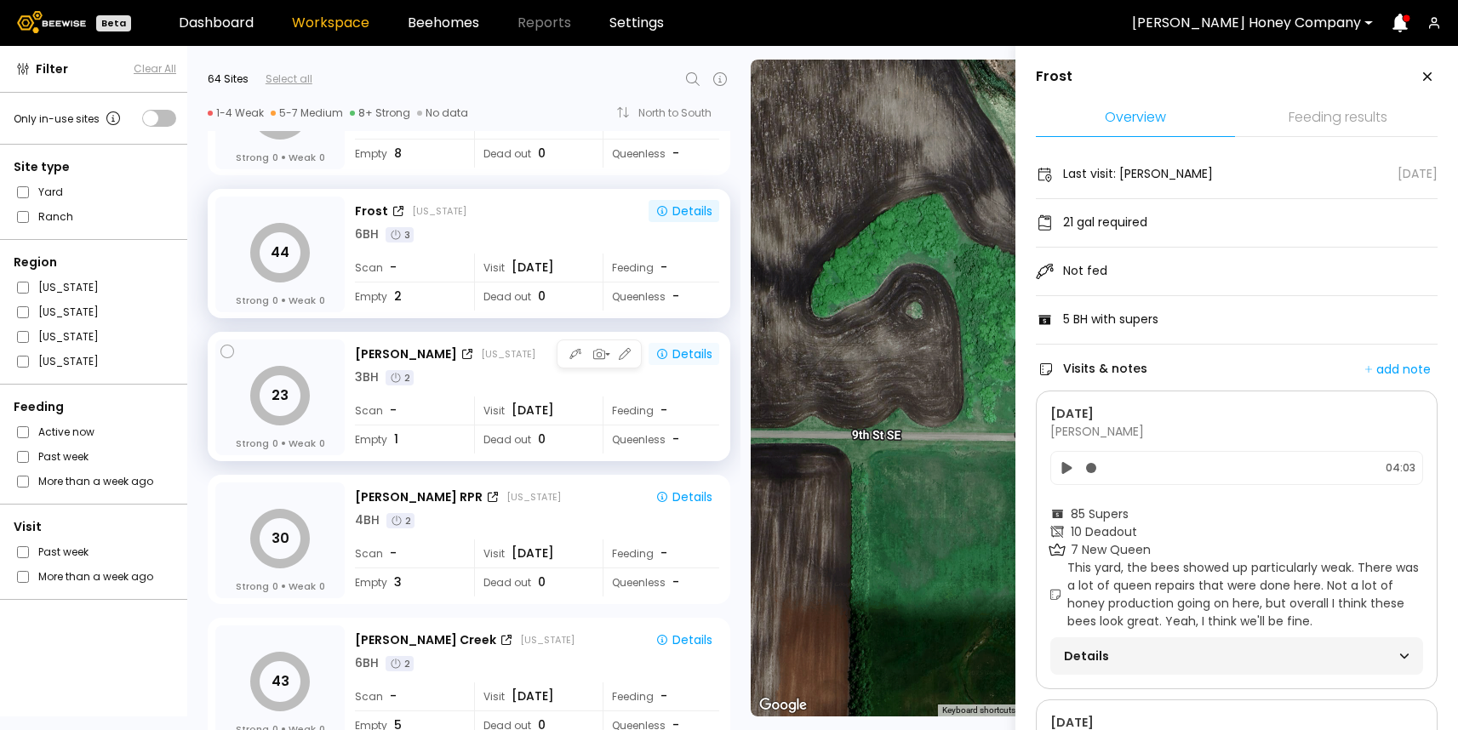
click at [680, 358] on div "Details" at bounding box center [683, 353] width 57 height 15
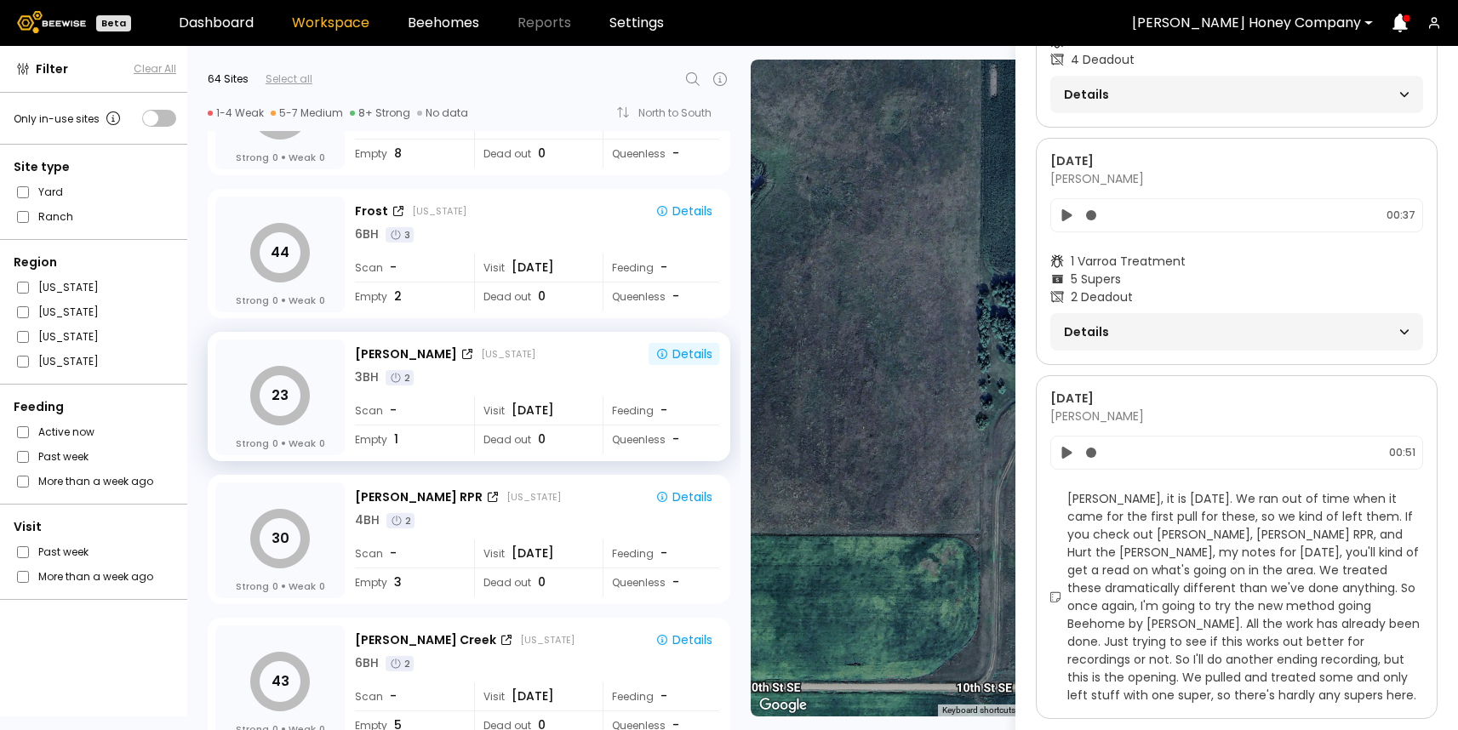
scroll to position [1580, 0]
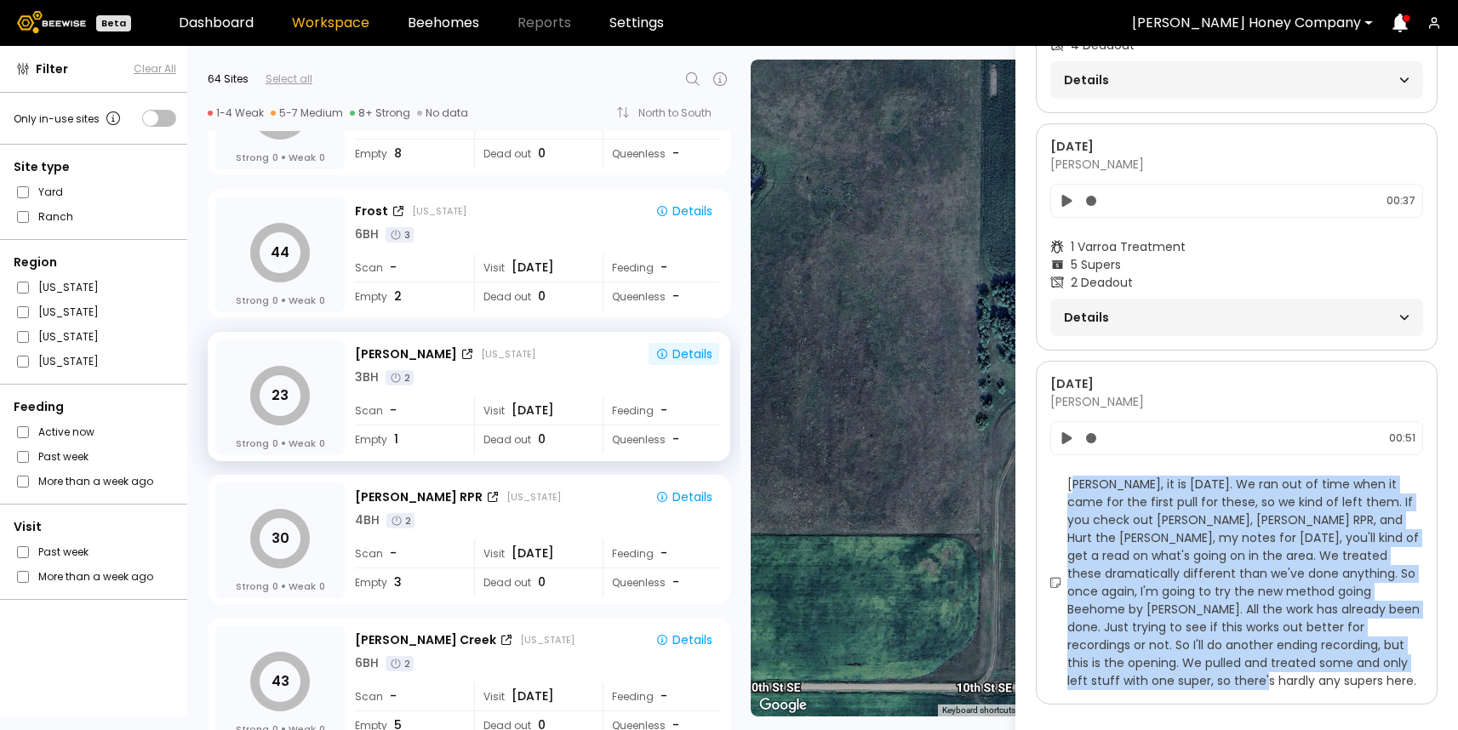
drag, startPoint x: 1076, startPoint y: 467, endPoint x: 1216, endPoint y: 682, distance: 255.9
click at [1216, 682] on div "[DATE] [PERSON_NAME] 00:51 [PERSON_NAME], it is [DATE]. We ran out of time when…" at bounding box center [1237, 533] width 402 height 344
click at [1168, 613] on span "[PERSON_NAME], it is [DATE]. We ran out of time when it came for the first pull…" at bounding box center [1245, 583] width 356 height 215
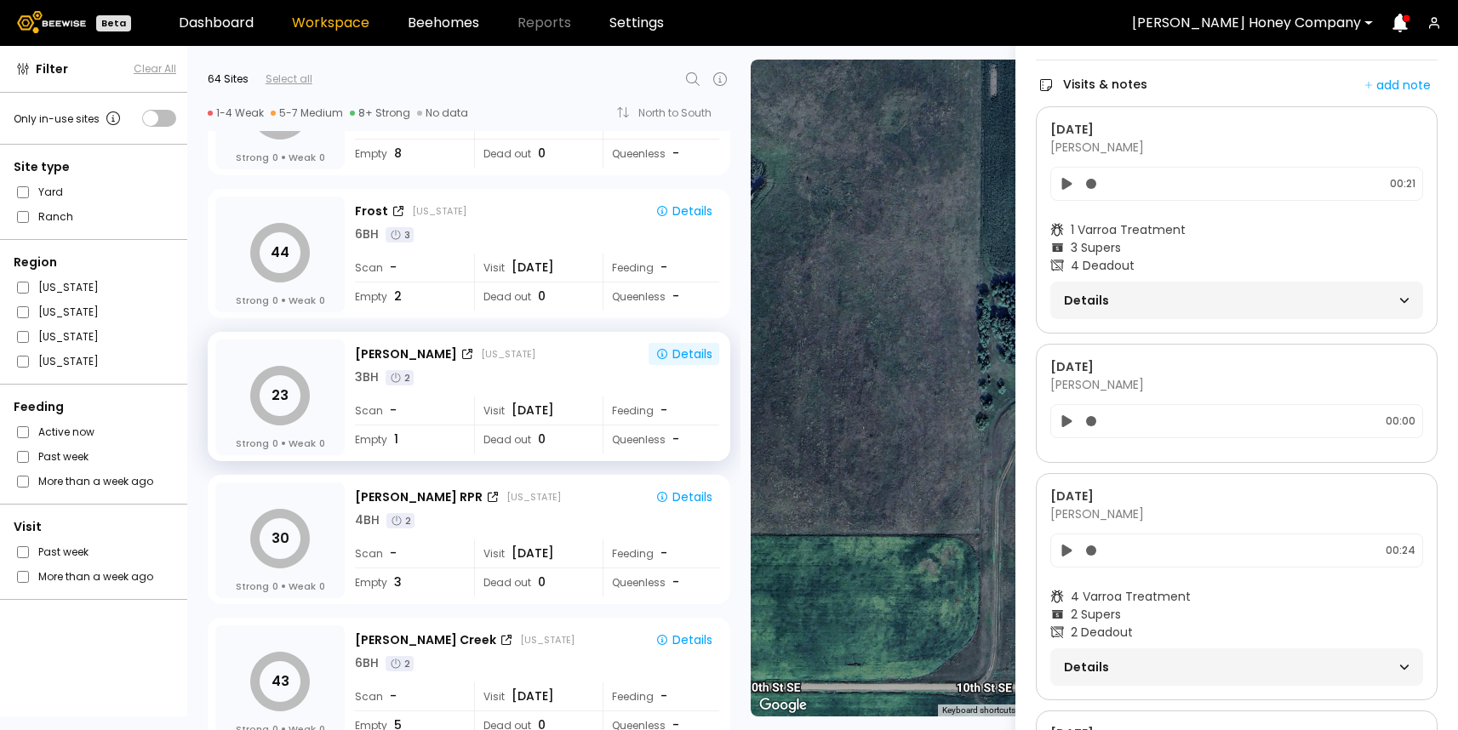
scroll to position [300, 0]
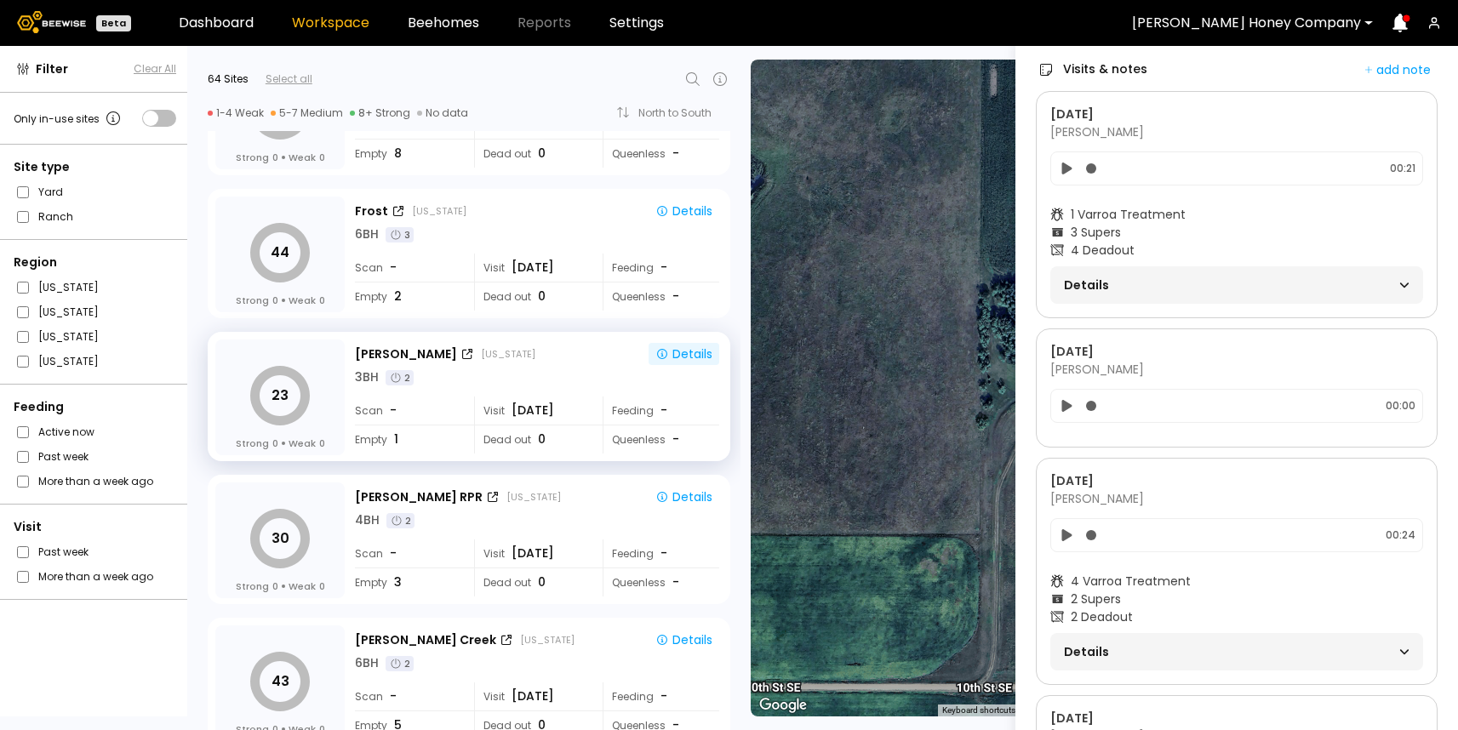
click at [1113, 283] on span "Details" at bounding box center [1150, 285] width 173 height 24
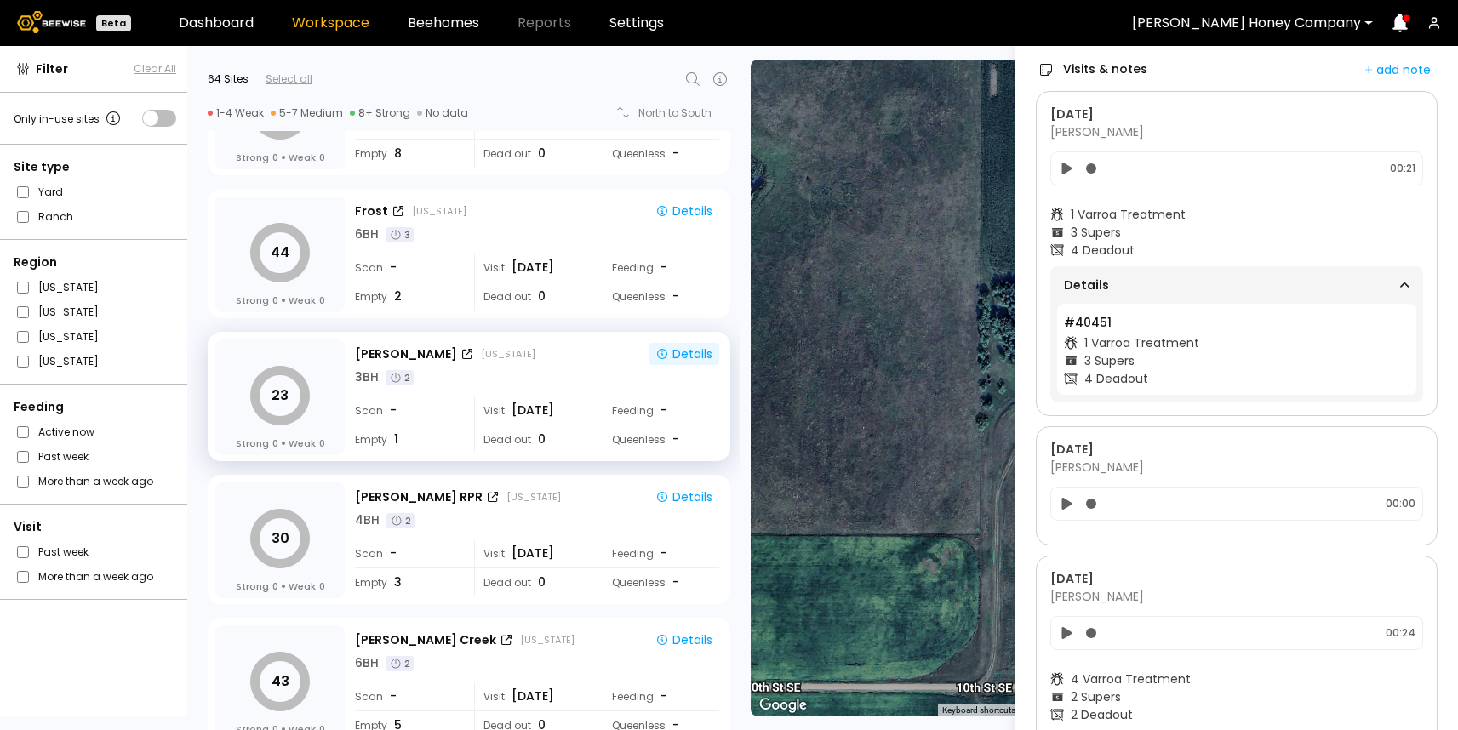
click at [1113, 283] on span "Details" at bounding box center [1150, 285] width 173 height 24
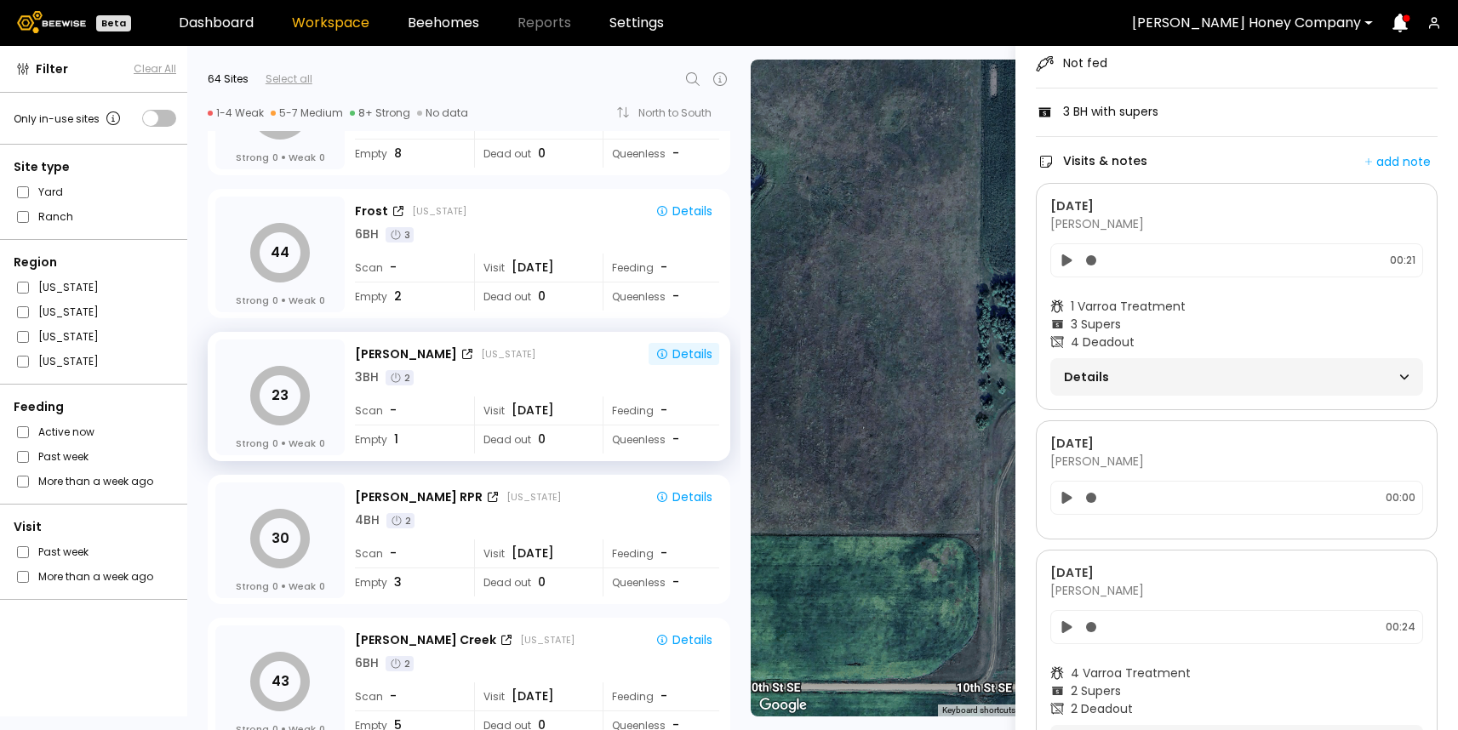
scroll to position [220, 0]
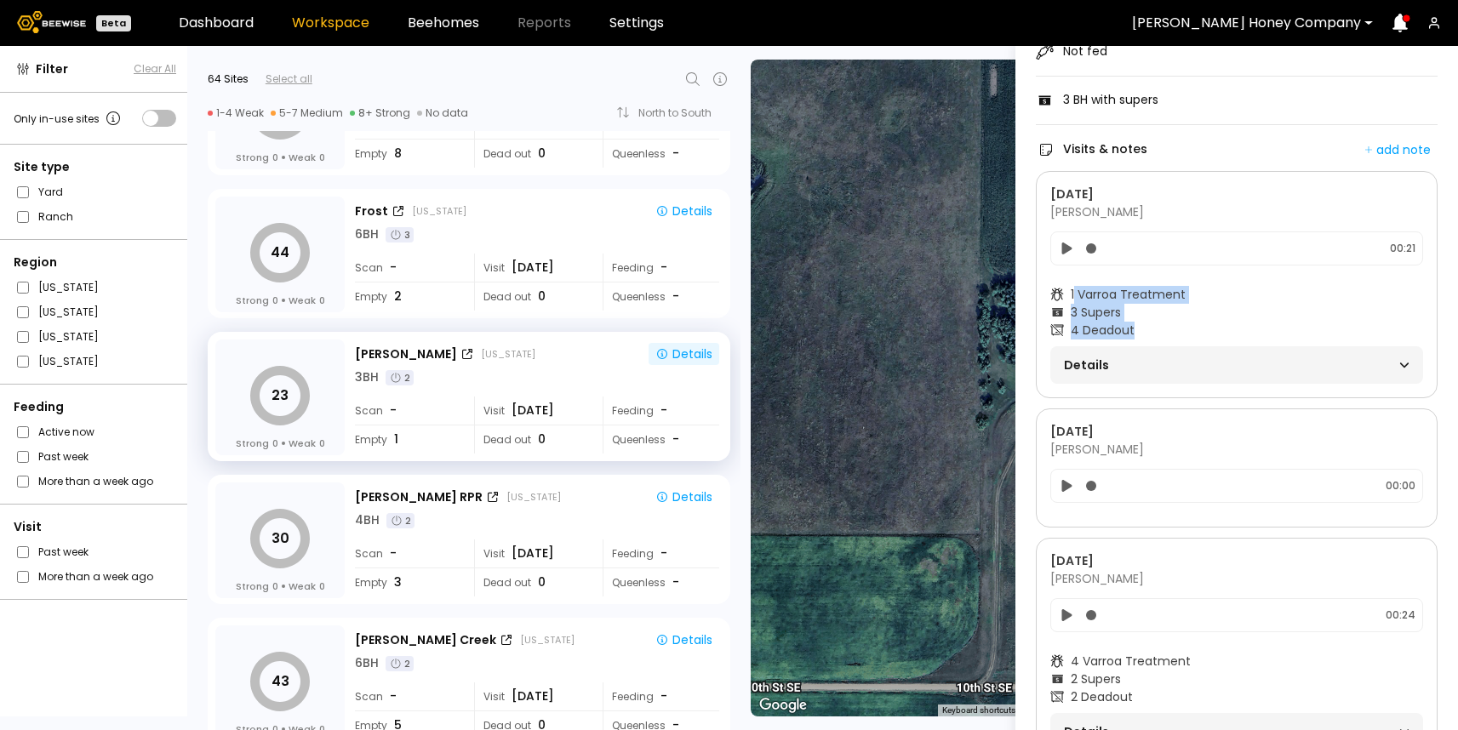
drag, startPoint x: 1076, startPoint y: 296, endPoint x: 1142, endPoint y: 323, distance: 71.8
click at [1143, 324] on section "1 Varroa Treatment 3 Supers 4 Deadout Details" at bounding box center [1236, 335] width 373 height 98
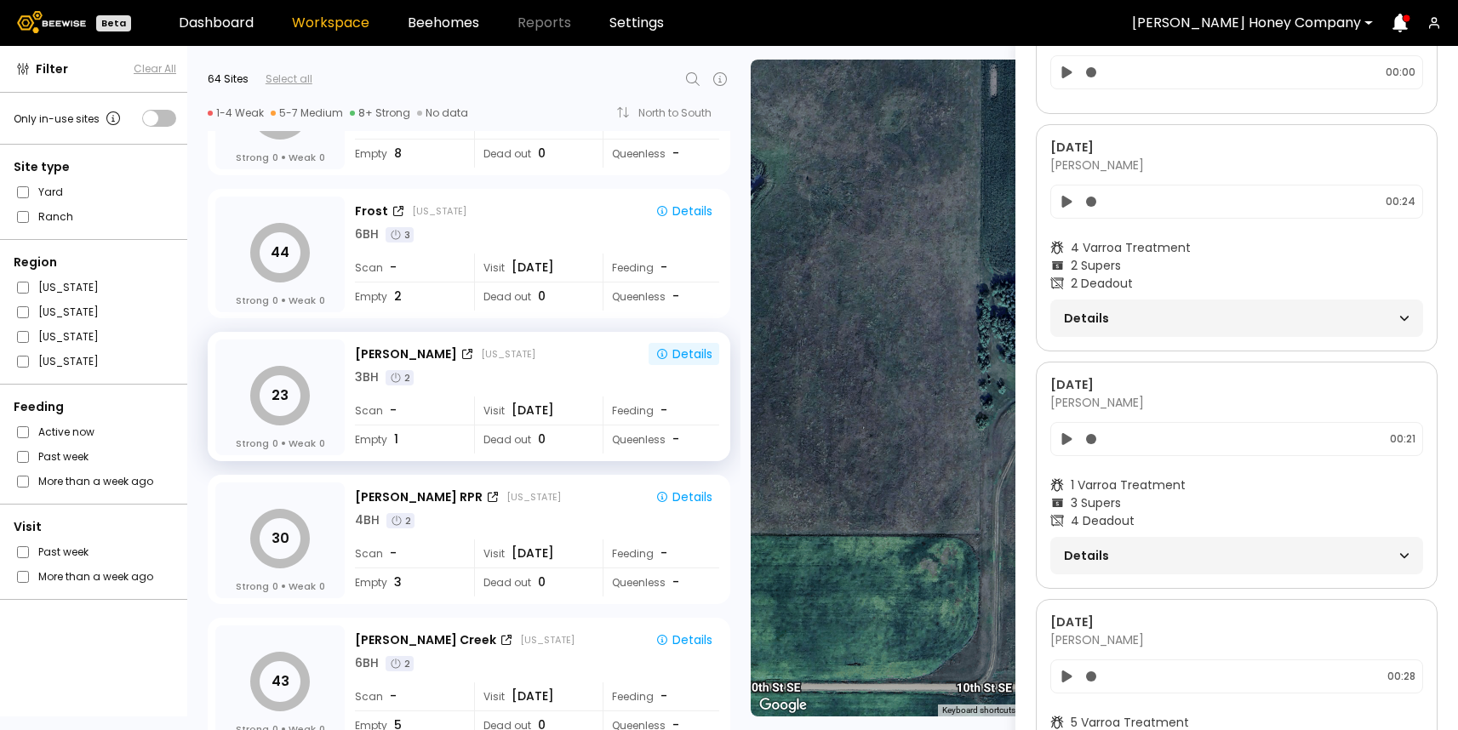
scroll to position [658, 0]
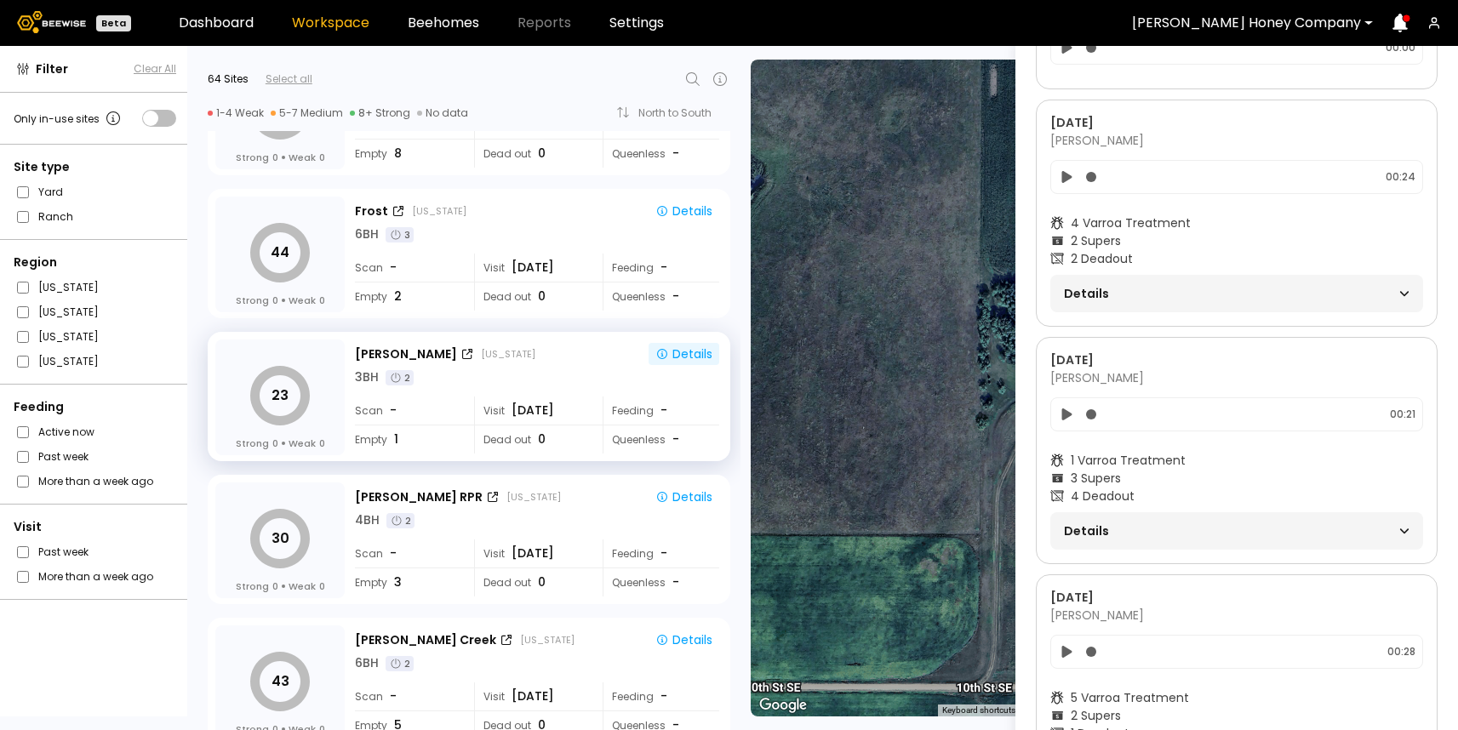
click at [1115, 293] on span "Details" at bounding box center [1150, 294] width 173 height 24
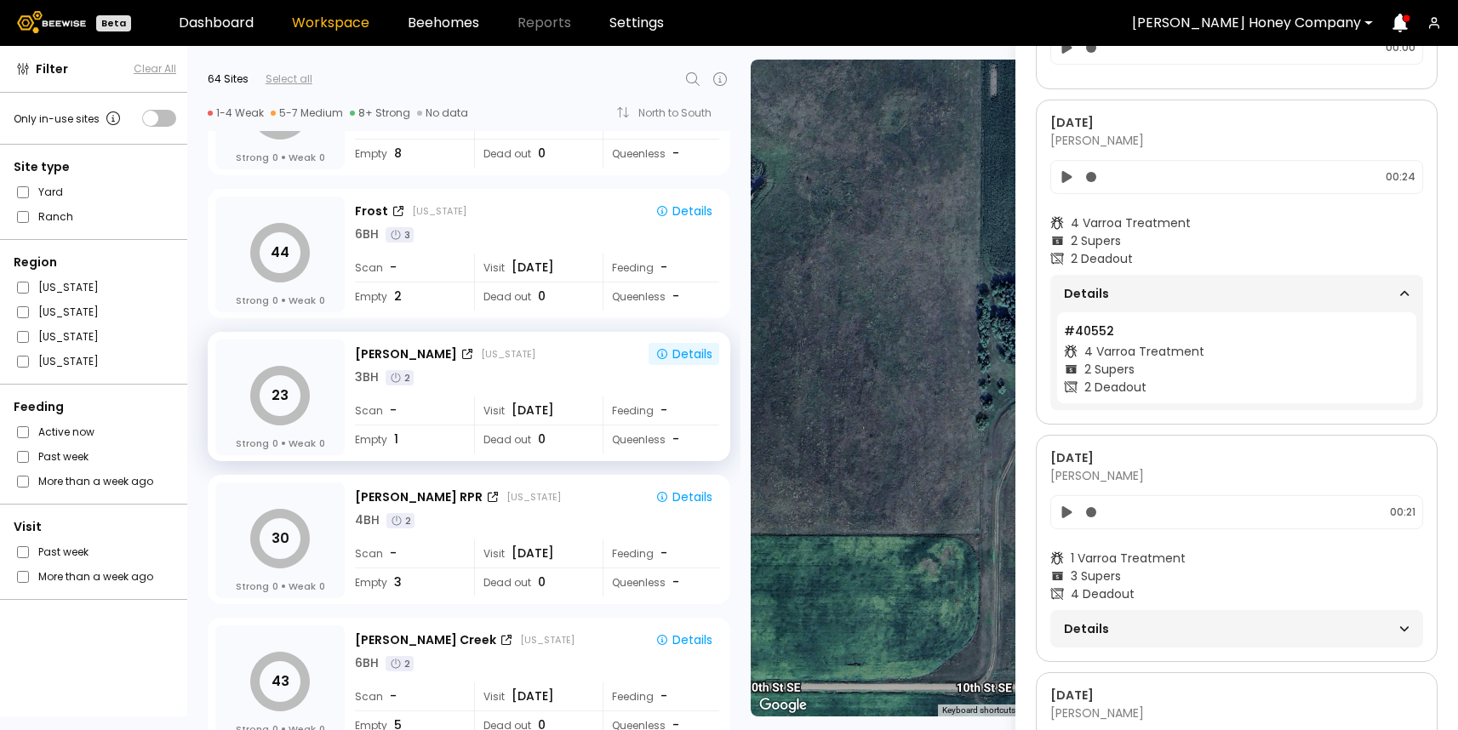
click at [1115, 293] on span "Details" at bounding box center [1150, 294] width 173 height 24
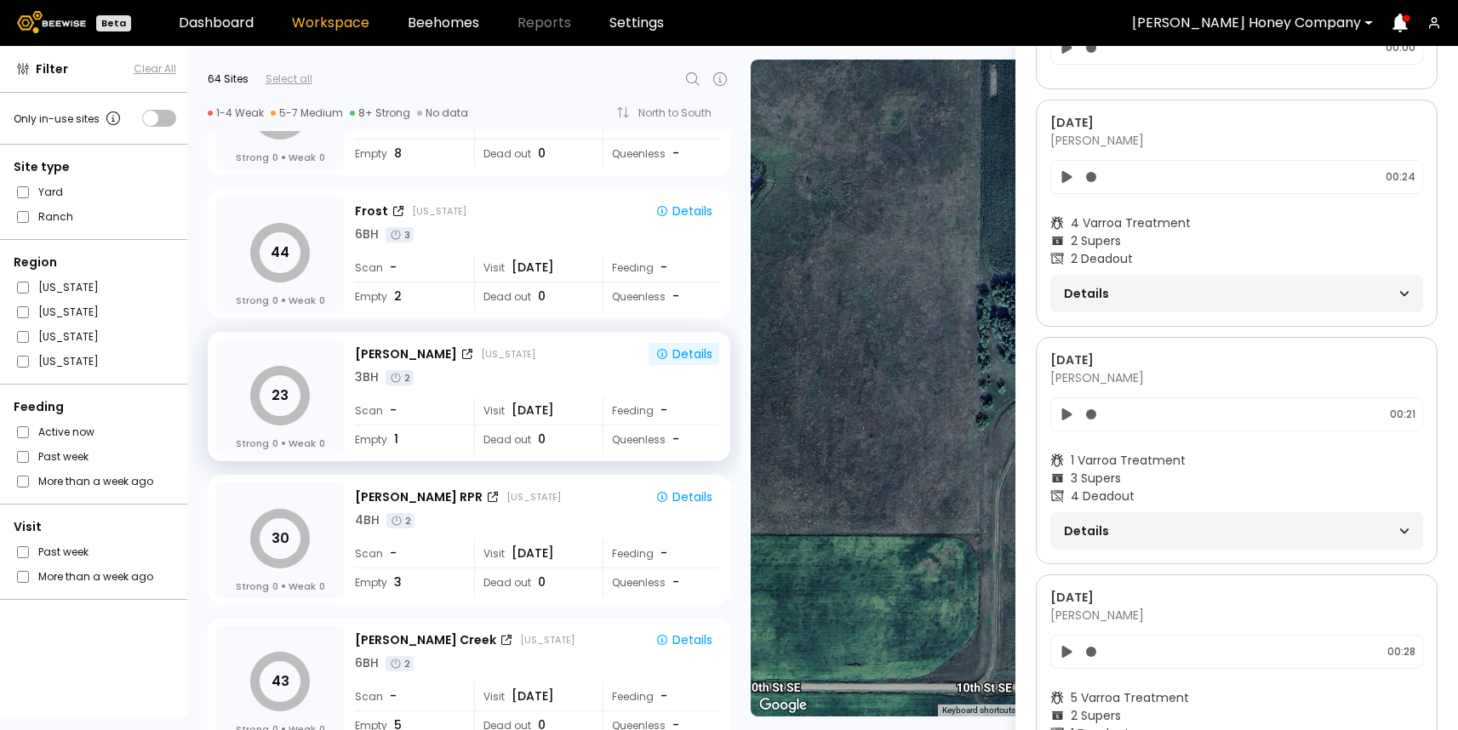
click at [1115, 293] on span "Details" at bounding box center [1150, 294] width 173 height 24
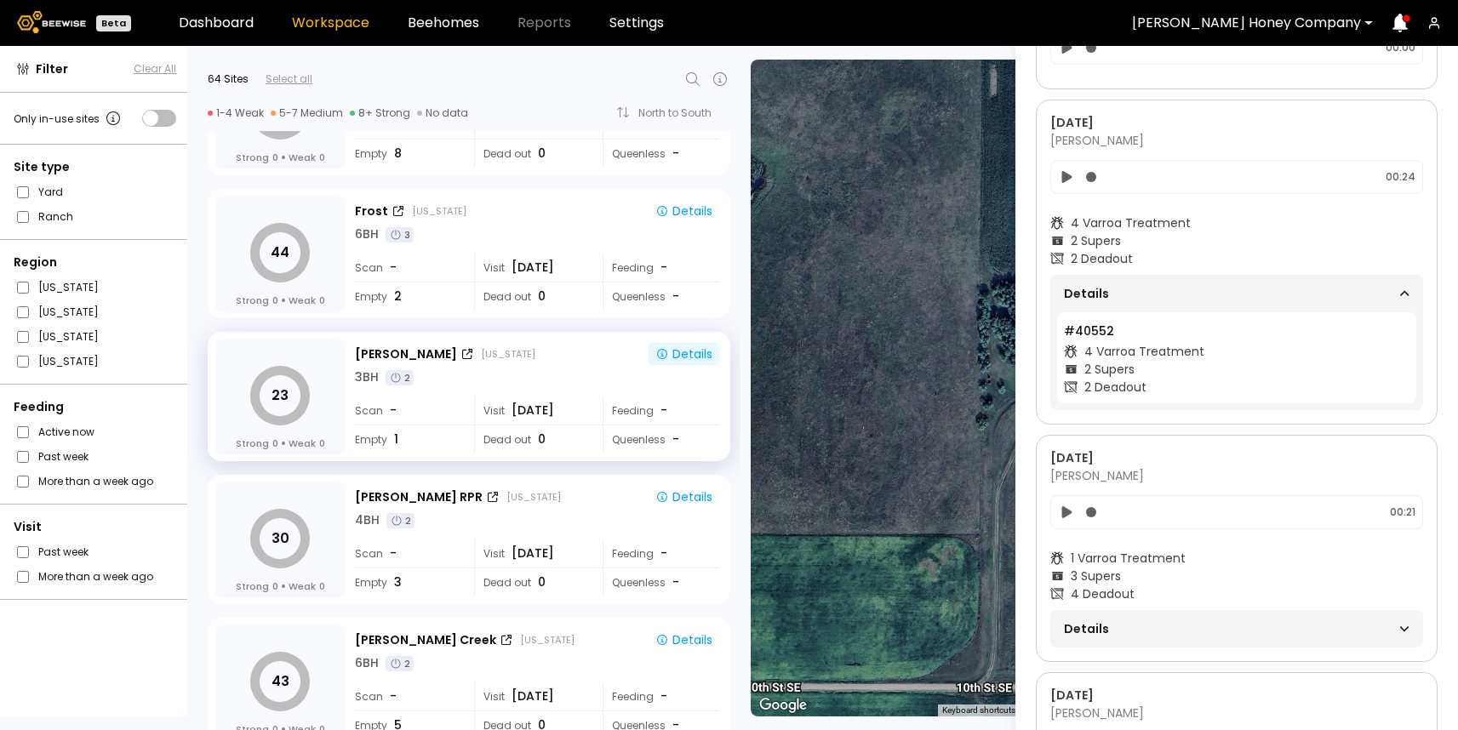
click at [1119, 626] on span "Details" at bounding box center [1150, 629] width 173 height 24
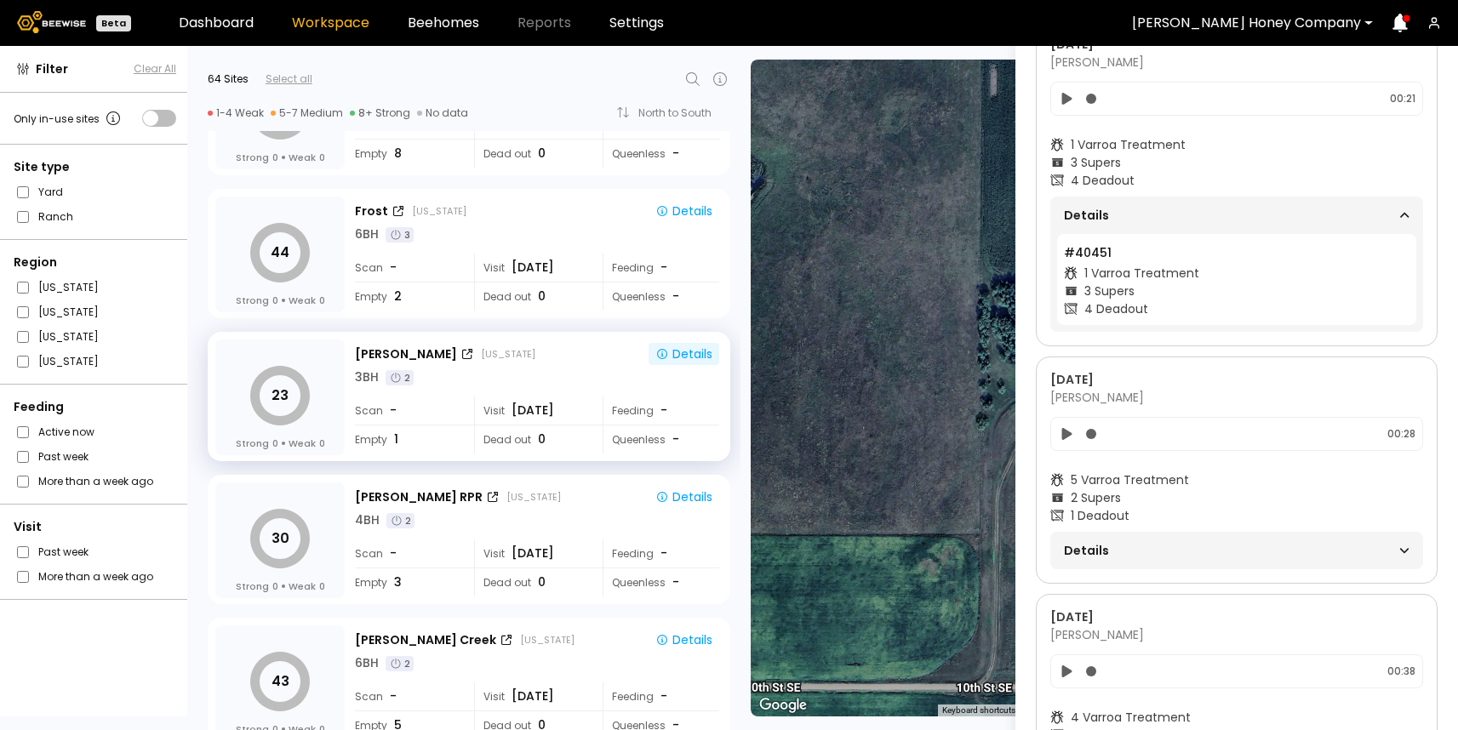
scroll to position [1084, 0]
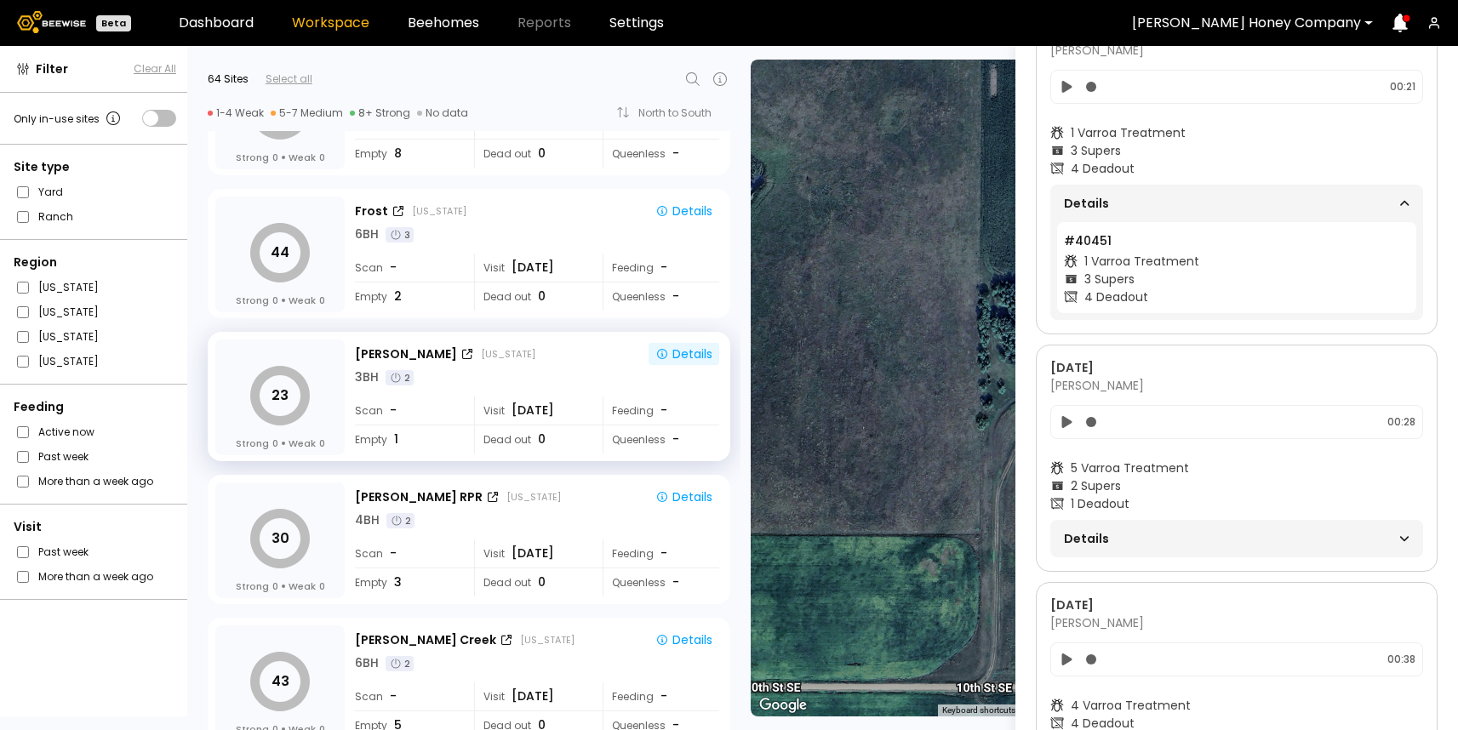
click at [1087, 538] on span "Details" at bounding box center [1150, 539] width 173 height 24
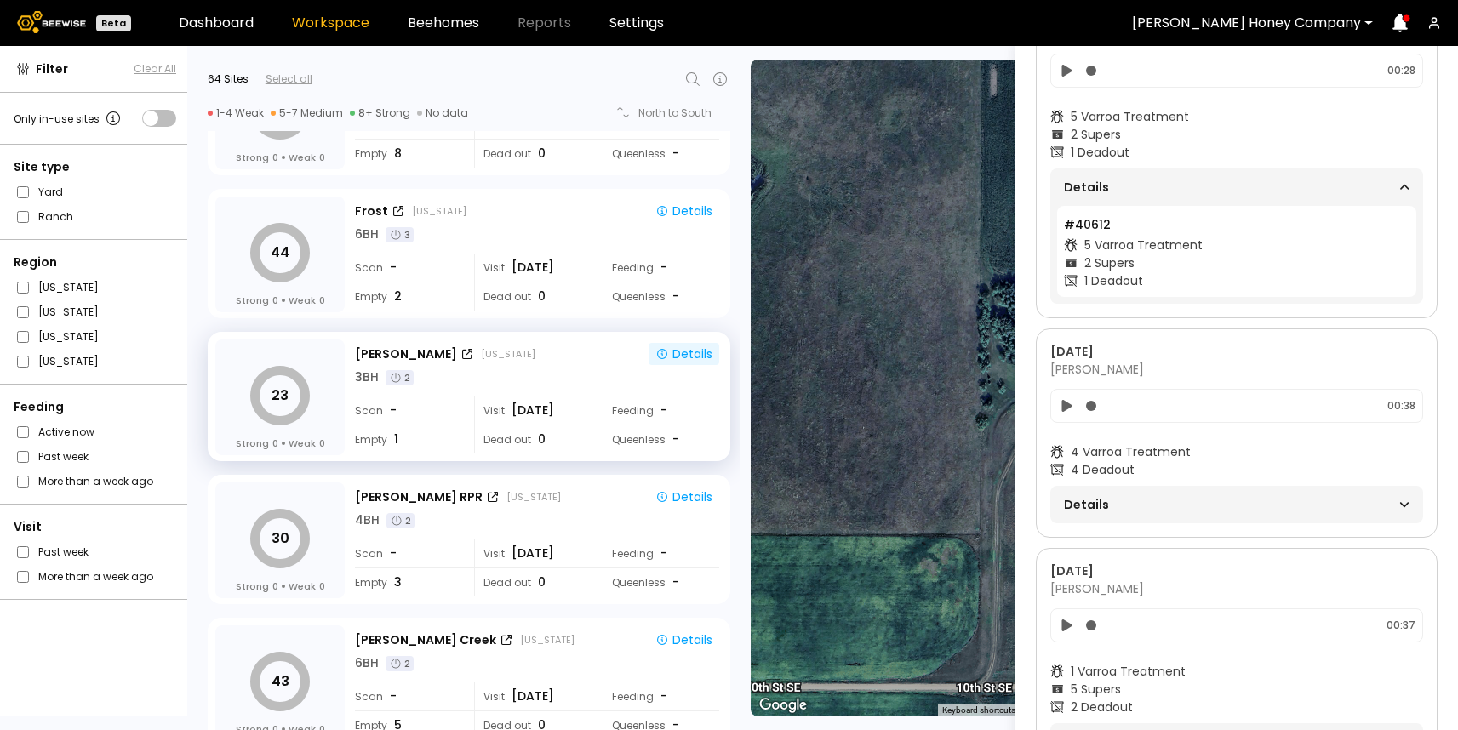
click at [1088, 510] on span "Details" at bounding box center [1150, 505] width 173 height 24
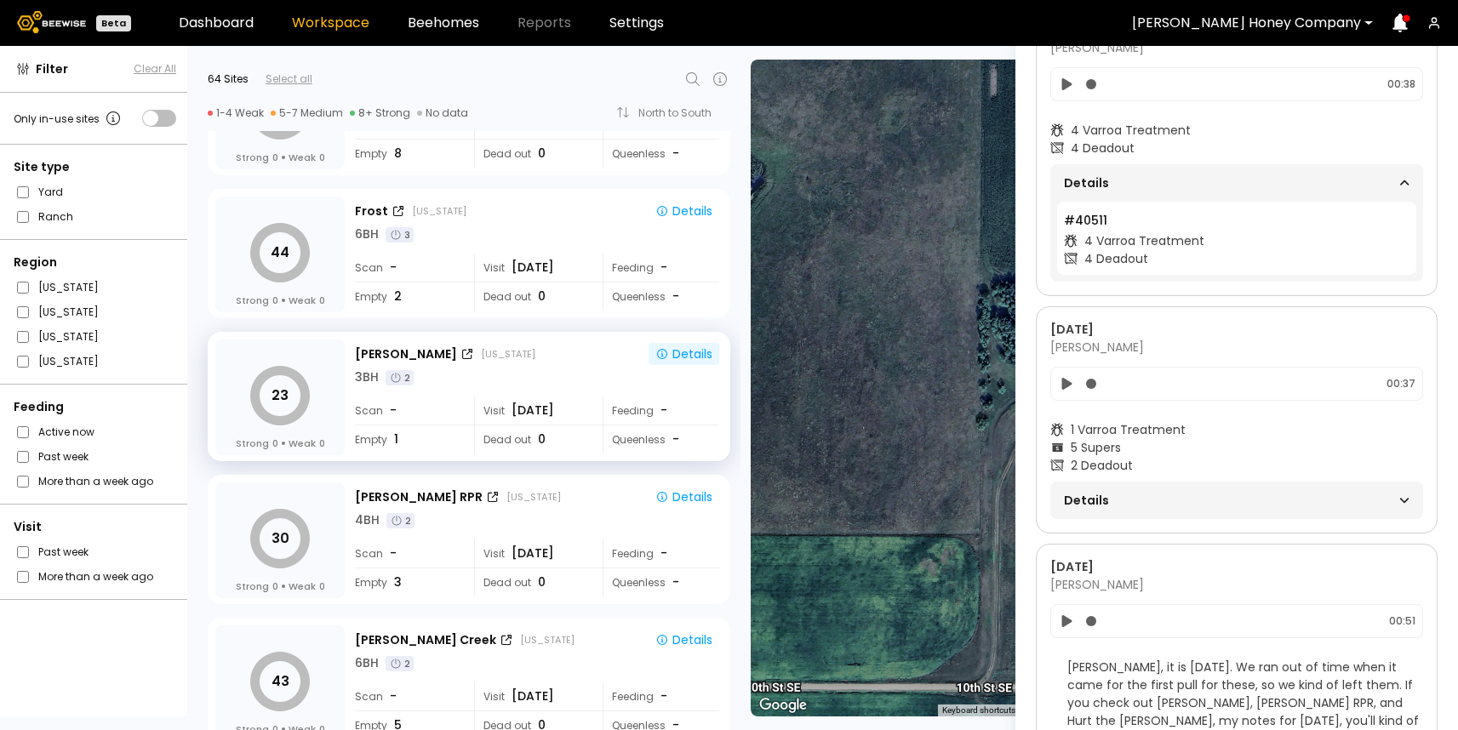
scroll to position [1800, 0]
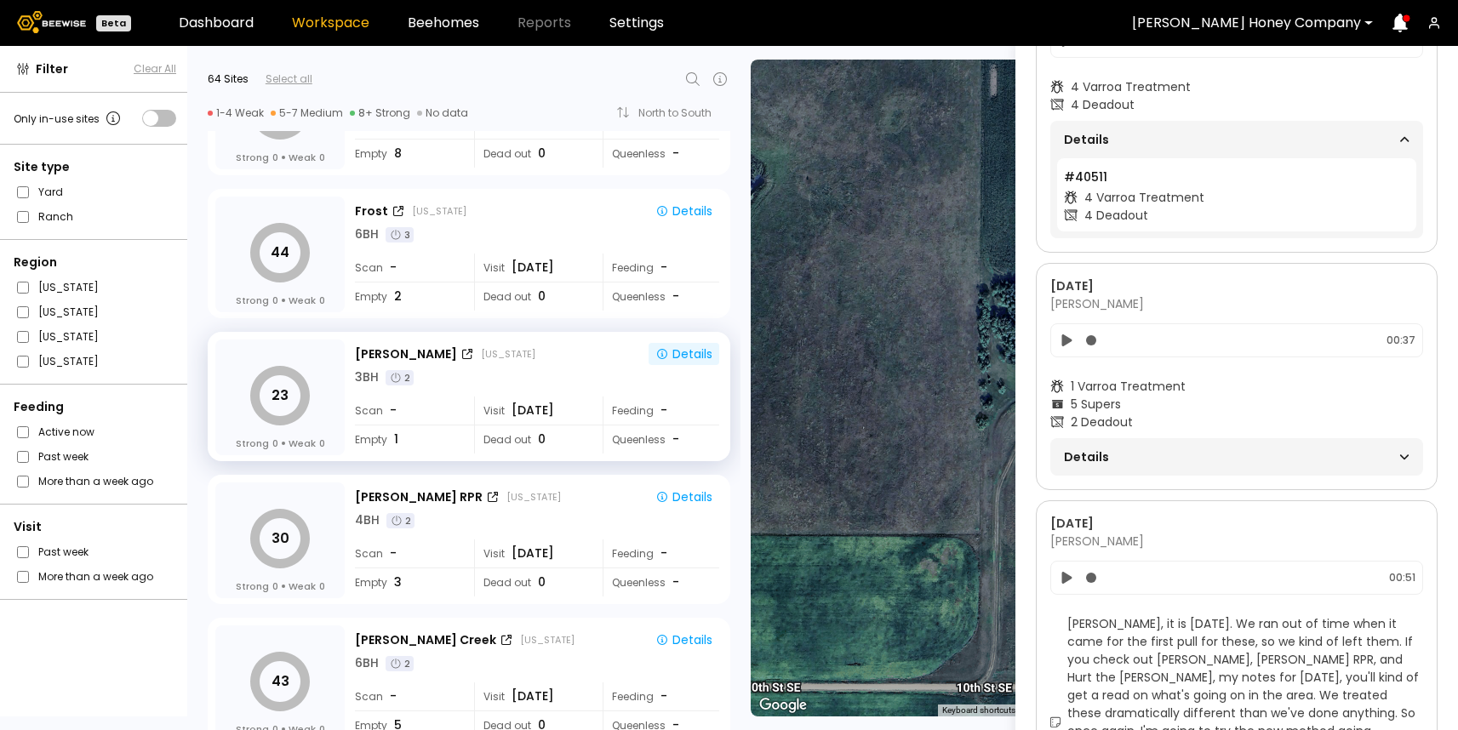
click at [1098, 466] on span "Details" at bounding box center [1150, 457] width 173 height 24
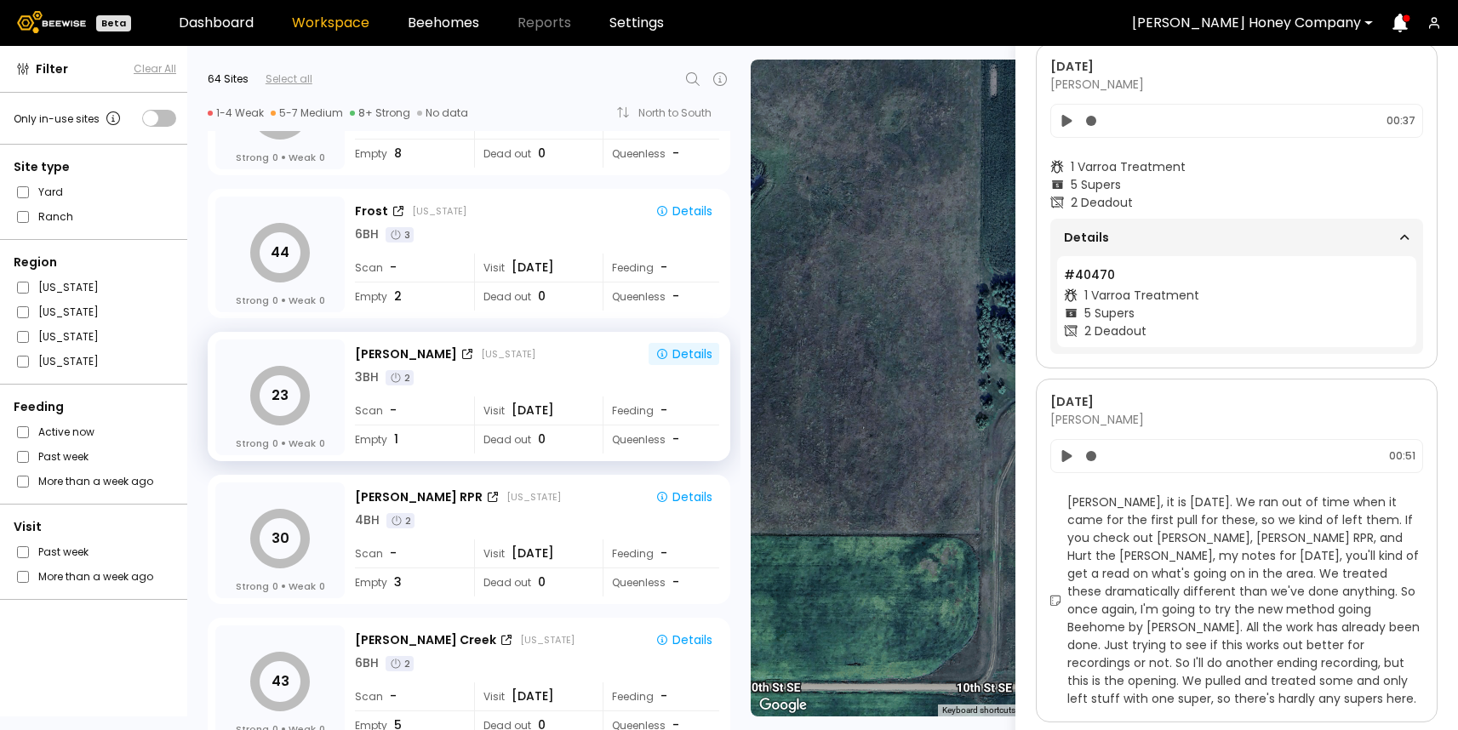
scroll to position [2052, 0]
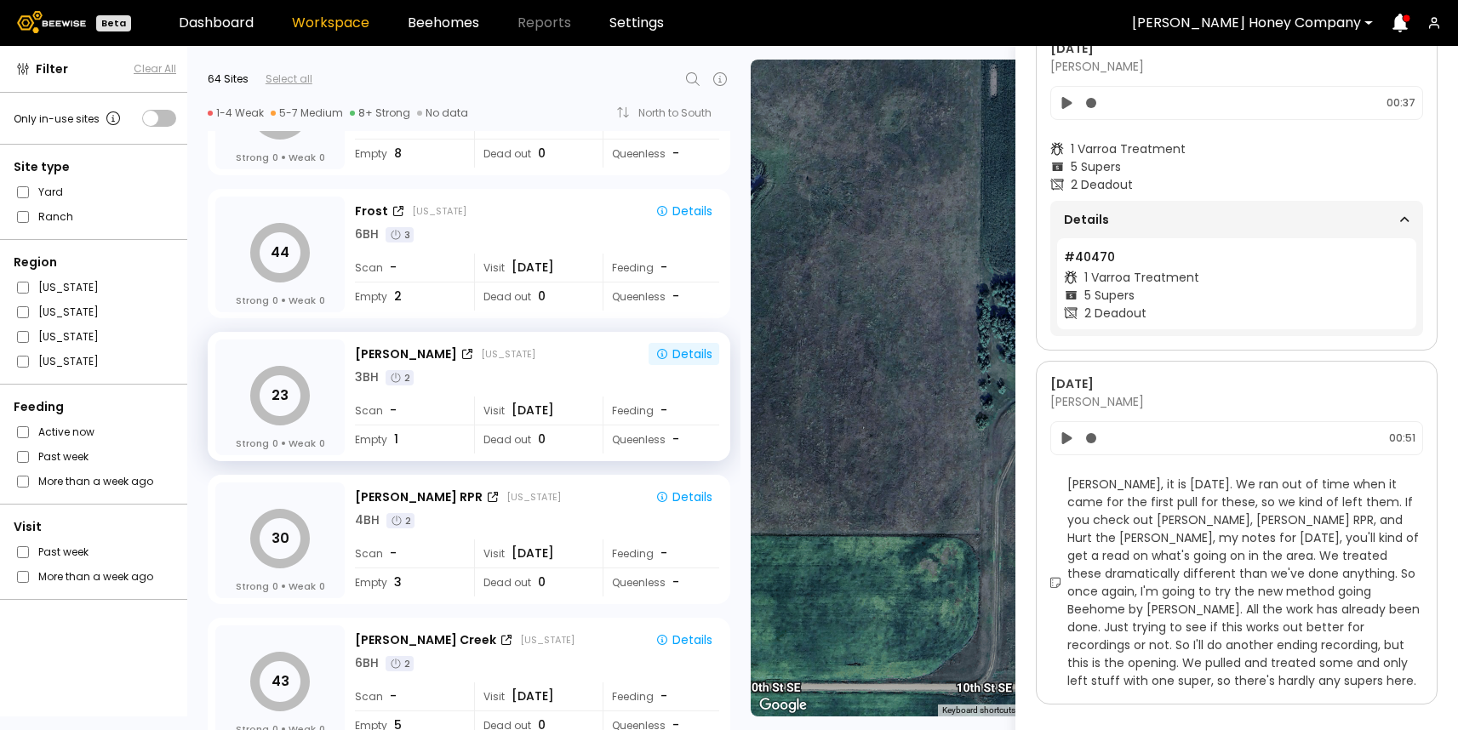
click at [1108, 208] on span "Details" at bounding box center [1150, 220] width 173 height 24
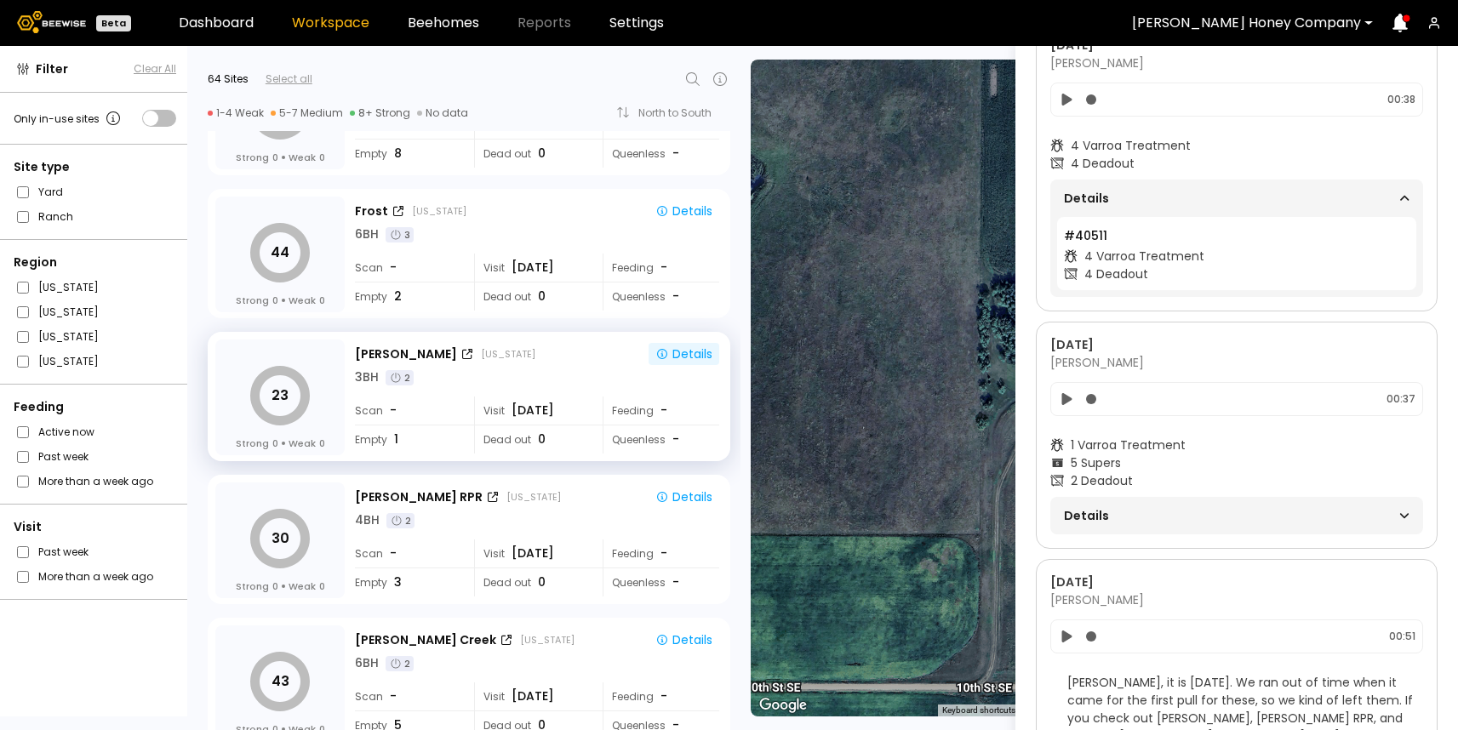
scroll to position [1721, 0]
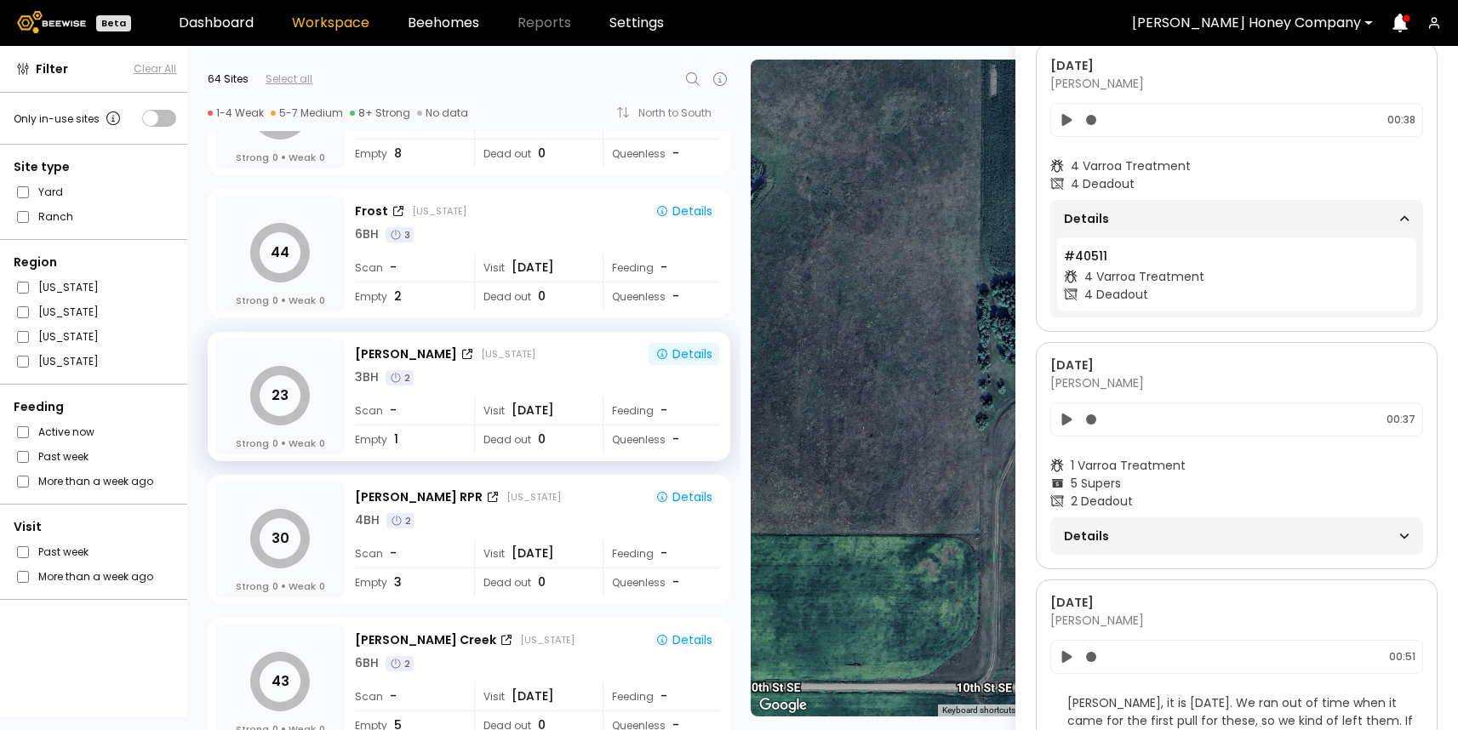
click at [1106, 208] on span "Details" at bounding box center [1150, 219] width 173 height 24
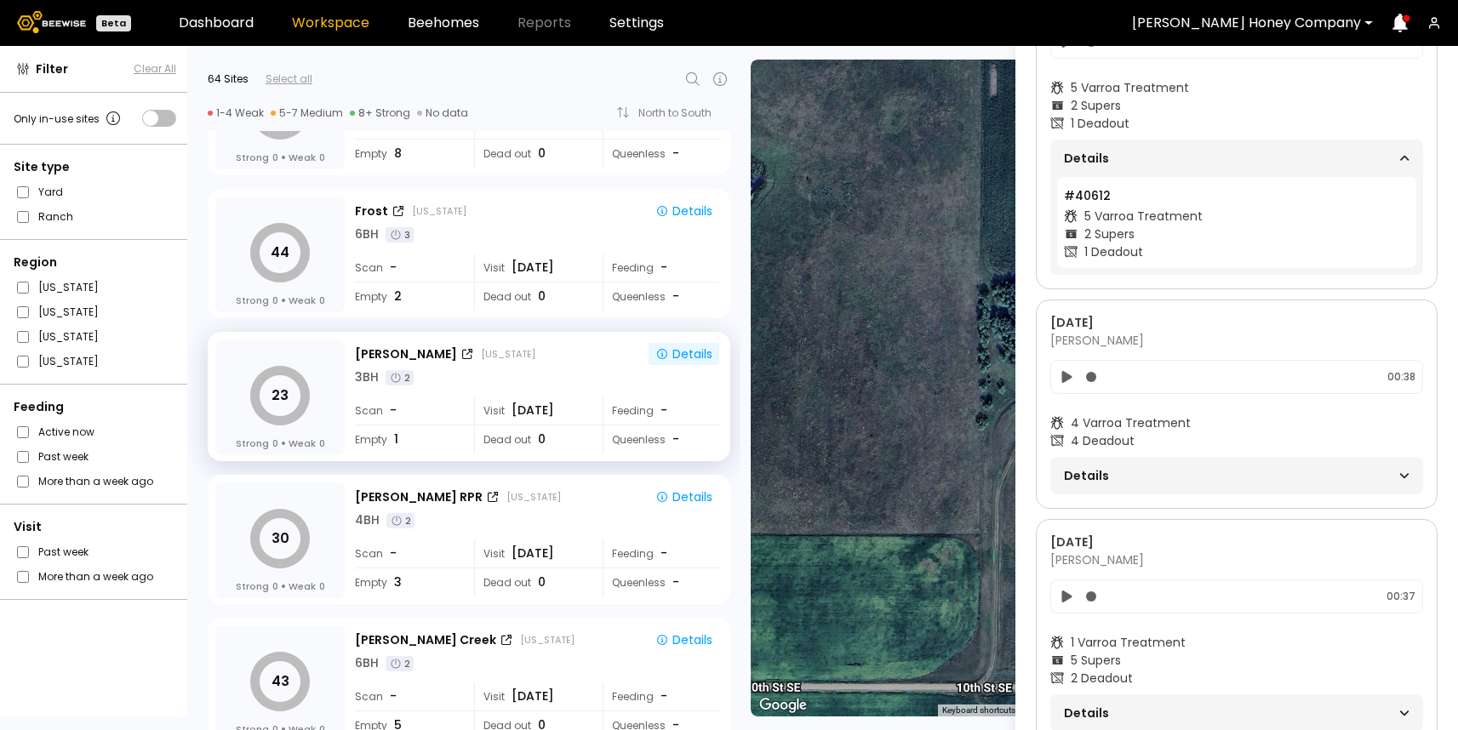
scroll to position [1436, 0]
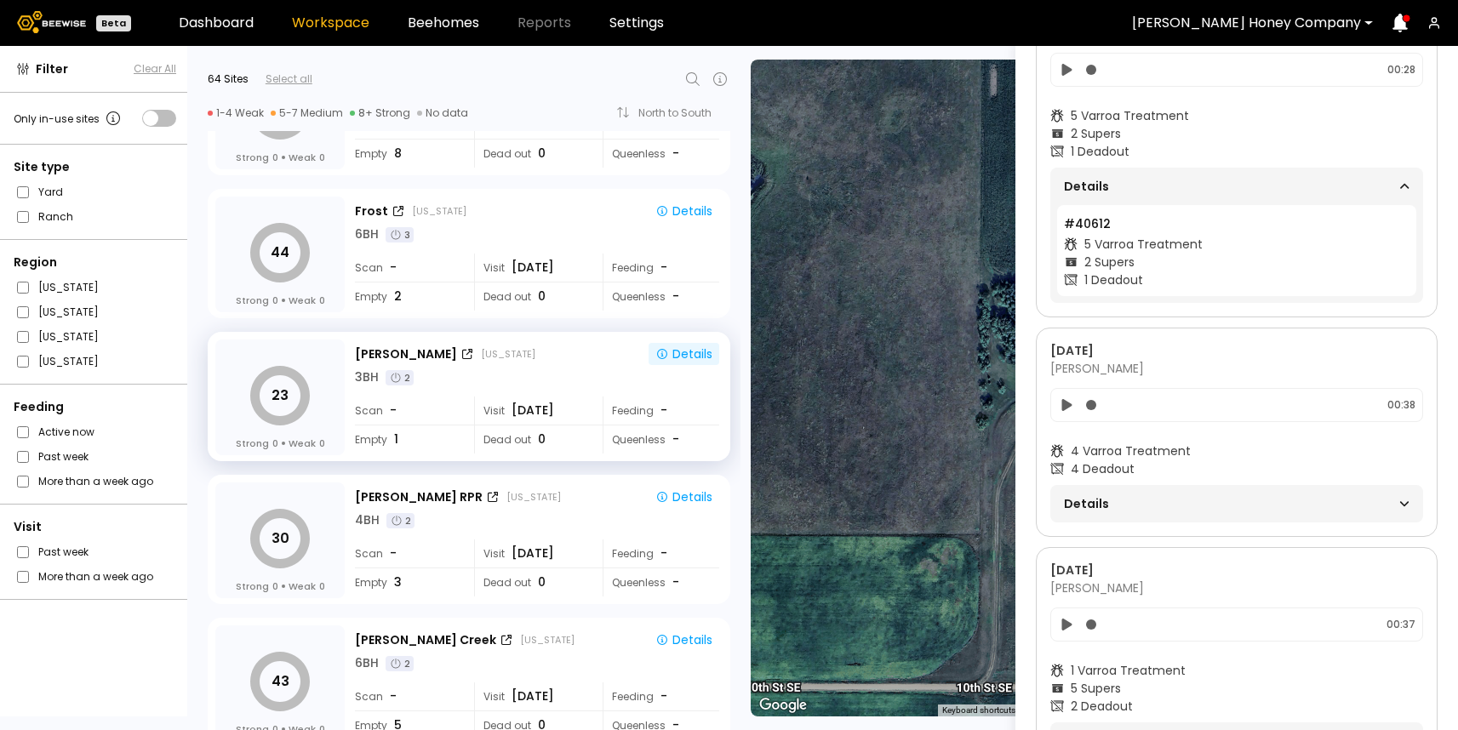
click at [1103, 177] on span "Details" at bounding box center [1150, 187] width 173 height 24
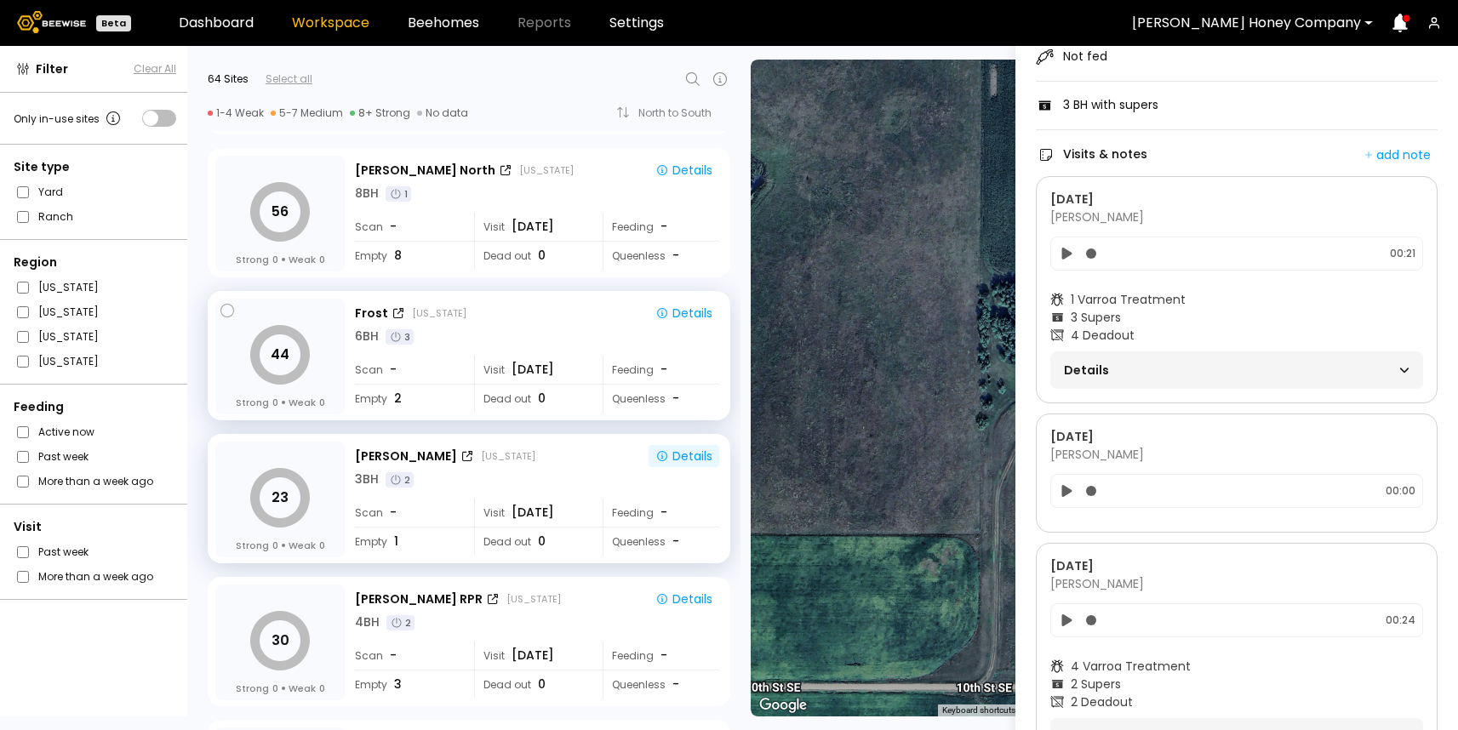
scroll to position [125, 0]
